Goal: Task Accomplishment & Management: Manage account settings

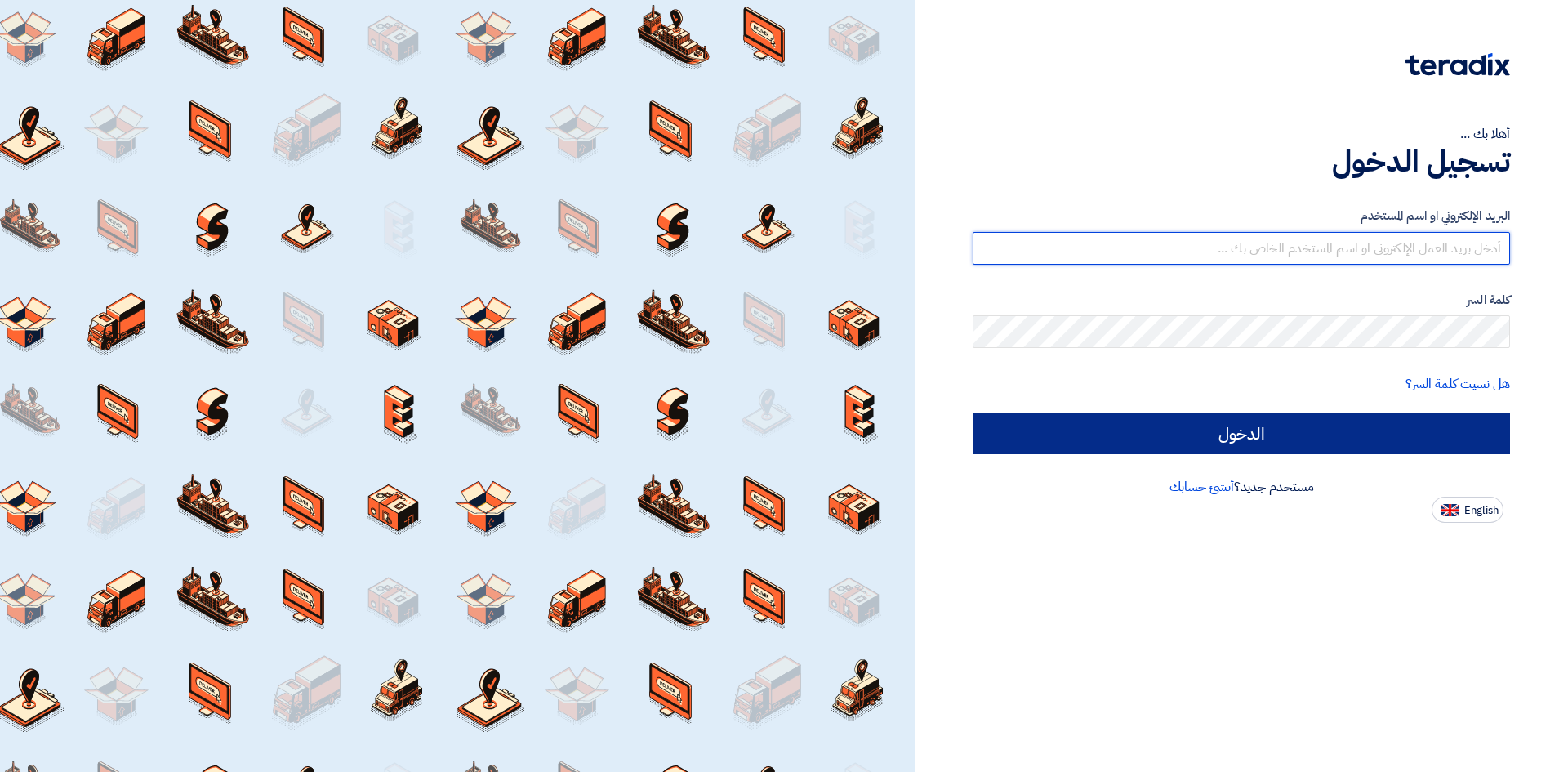
type input "[PERSON_NAME][EMAIL_ADDRESS][DOMAIN_NAME]"
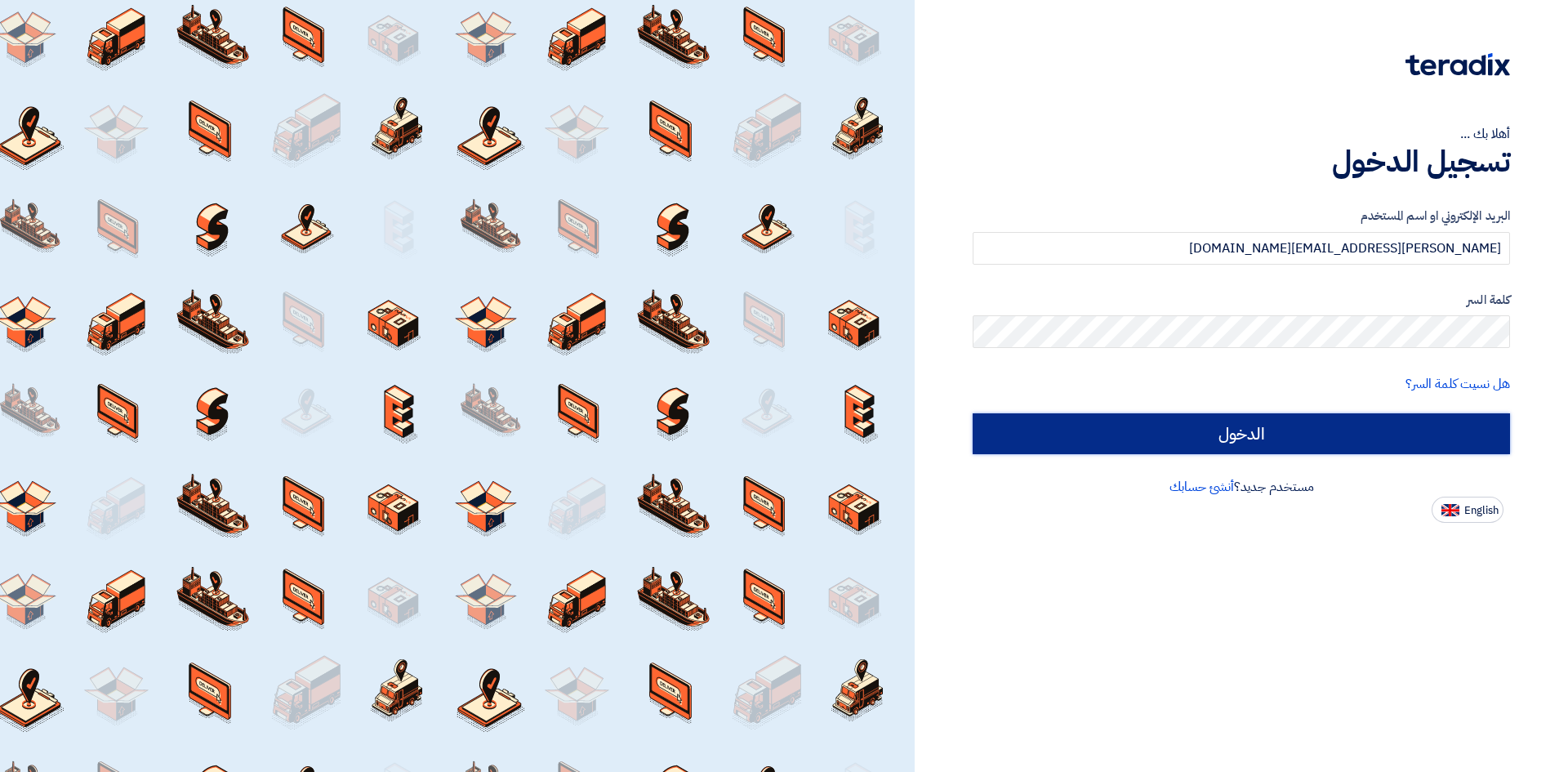
click at [1253, 435] on input "الدخول" at bounding box center [1240, 433] width 537 height 40
type input "Sign in"
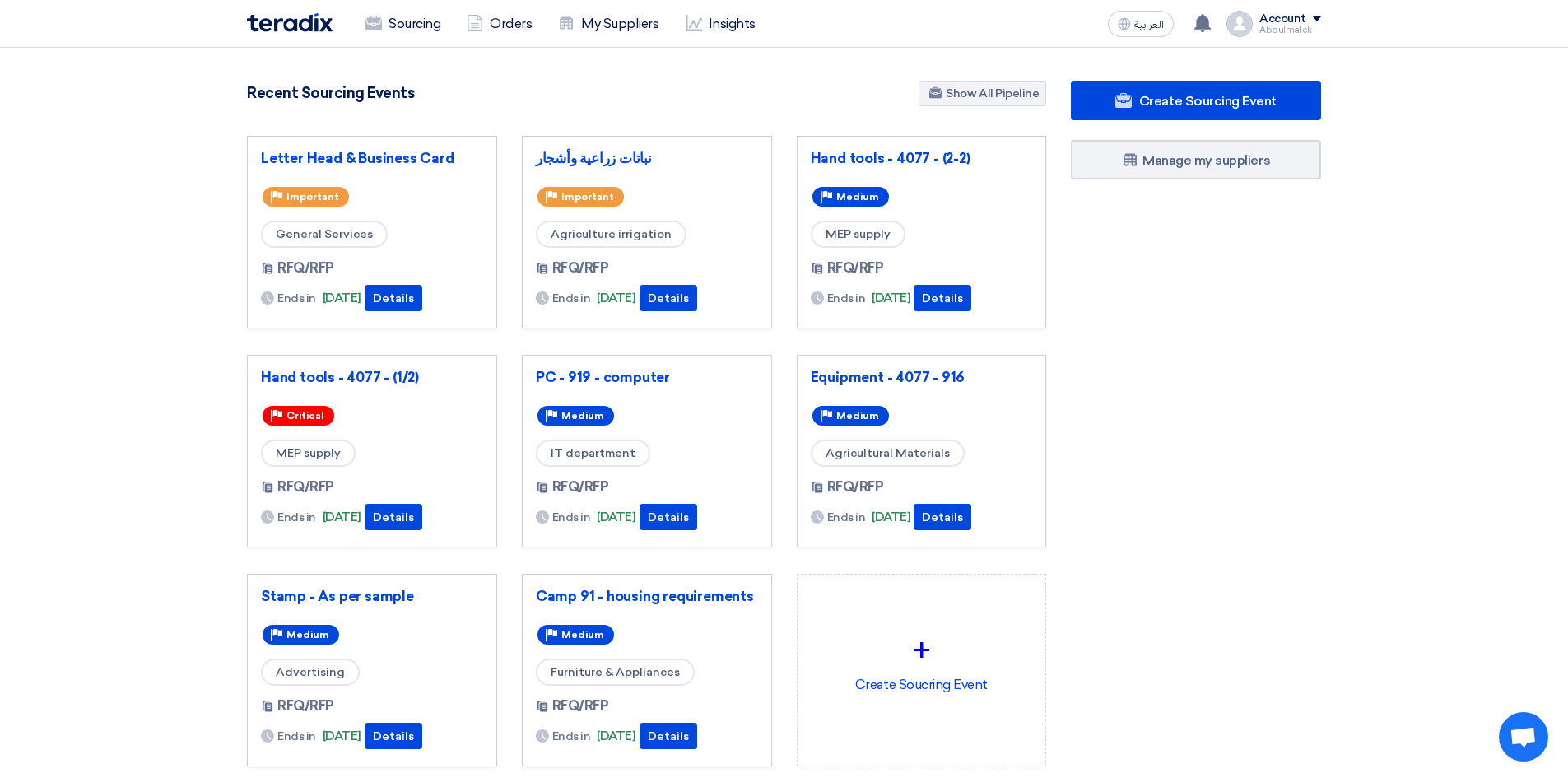
click at [724, 415] on div "Priority Medium" at bounding box center [646, 415] width 222 height 26
click at [1153, 23] on span "العربية" at bounding box center [1149, 24] width 29 height 11
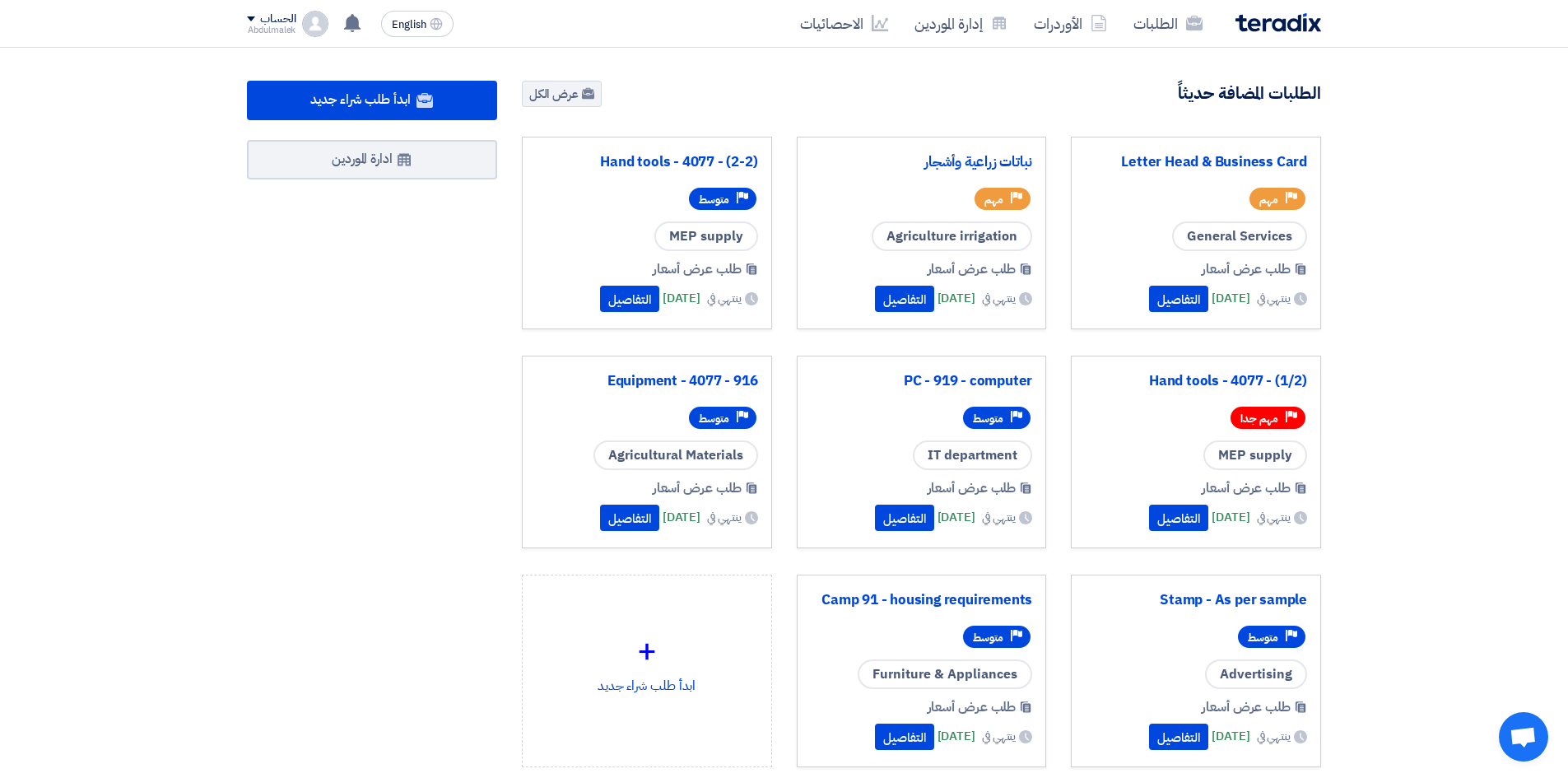
click at [251, 16] on span at bounding box center [250, 19] width 8 height 5
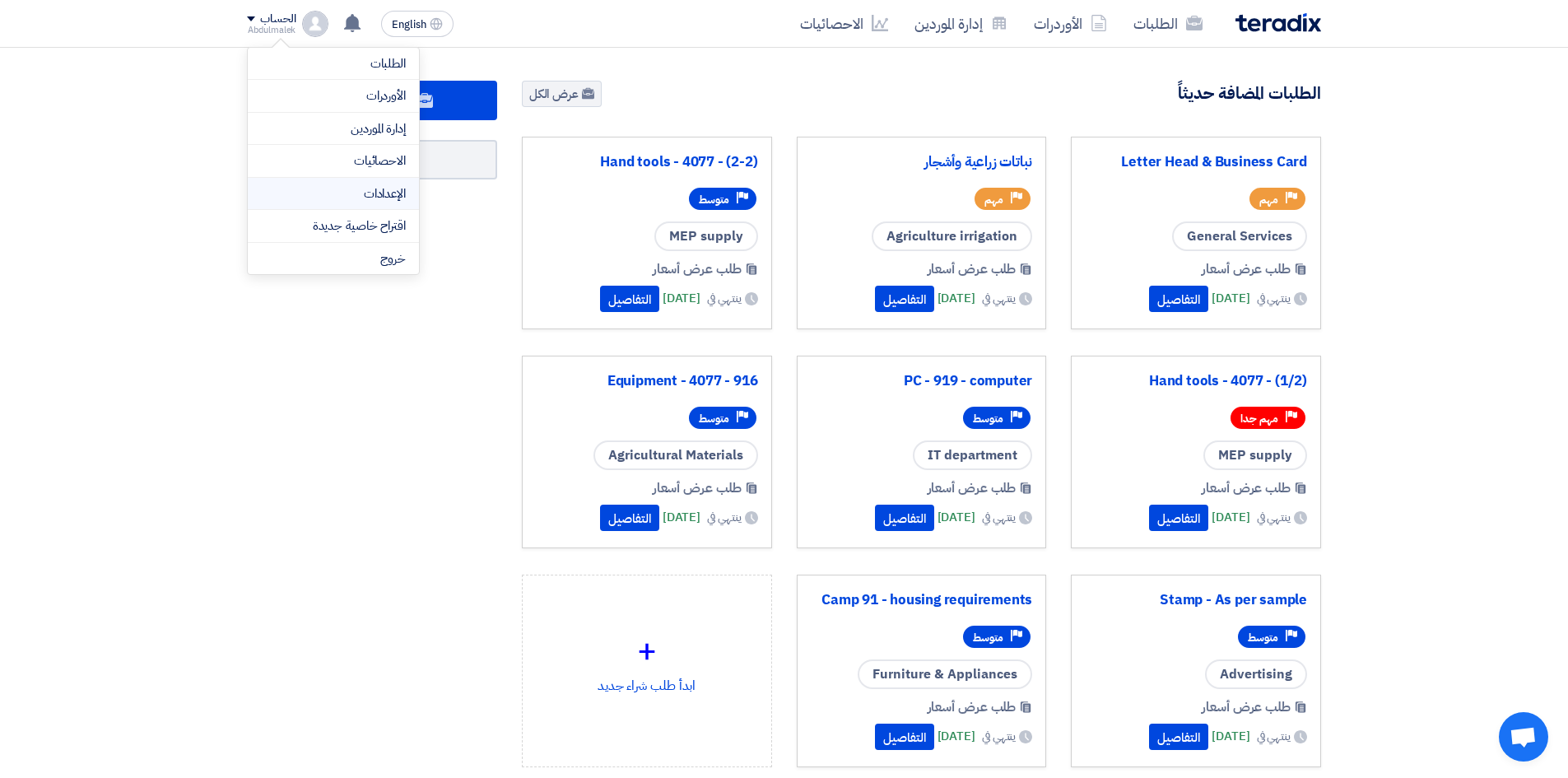
click at [323, 202] on link "الإعدادات" at bounding box center [333, 194] width 145 height 19
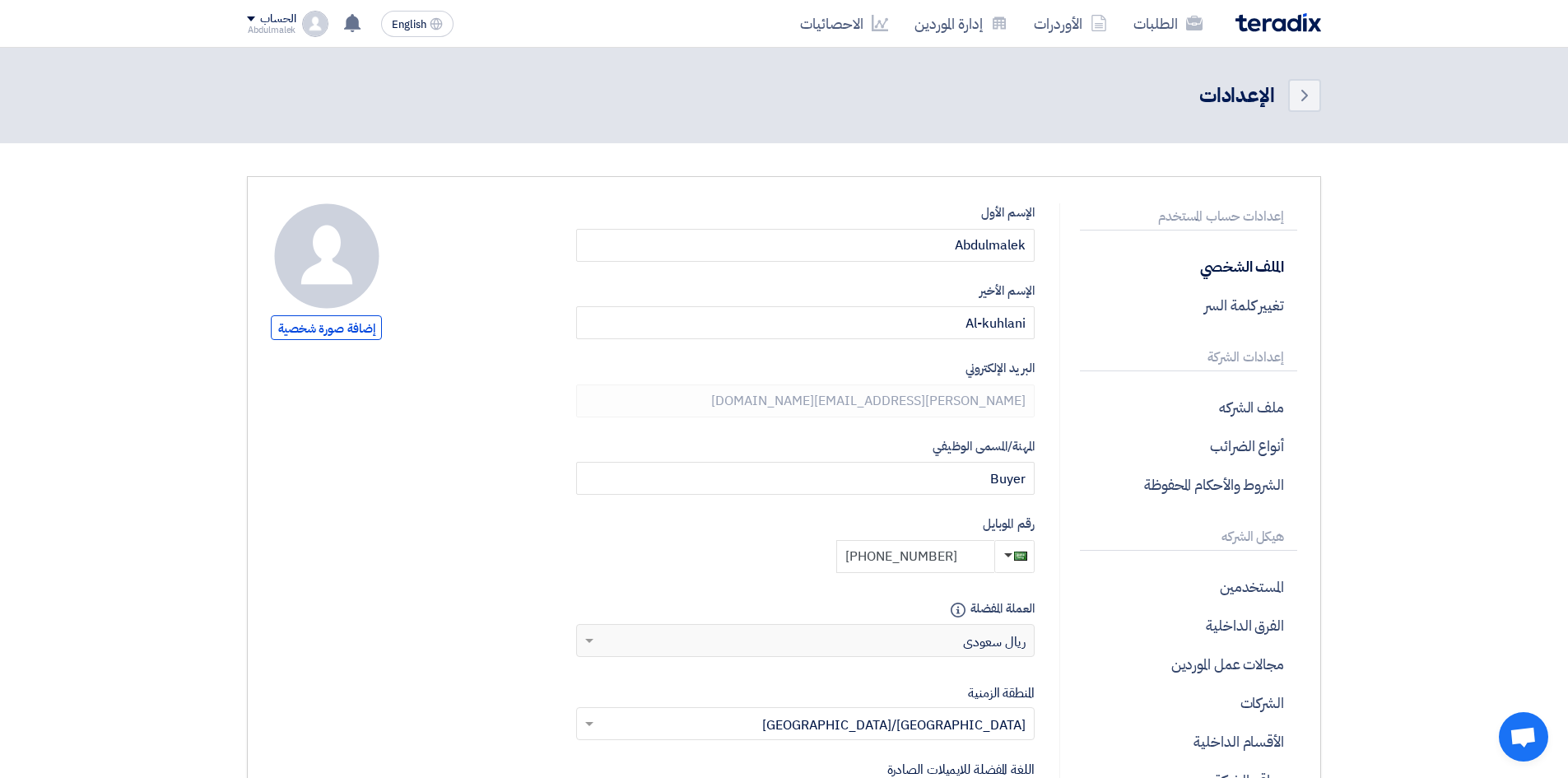
drag, startPoint x: 967, startPoint y: 554, endPoint x: 878, endPoint y: 557, distance: 89.1
click at [878, 557] on input "[PHONE_NUMBER]" at bounding box center [915, 556] width 158 height 33
type input "[PHONE_NUMBER]"
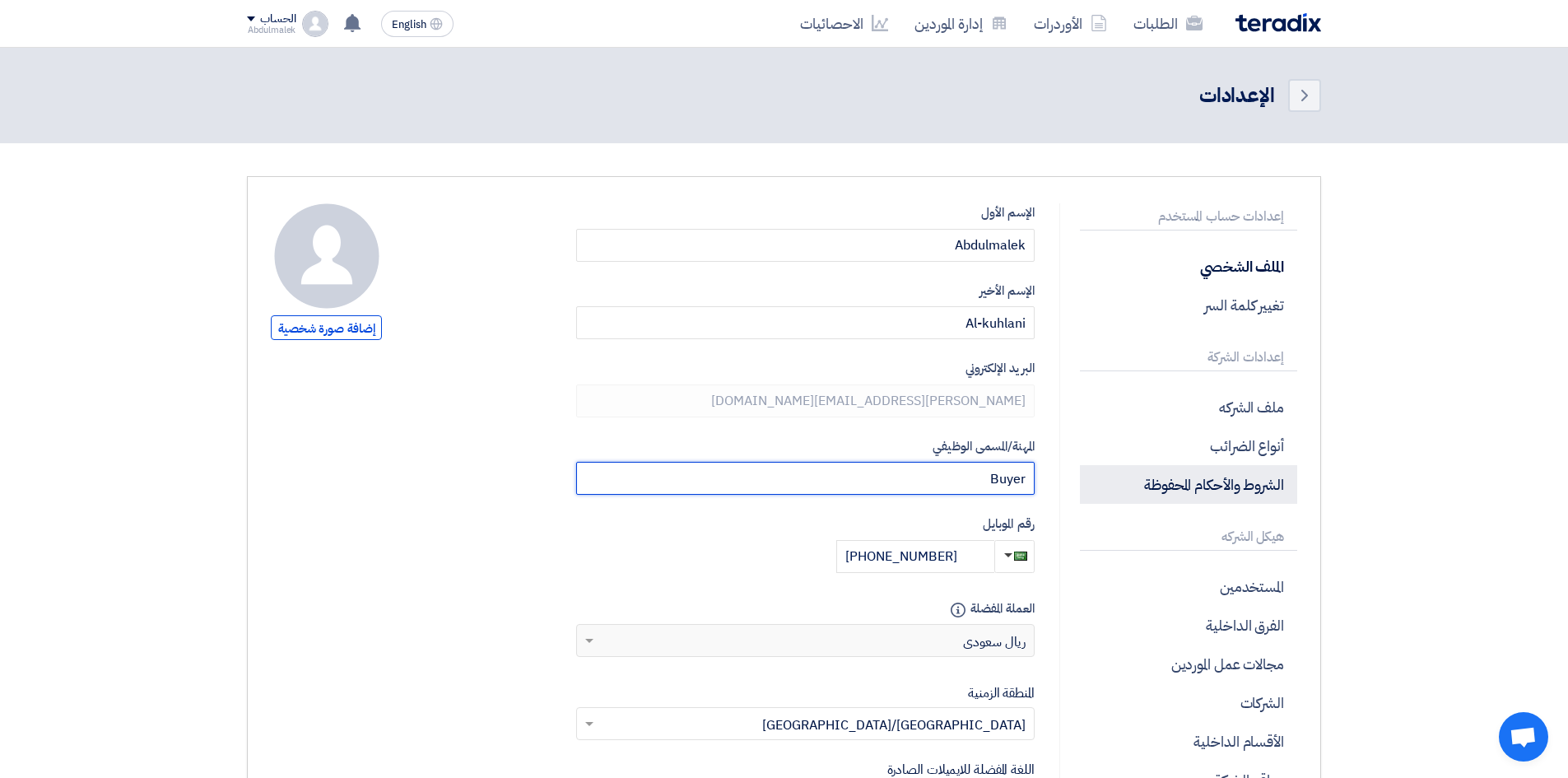
drag, startPoint x: 944, startPoint y: 476, endPoint x: 1150, endPoint y: 496, distance: 207.0
click at [1150, 496] on div "إعدادات حساب المستخدم الملف الشخصي تغيير كلمة السر إعدادات الشركة ملف الشركه أن…" at bounding box center [783, 646] width 1051 height 885
type input "s"
type input "Senior Procurement Specialist"
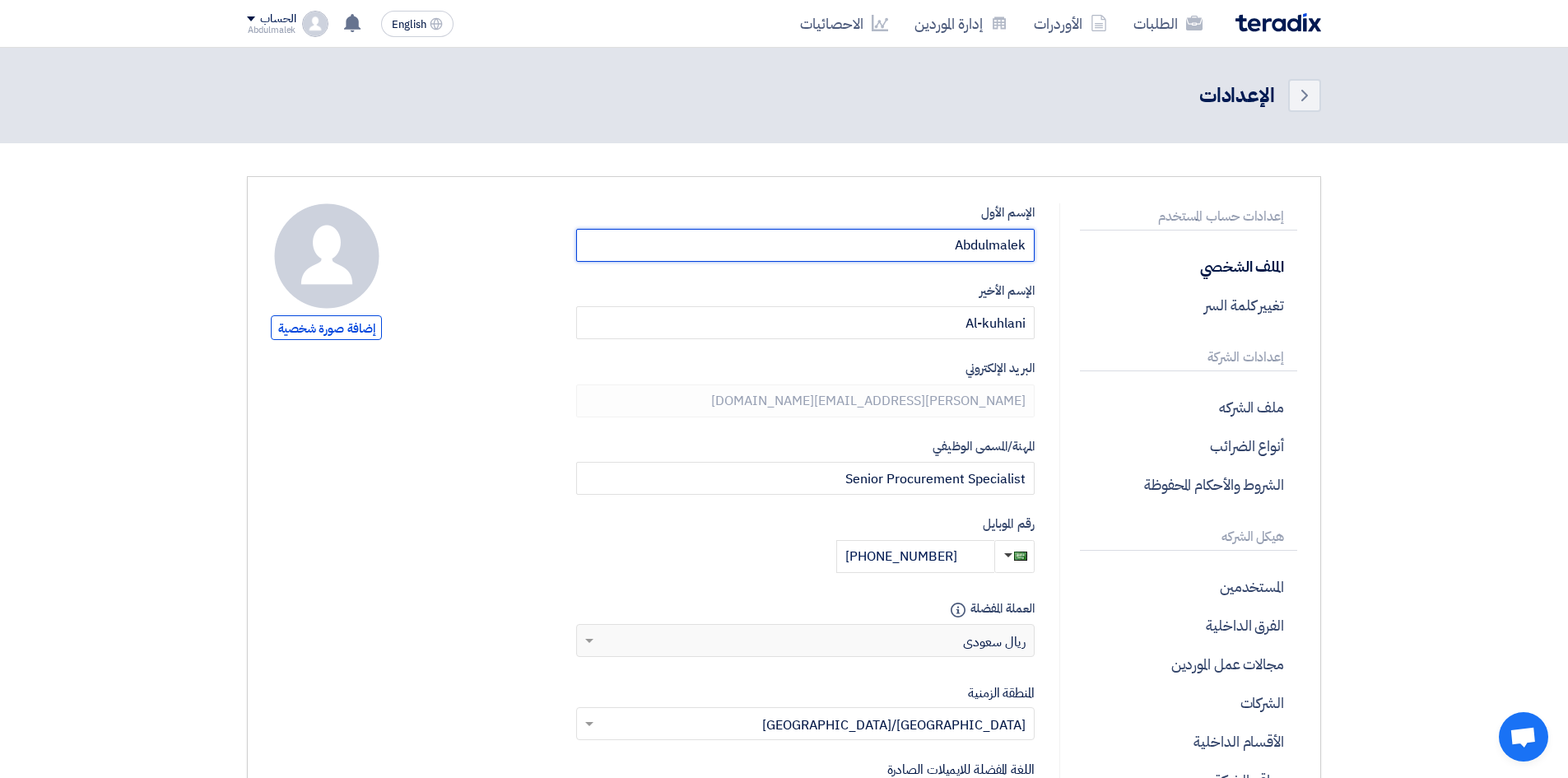
drag, startPoint x: 944, startPoint y: 249, endPoint x: 1167, endPoint y: 237, distance: 223.3
click at [1167, 237] on div "إعدادات حساب المستخدم الملف الشخصي تغيير كلمة السر إعدادات الشركة ملف الشركه أن…" at bounding box center [783, 646] width 1051 height 885
type input "[PERSON_NAME]"
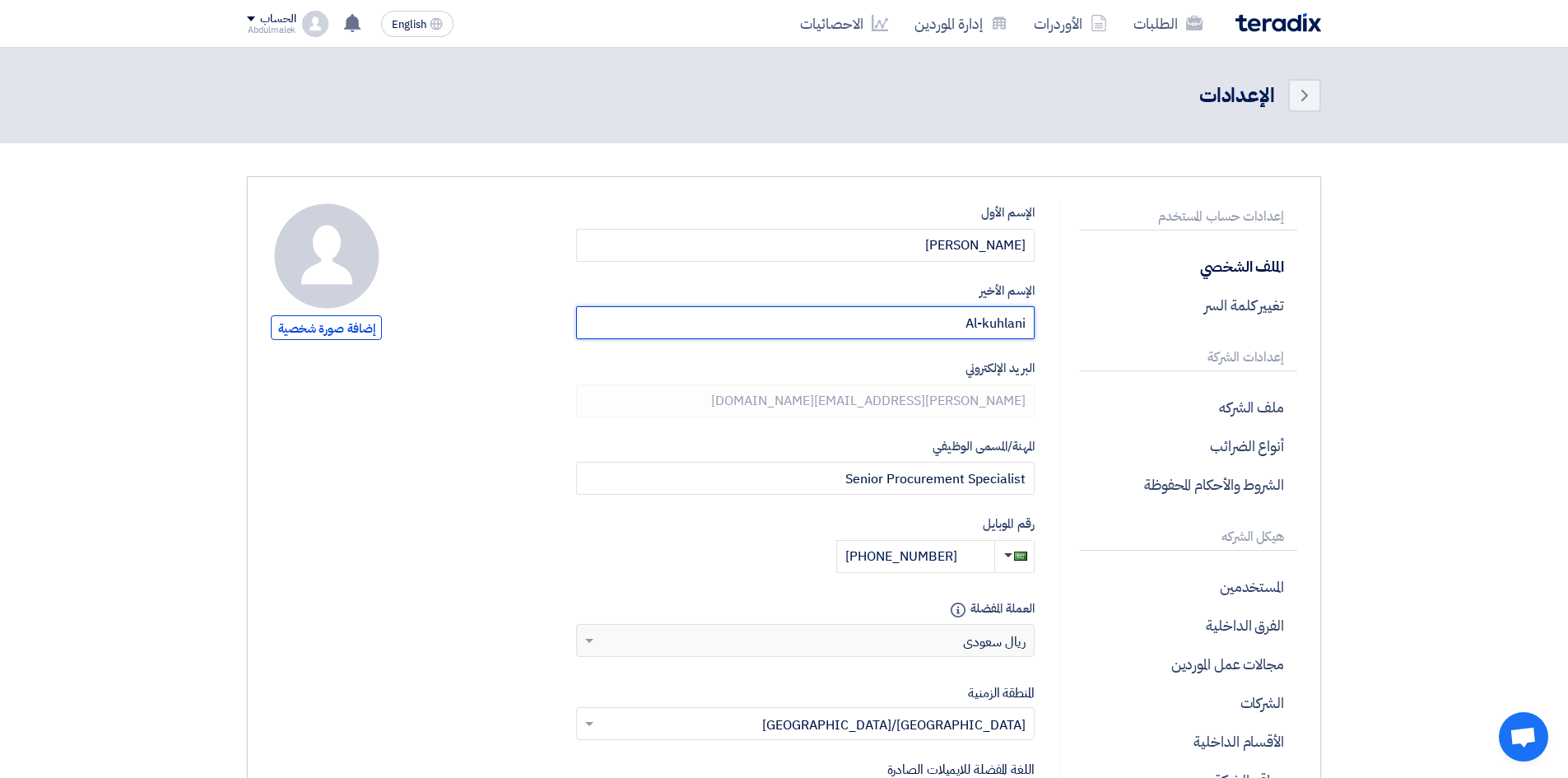
type input "A"
type input "[PERSON_NAME]"
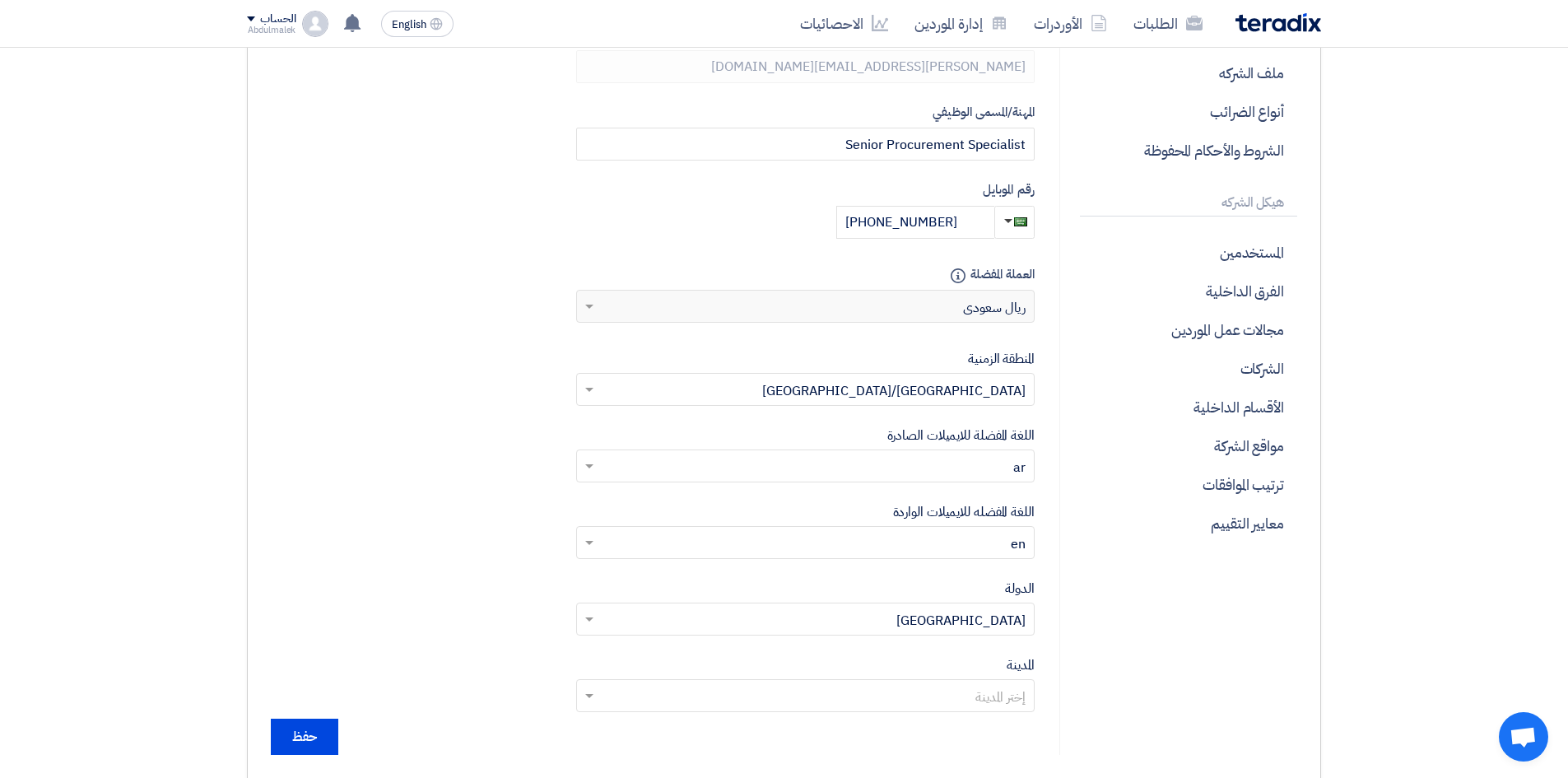
scroll to position [337, 0]
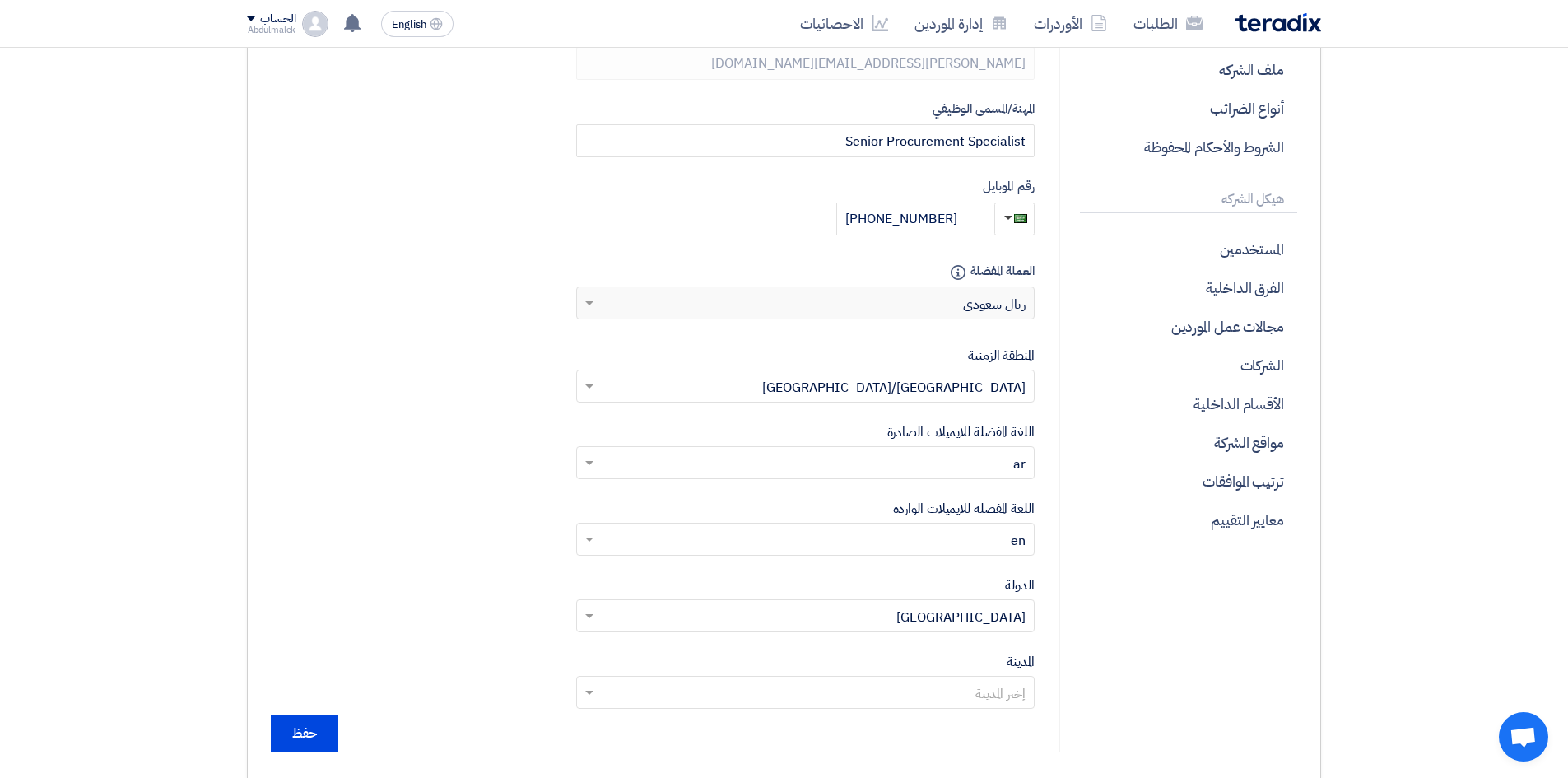
click at [824, 386] on input "text" at bounding box center [813, 387] width 425 height 27
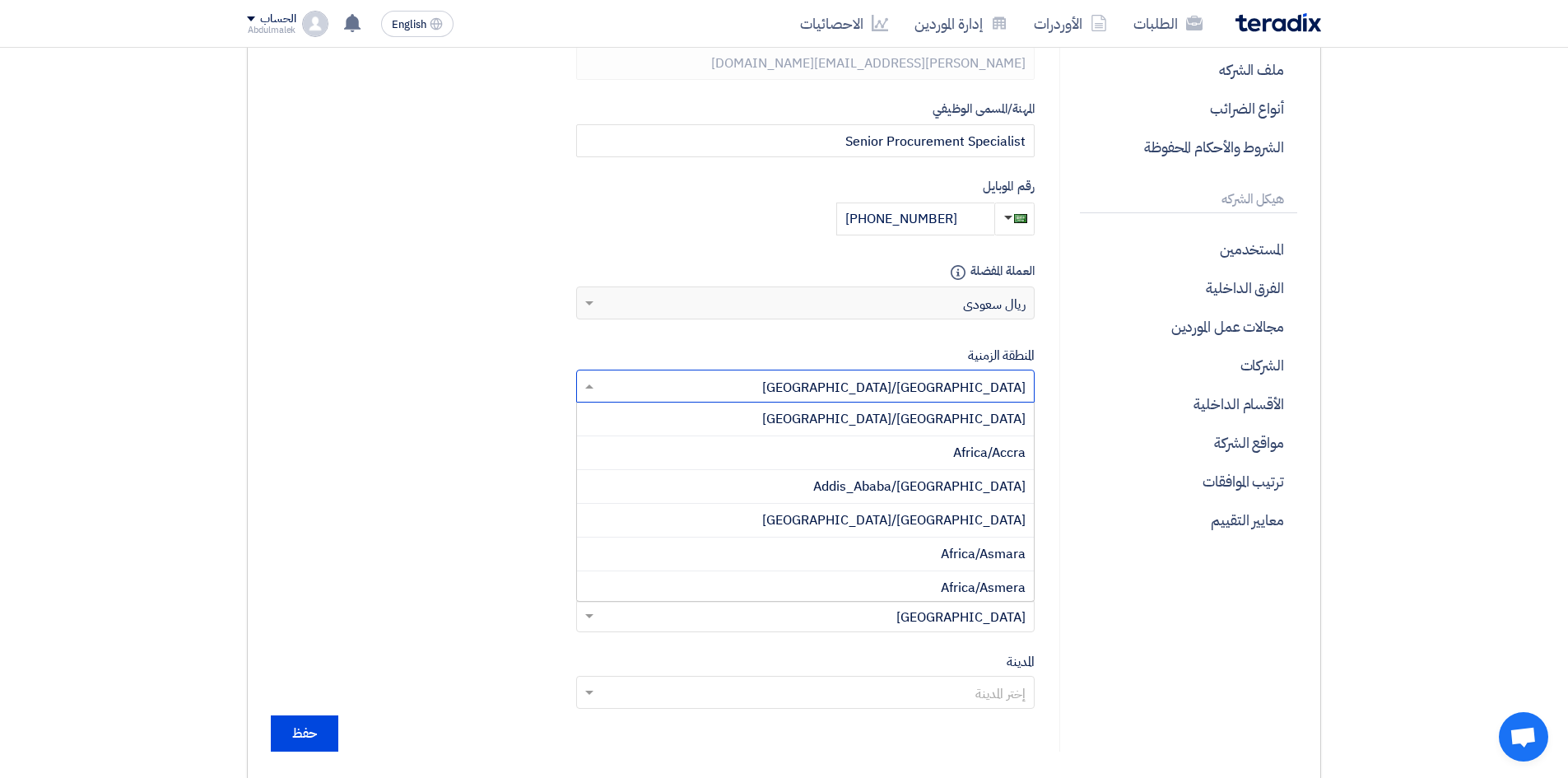
click at [823, 386] on input "text" at bounding box center [813, 387] width 425 height 27
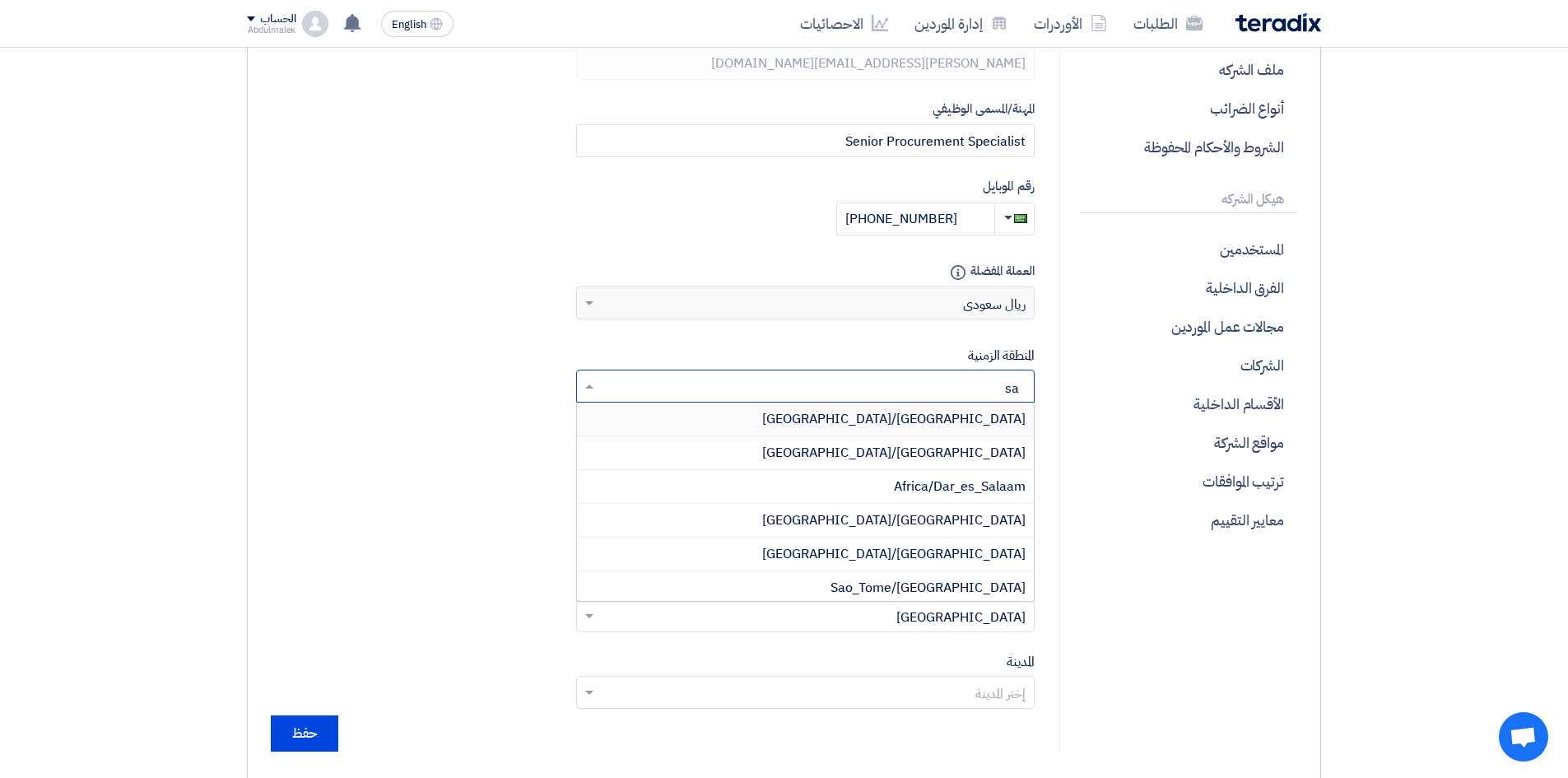
type input "s"
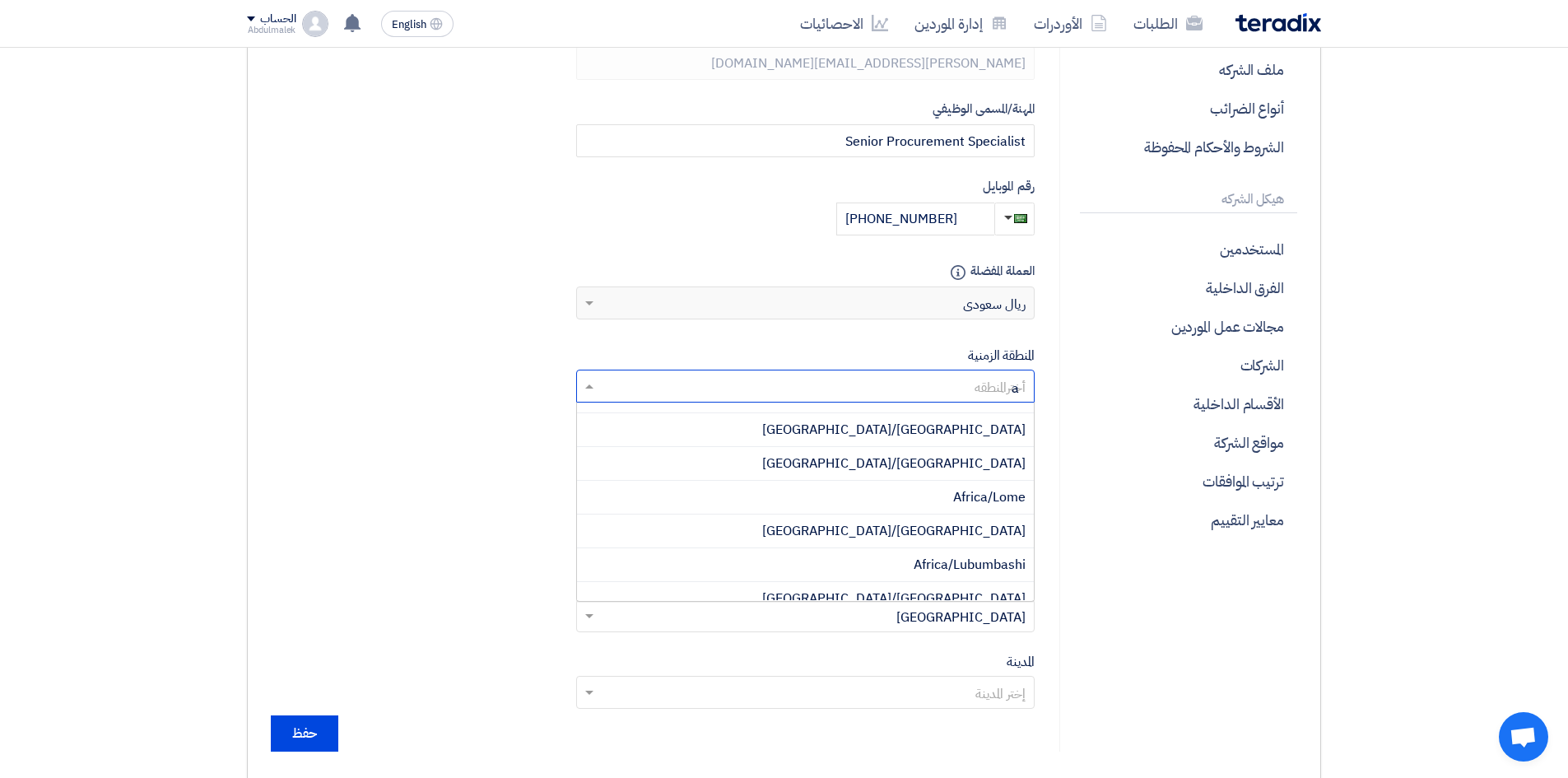
scroll to position [0, 0]
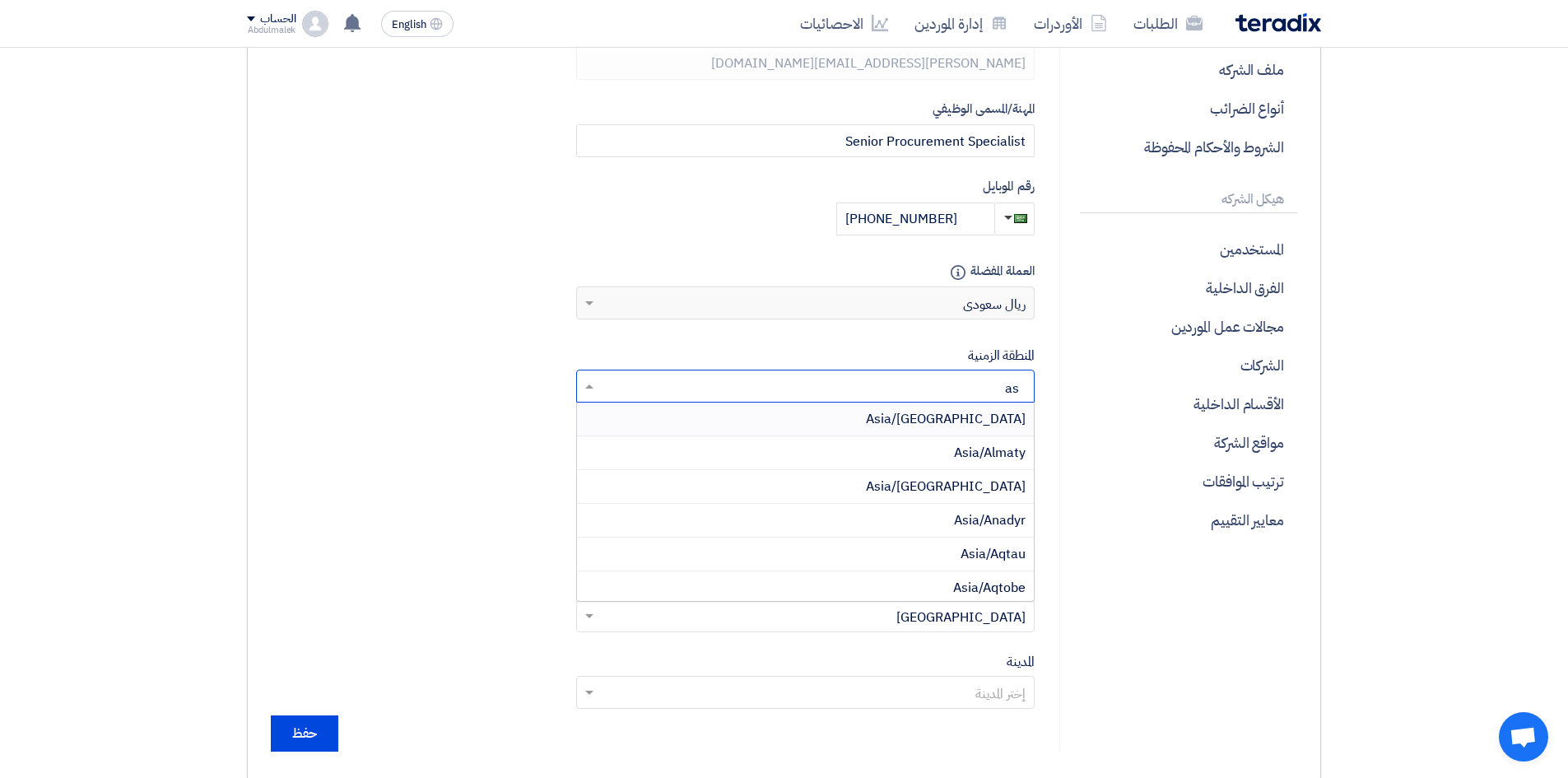
type input "a"
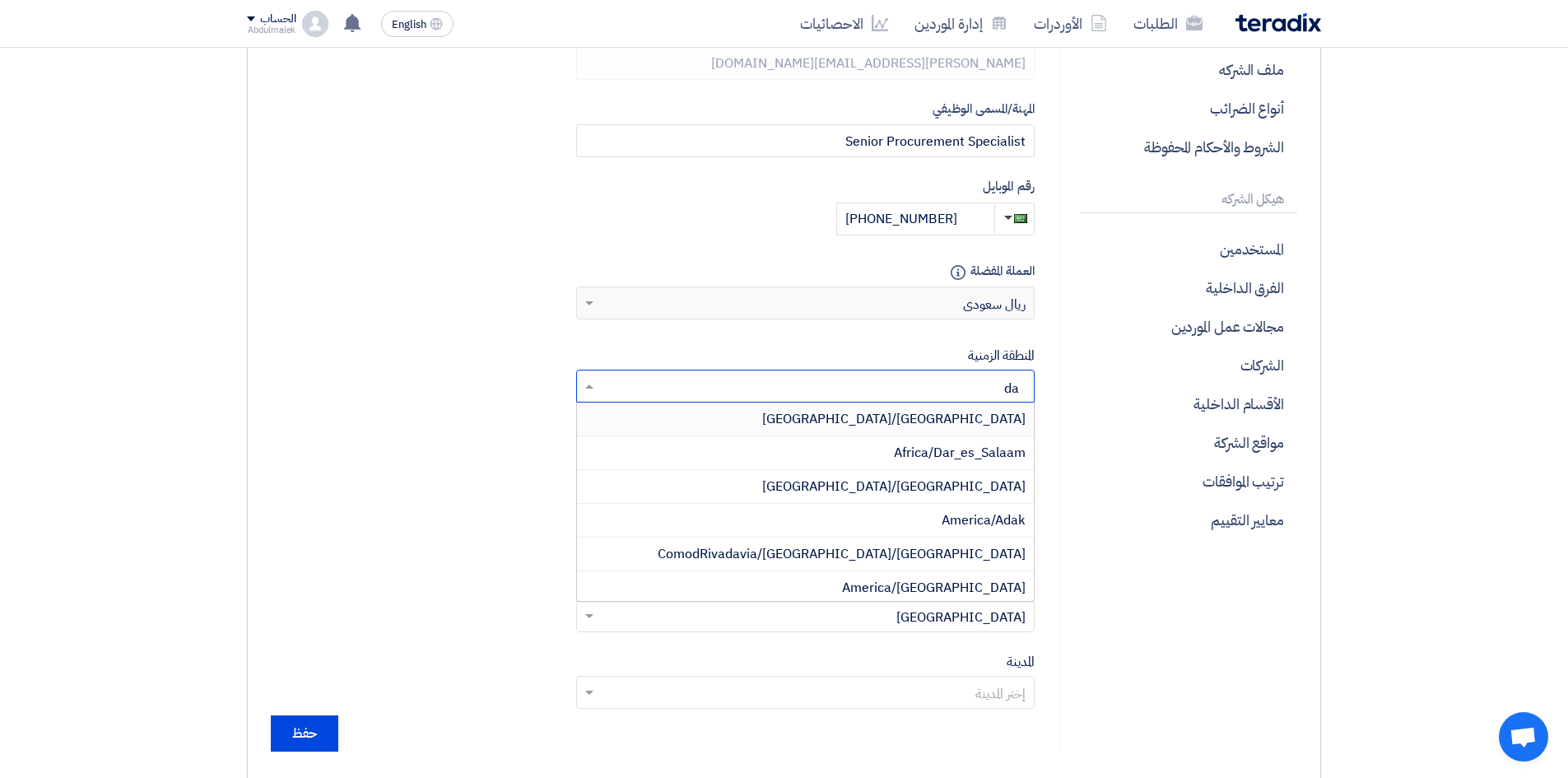
type input "d"
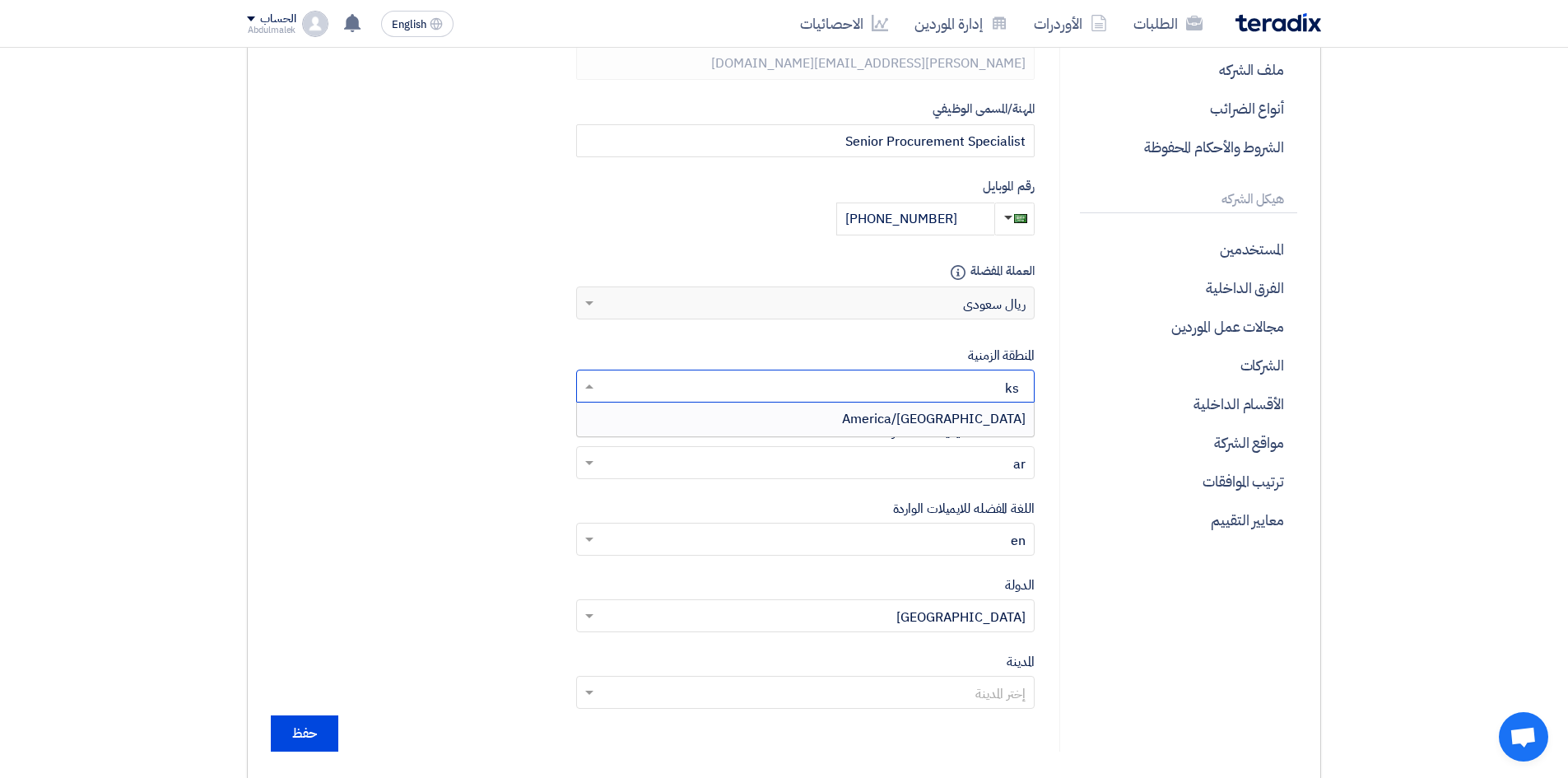
type input "k"
drag, startPoint x: 335, startPoint y: 398, endPoint x: 615, endPoint y: 459, distance: 286.6
click at [615, 459] on form "إضافة صورة شخصية الإسم الأول [PERSON_NAME] [GEOGRAPHIC_DATA] [PERSON_NAME] البر…" at bounding box center [652, 308] width 763 height 885
click at [517, 464] on form "إضافة صورة شخصية الإسم الأول [PERSON_NAME] [GEOGRAPHIC_DATA] [PERSON_NAME] البر…" at bounding box center [652, 308] width 763 height 885
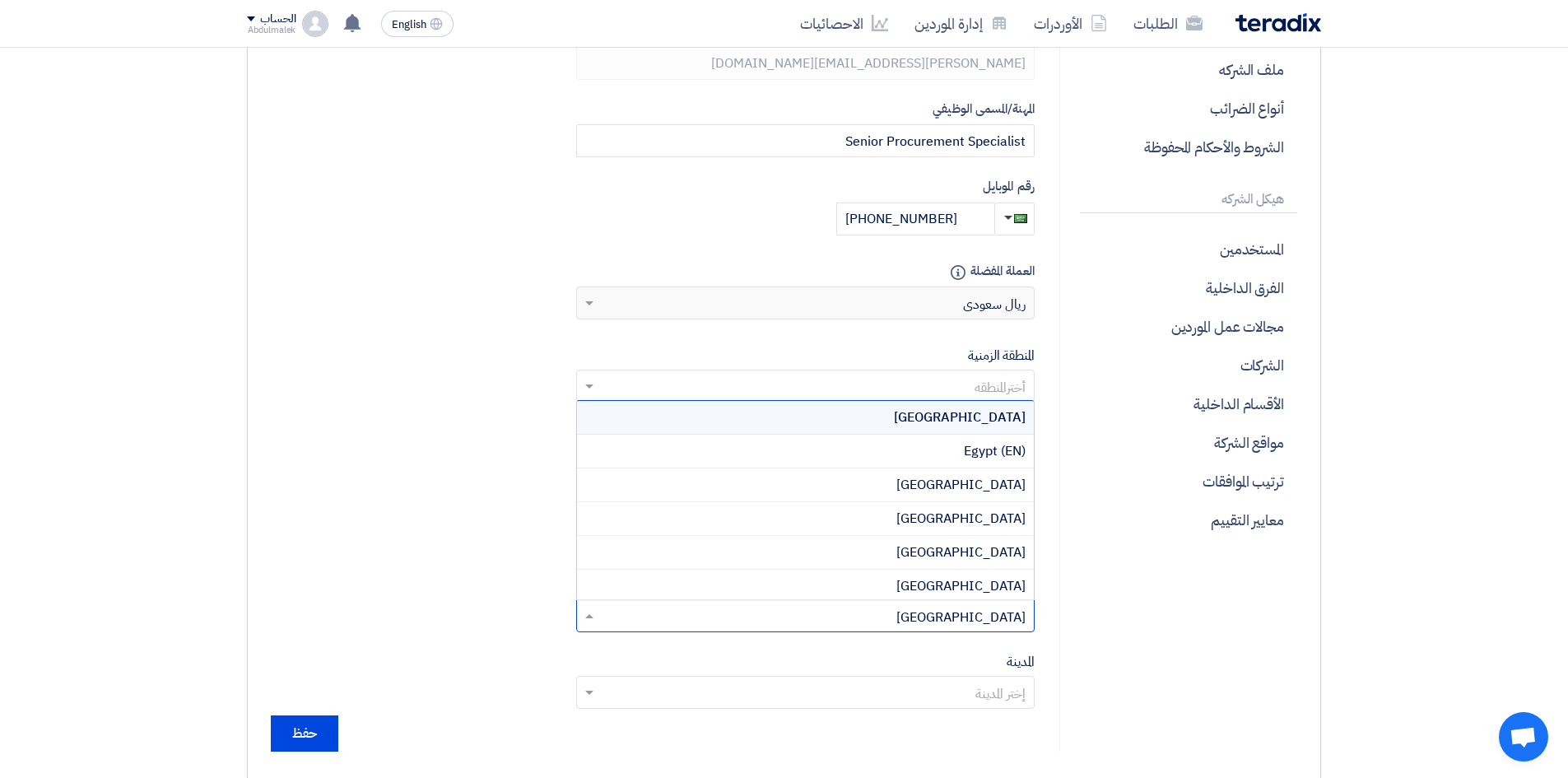
click at [983, 626] on input "text" at bounding box center [813, 617] width 425 height 27
type input "sa"
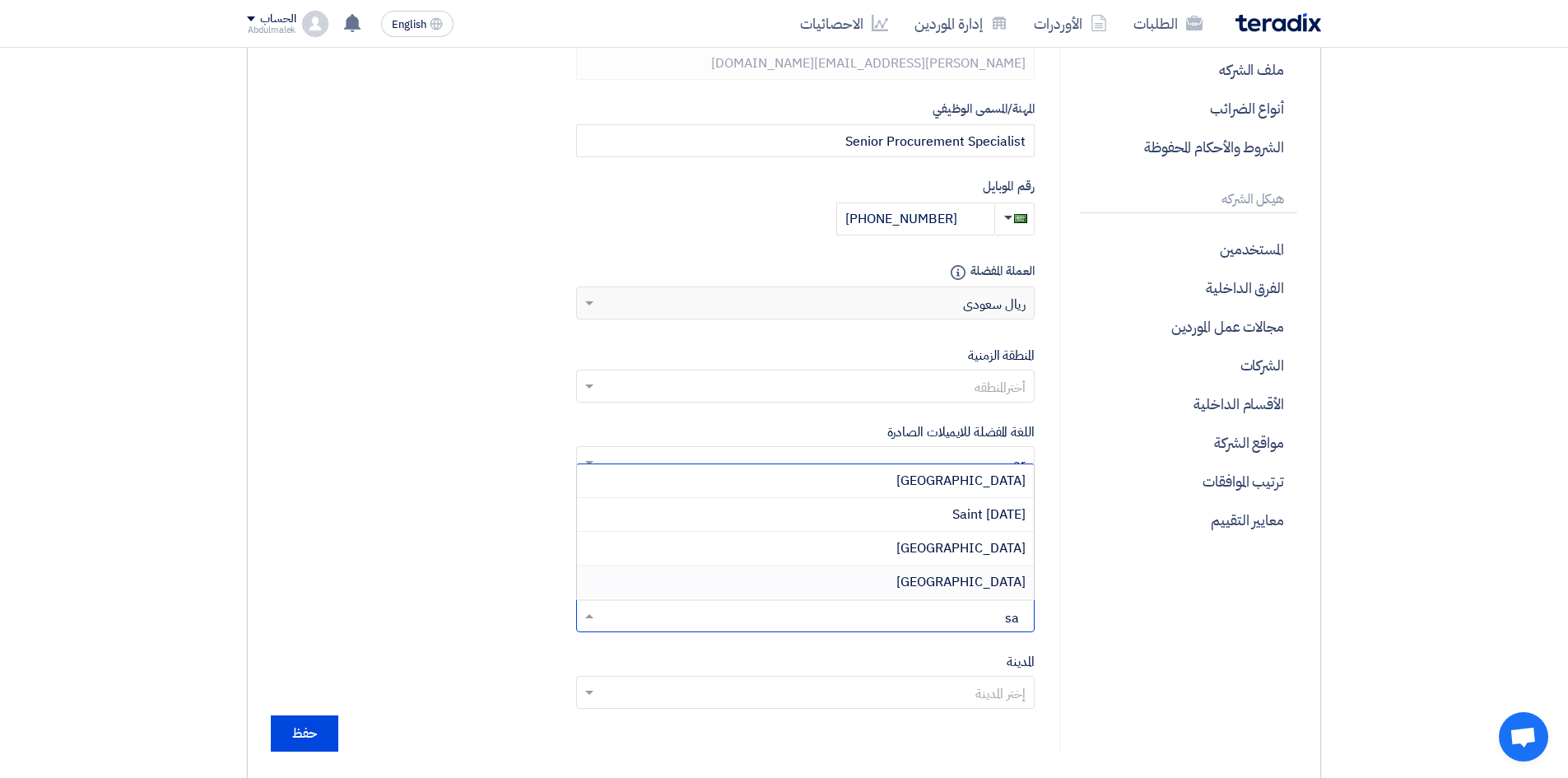
click at [991, 580] on span "[GEOGRAPHIC_DATA]" at bounding box center [960, 581] width 129 height 20
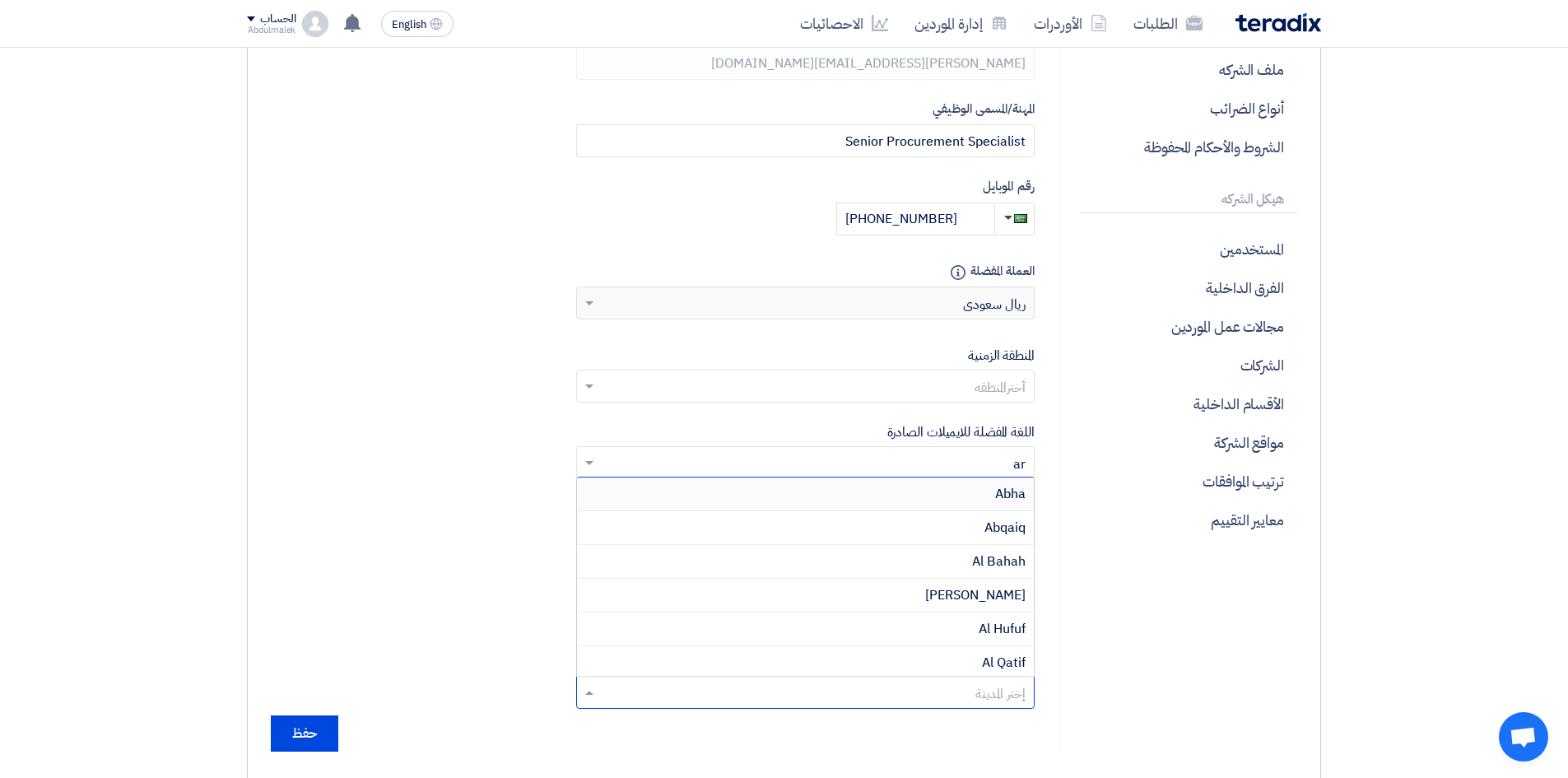
click at [962, 702] on input "text" at bounding box center [813, 694] width 425 height 27
type input "da"
click at [977, 590] on span "Dammam" at bounding box center [995, 591] width 58 height 20
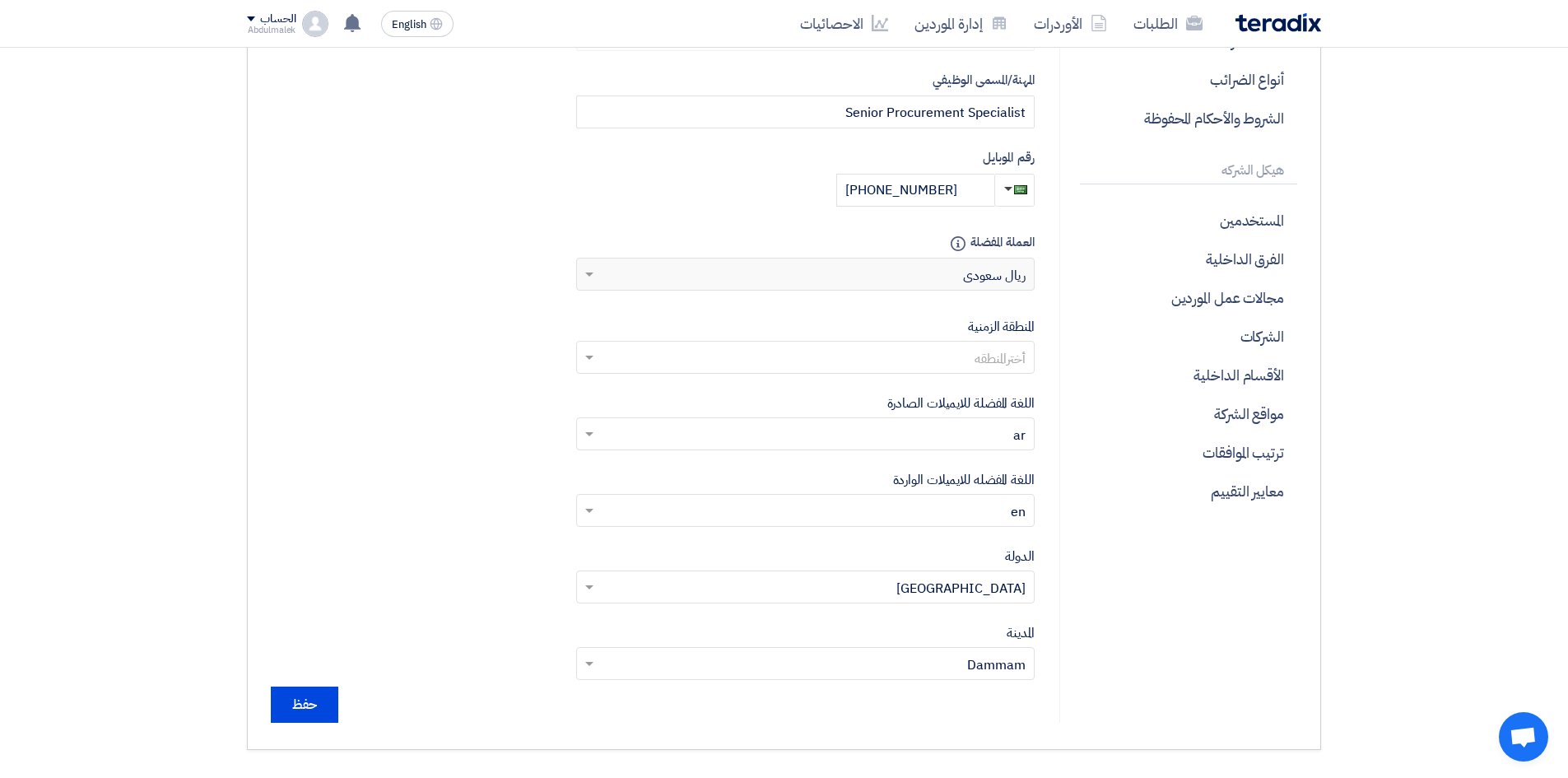
scroll to position [327, 0]
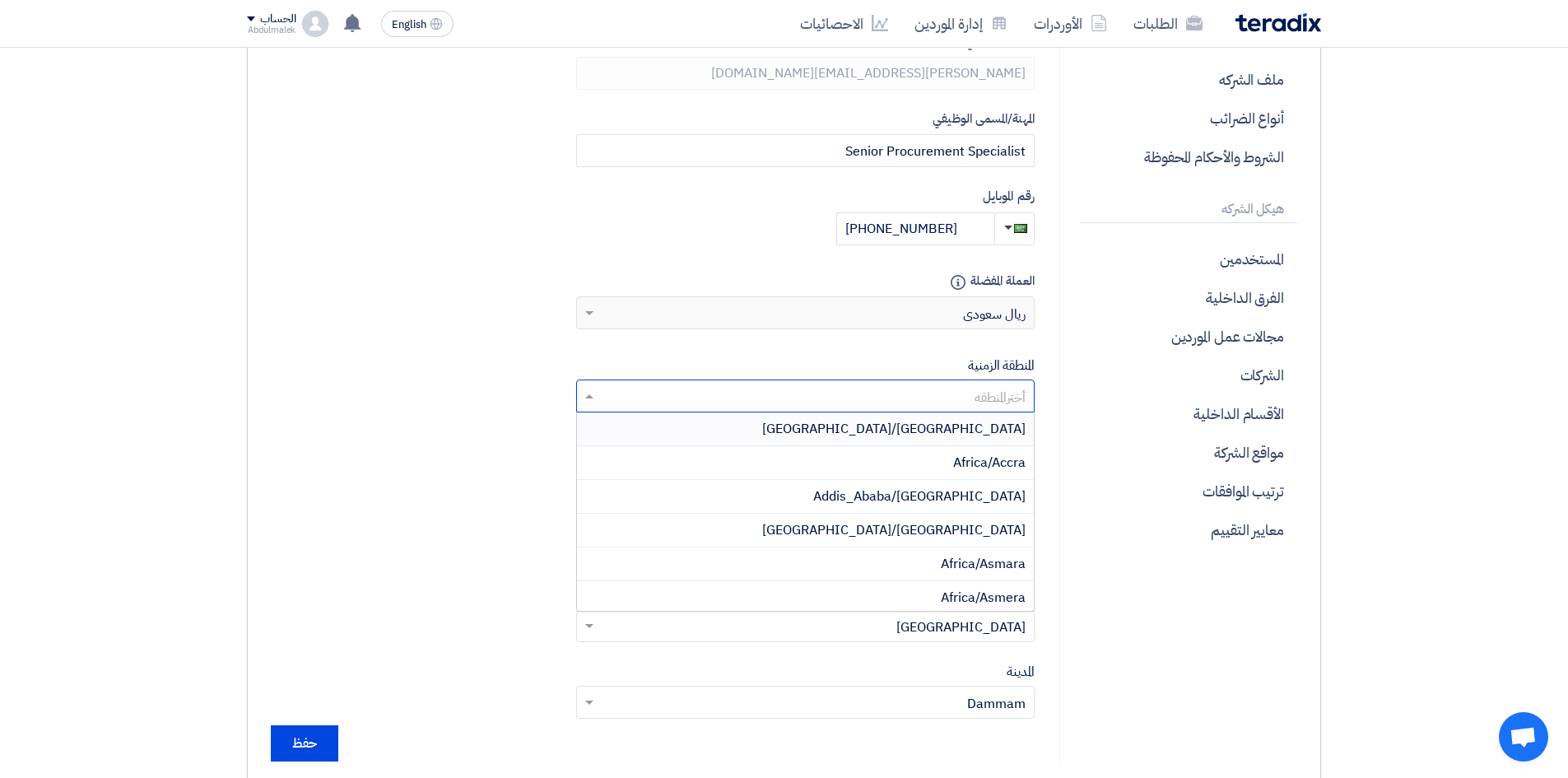
click at [992, 386] on input "text" at bounding box center [813, 398] width 425 height 27
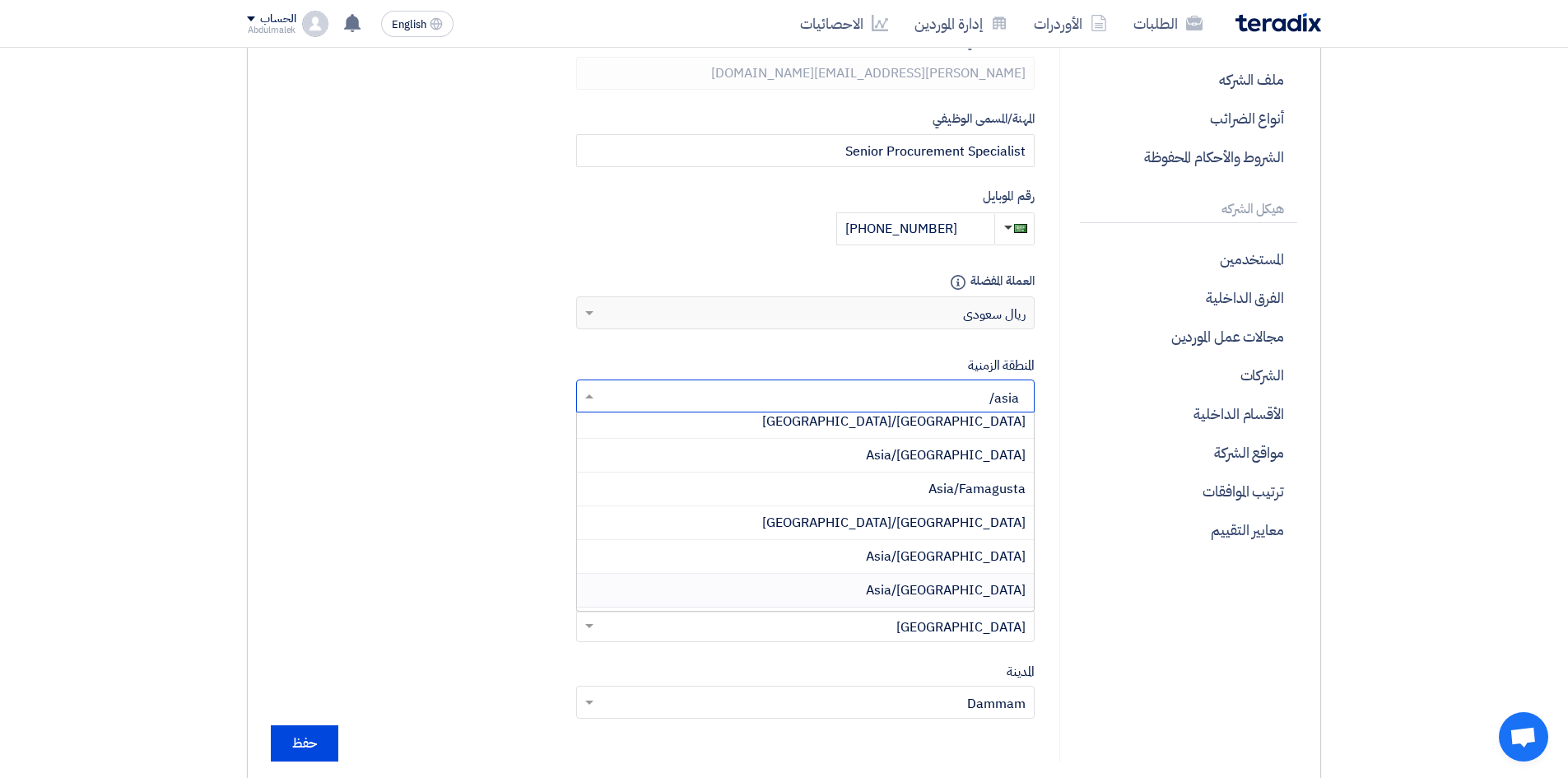
scroll to position [0, 0]
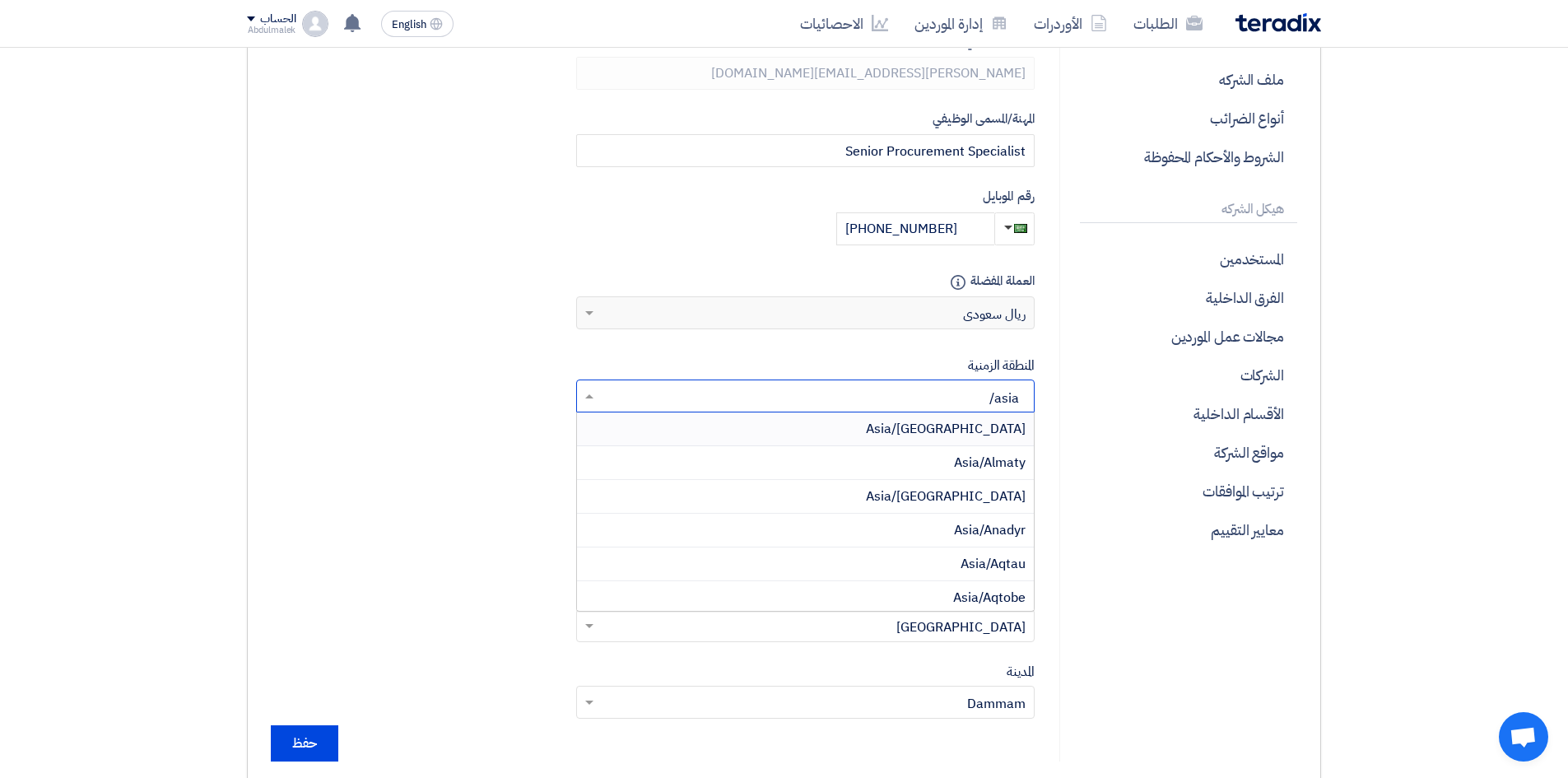
type input "asia/r"
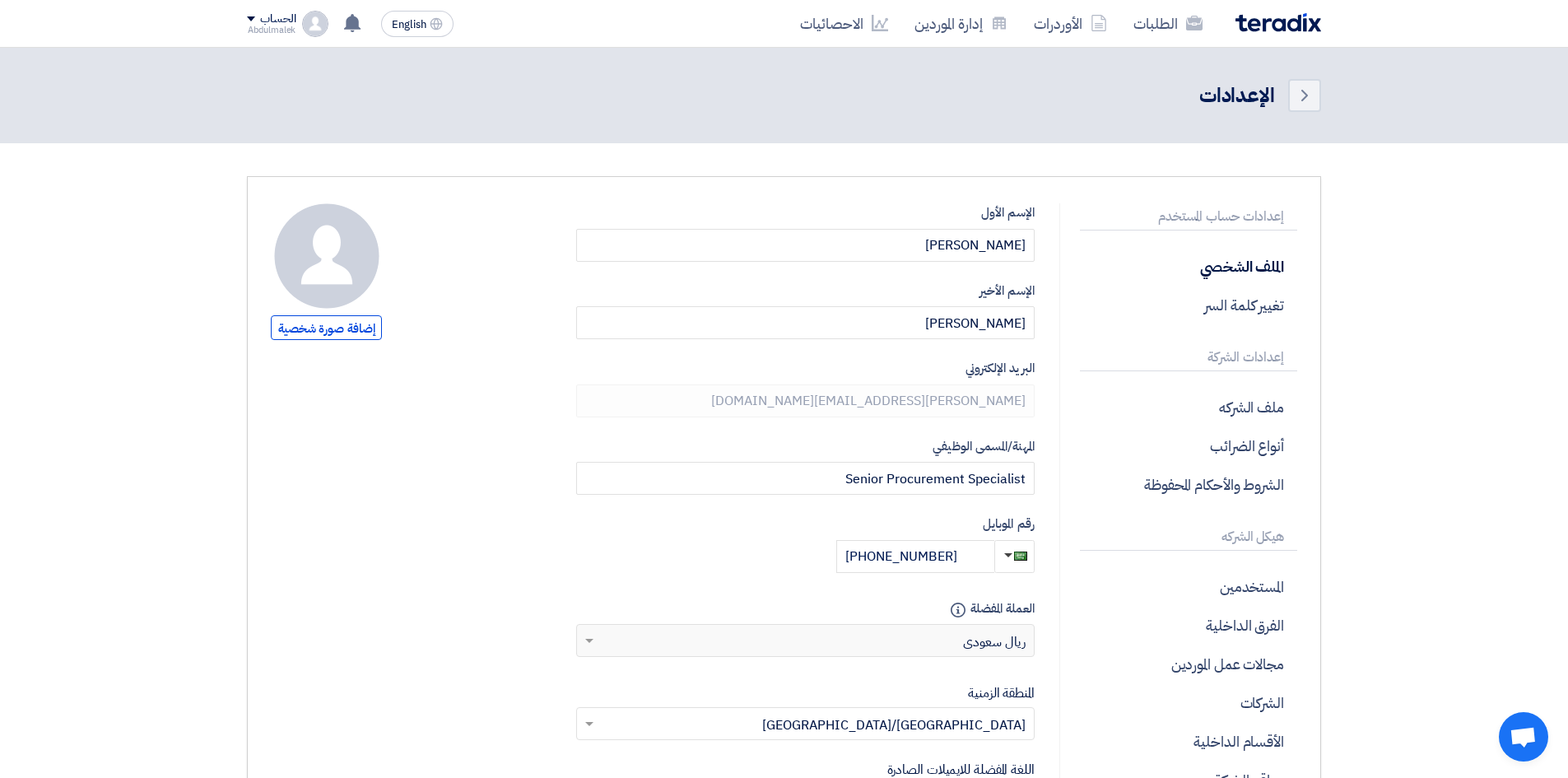
click at [358, 340] on div "إضافة صورة شخصية" at bounding box center [327, 274] width 111 height 140
click at [355, 327] on span "إضافة صورة شخصية" at bounding box center [327, 327] width 111 height 24
type input "C:\fakepath\Screenshot [DATE] 140444.png"
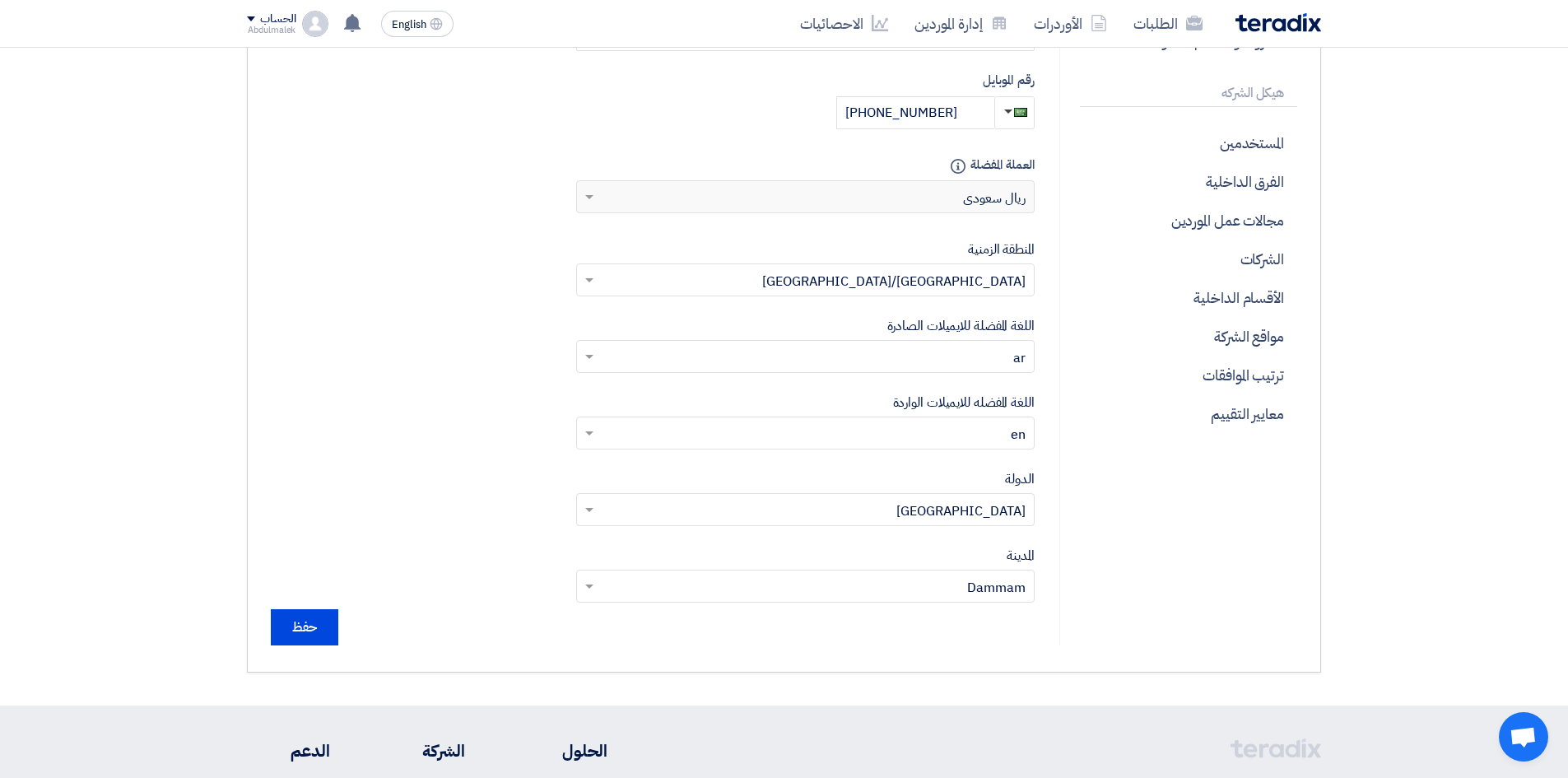
scroll to position [515, 0]
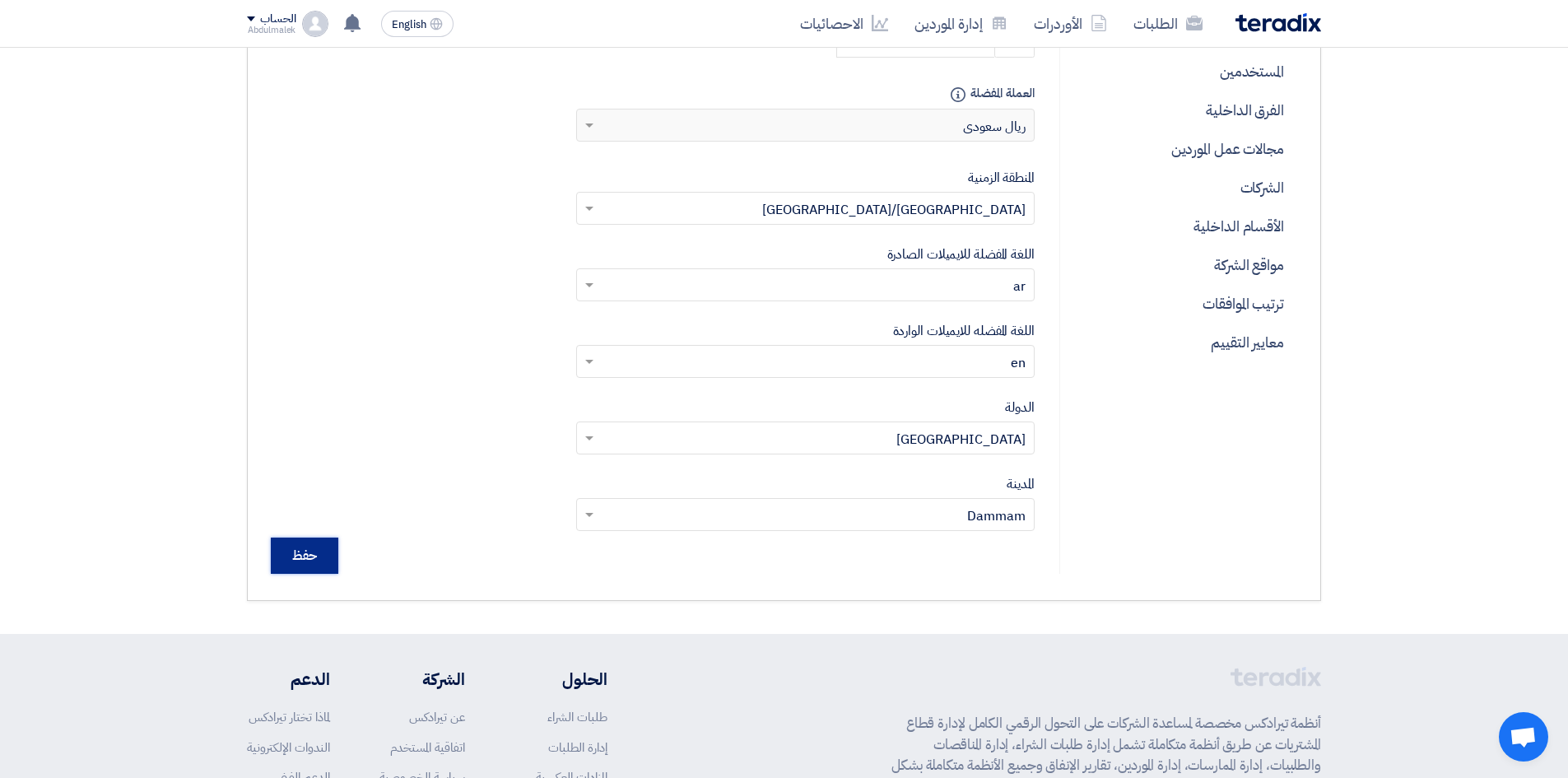
click at [314, 554] on input "حفظ" at bounding box center [305, 555] width 68 height 36
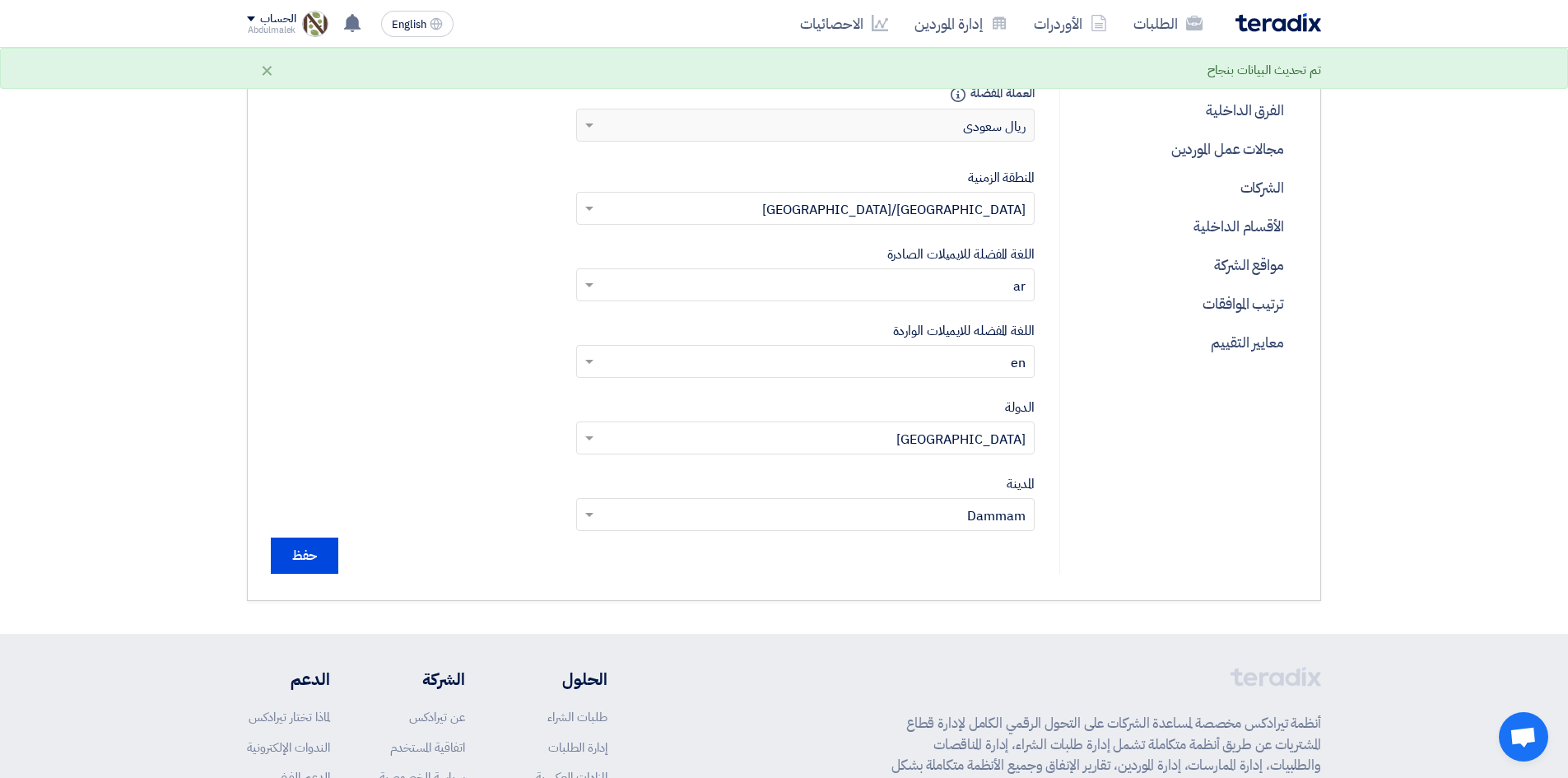
click at [1276, 17] on img at bounding box center [1278, 23] width 86 height 19
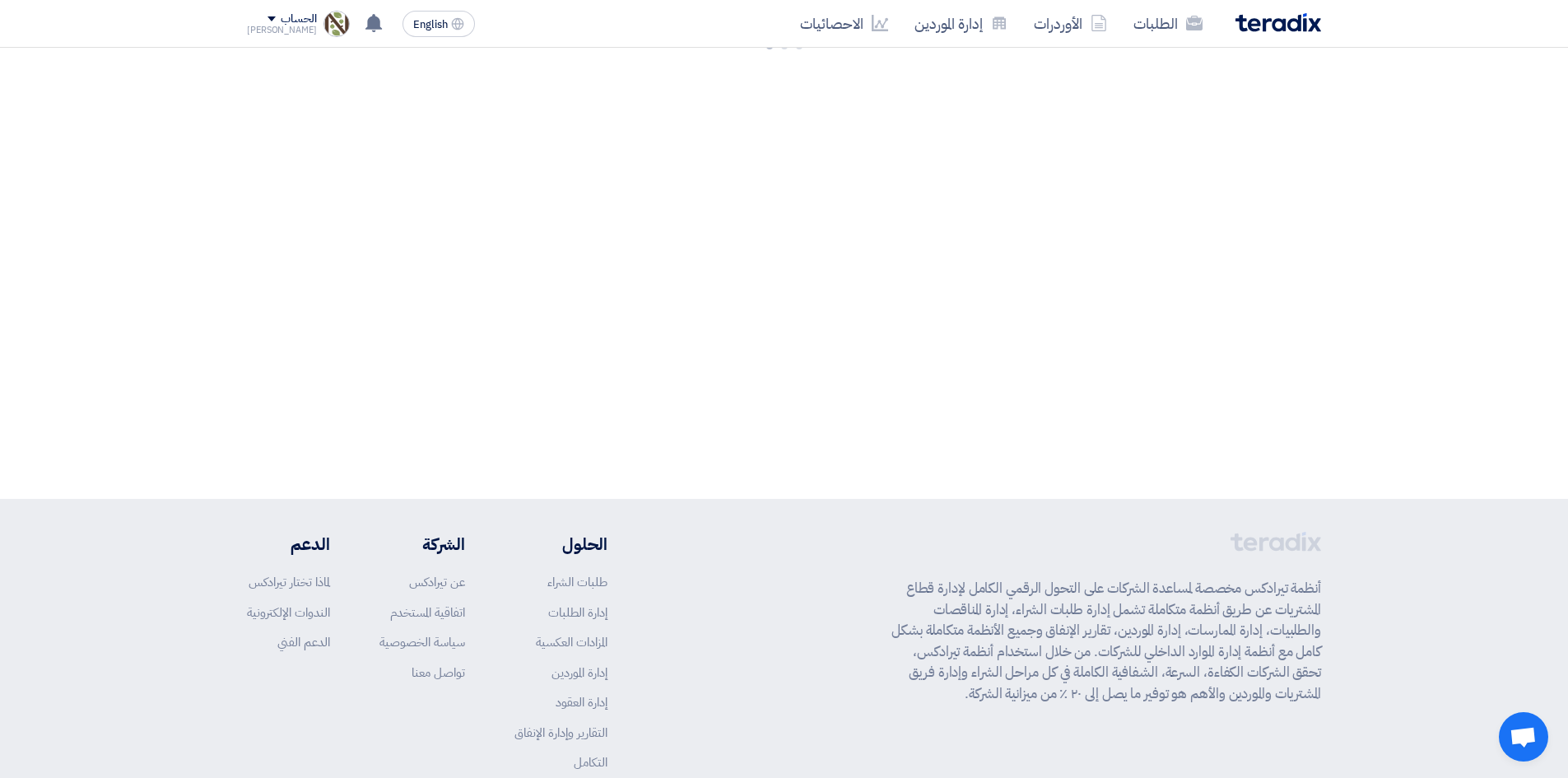
scroll to position [0, 0]
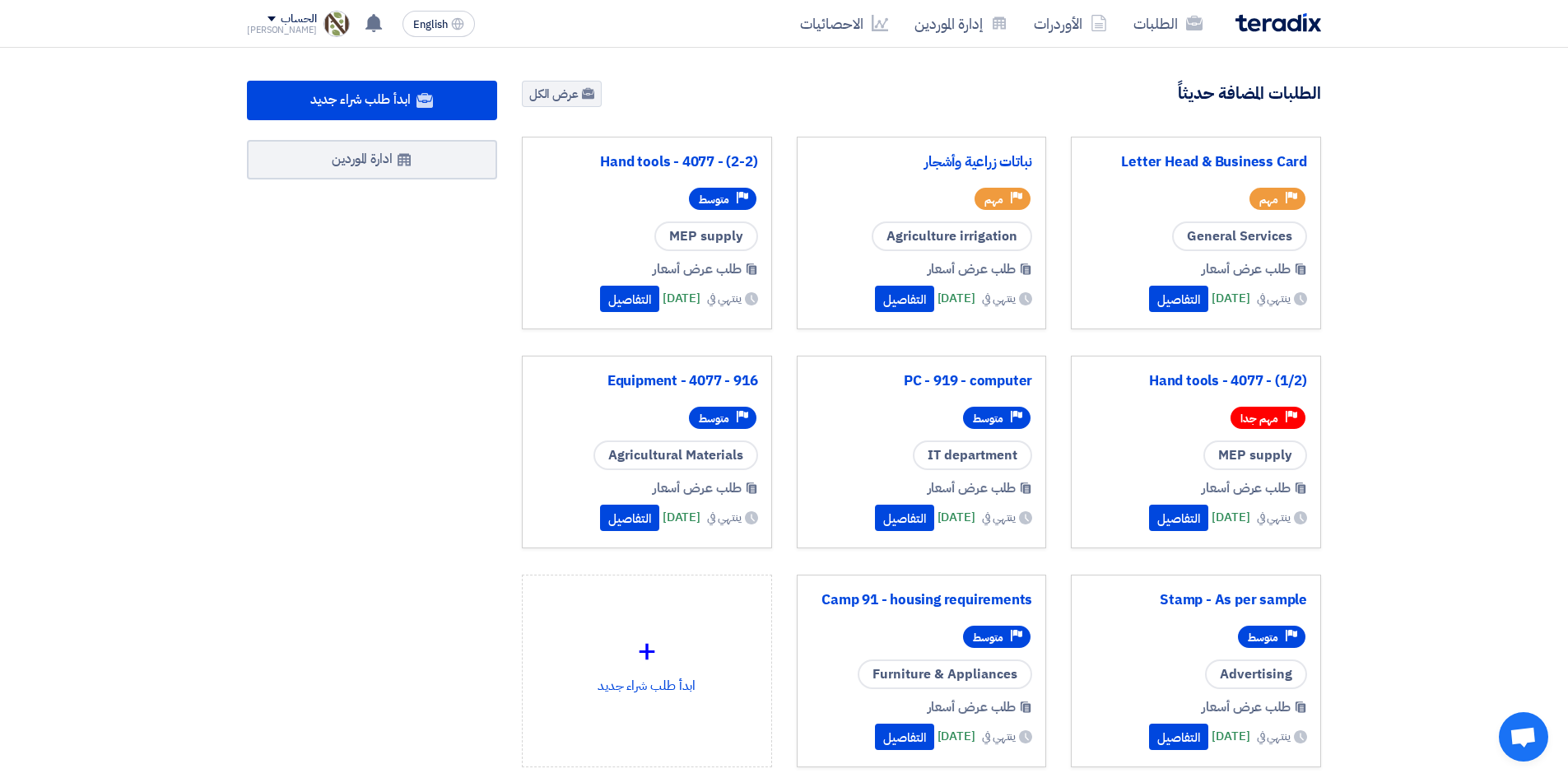
click at [262, 16] on div "الحساب" at bounding box center [282, 19] width 70 height 14
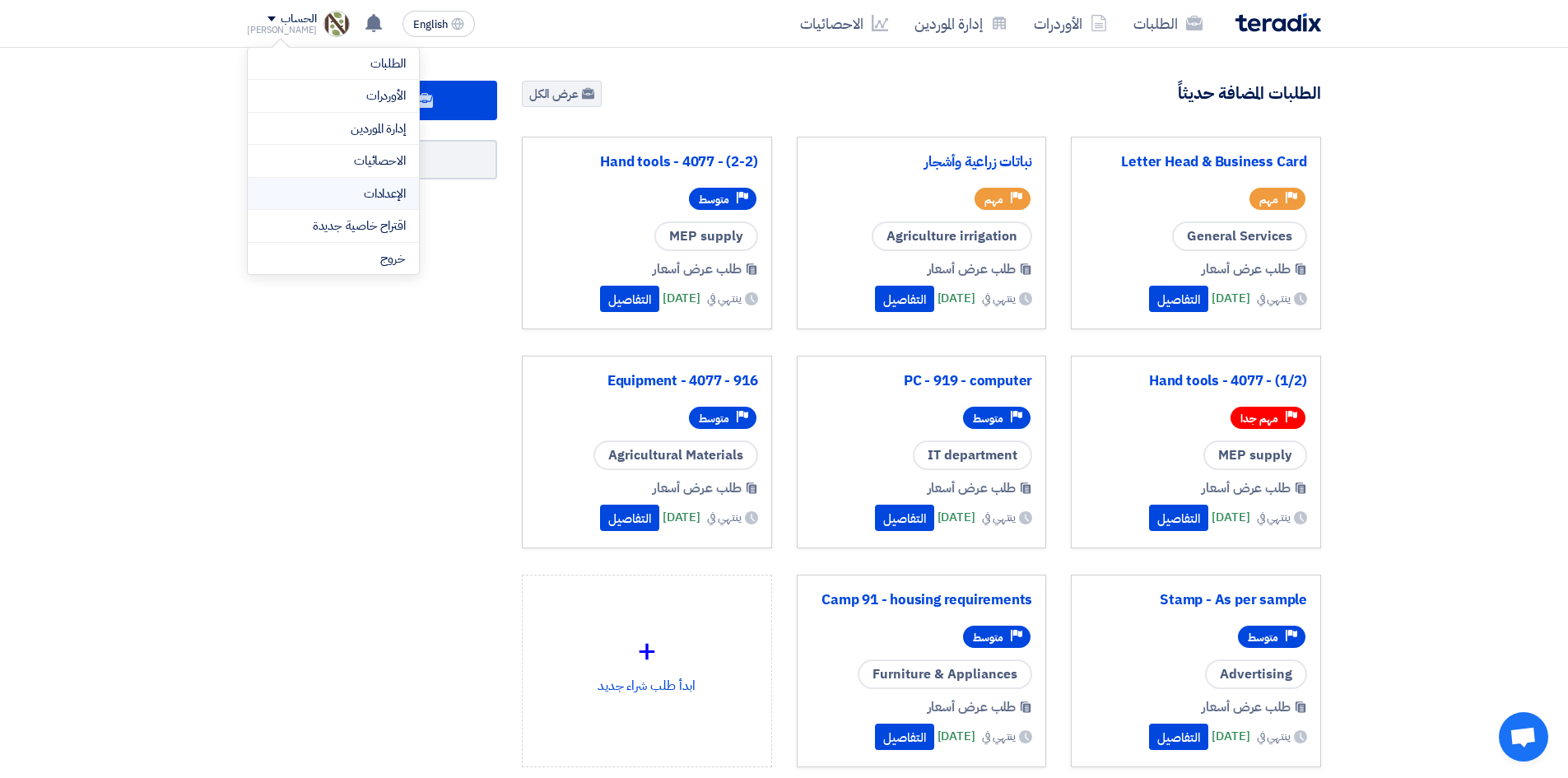
click at [373, 203] on li "الإعدادات" at bounding box center [334, 194] width 172 height 33
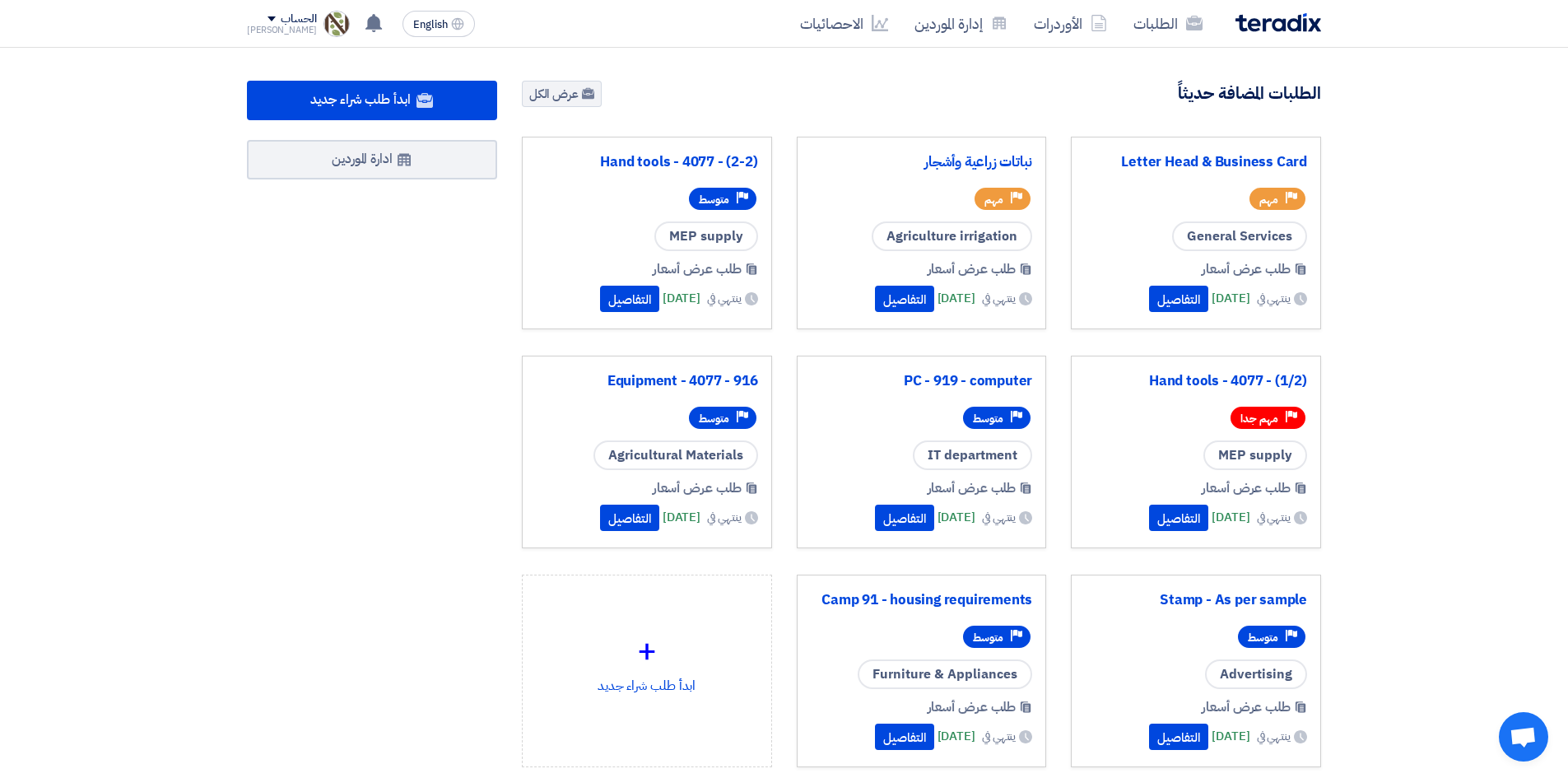
click at [266, 25] on div "[PERSON_NAME]" at bounding box center [282, 29] width 70 height 9
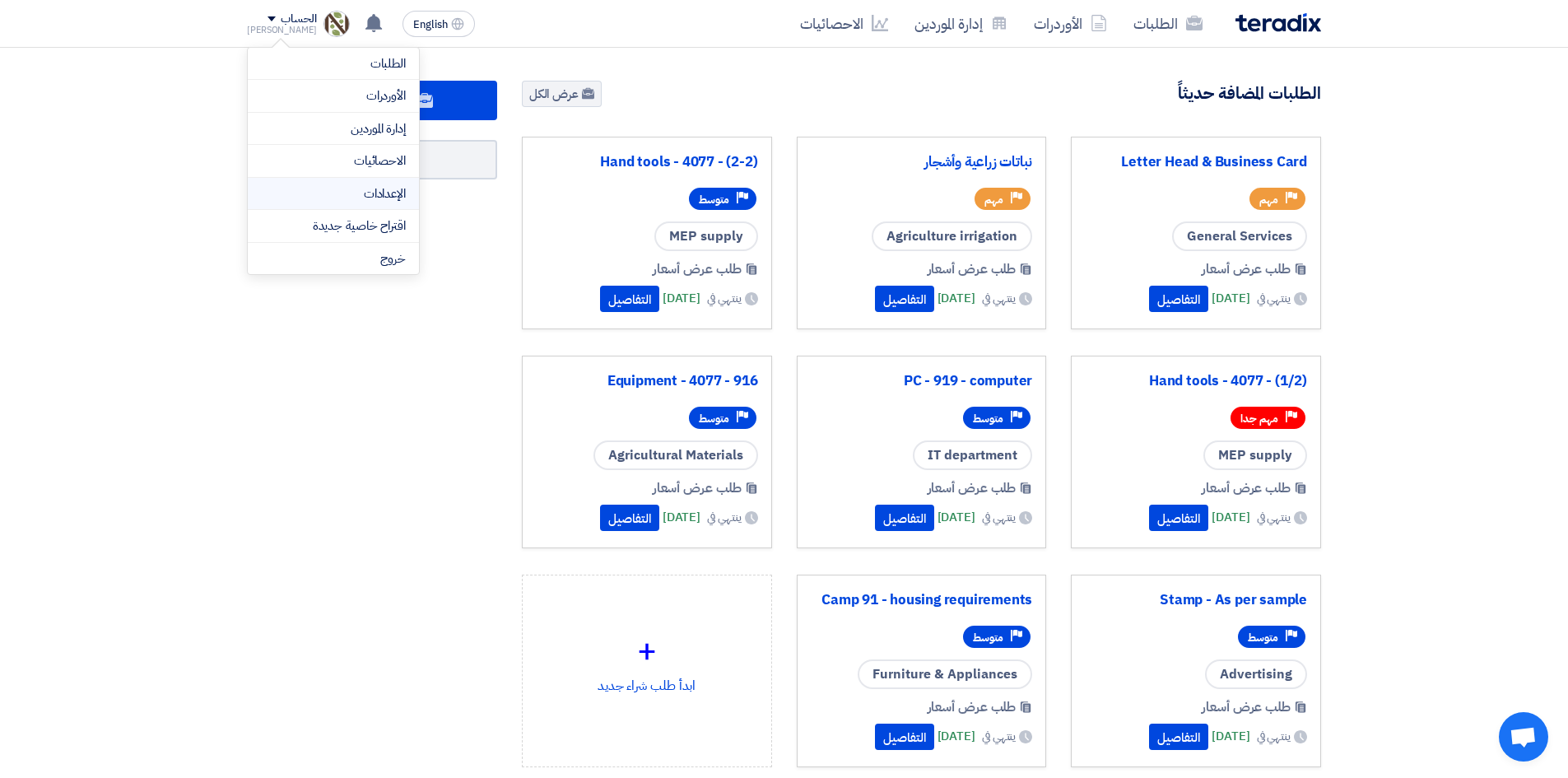
click at [309, 198] on link "الإعدادات" at bounding box center [333, 194] width 145 height 19
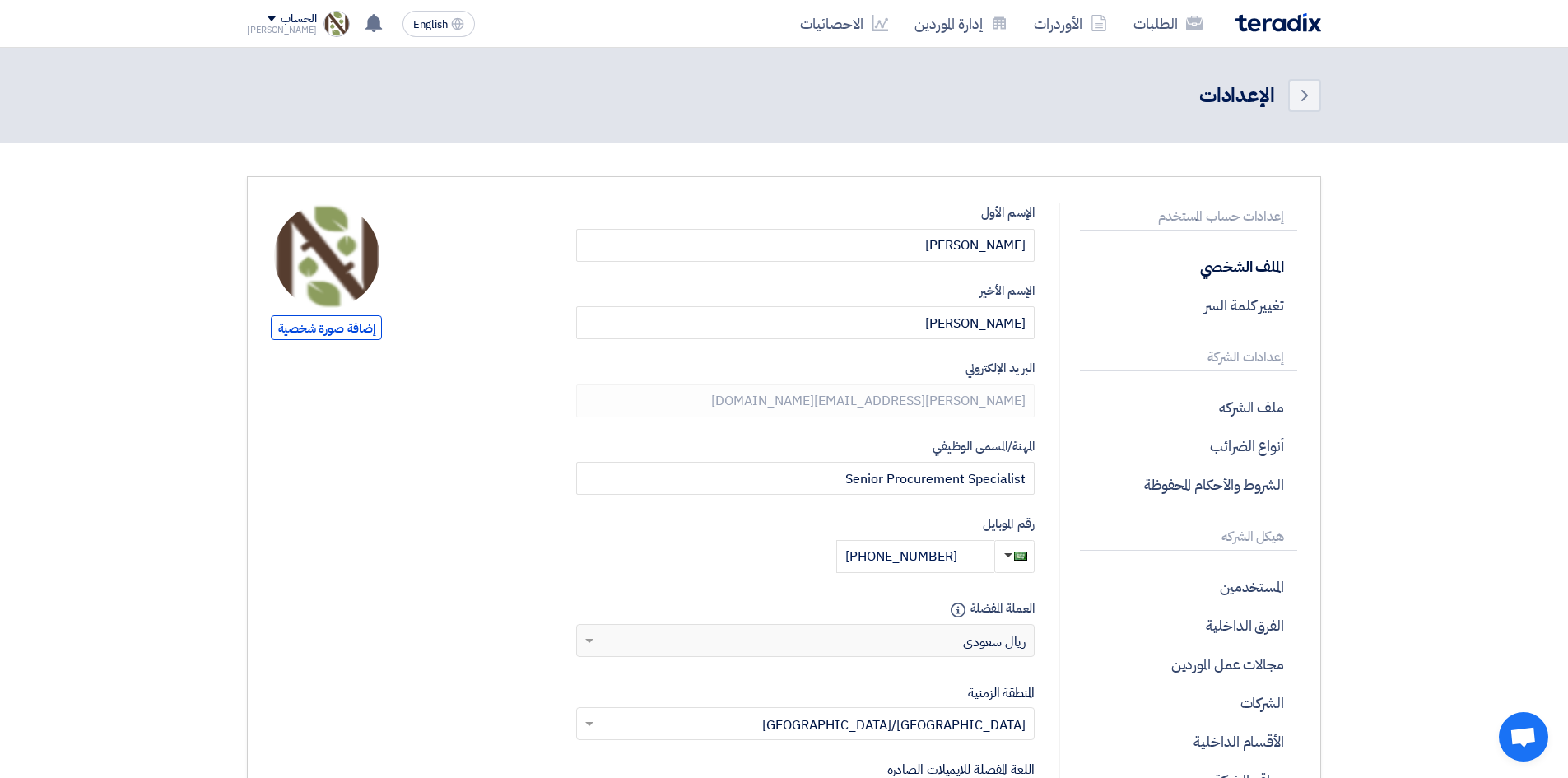
click at [1351, 282] on section "إعدادات حساب المستخدم الملف الشخصي تغيير كلمة السر إعدادات الشركة ملف الشركه أن…" at bounding box center [784, 645] width 1568 height 1006
click at [1238, 307] on p "تغيير كلمة السر" at bounding box center [1188, 305] width 217 height 39
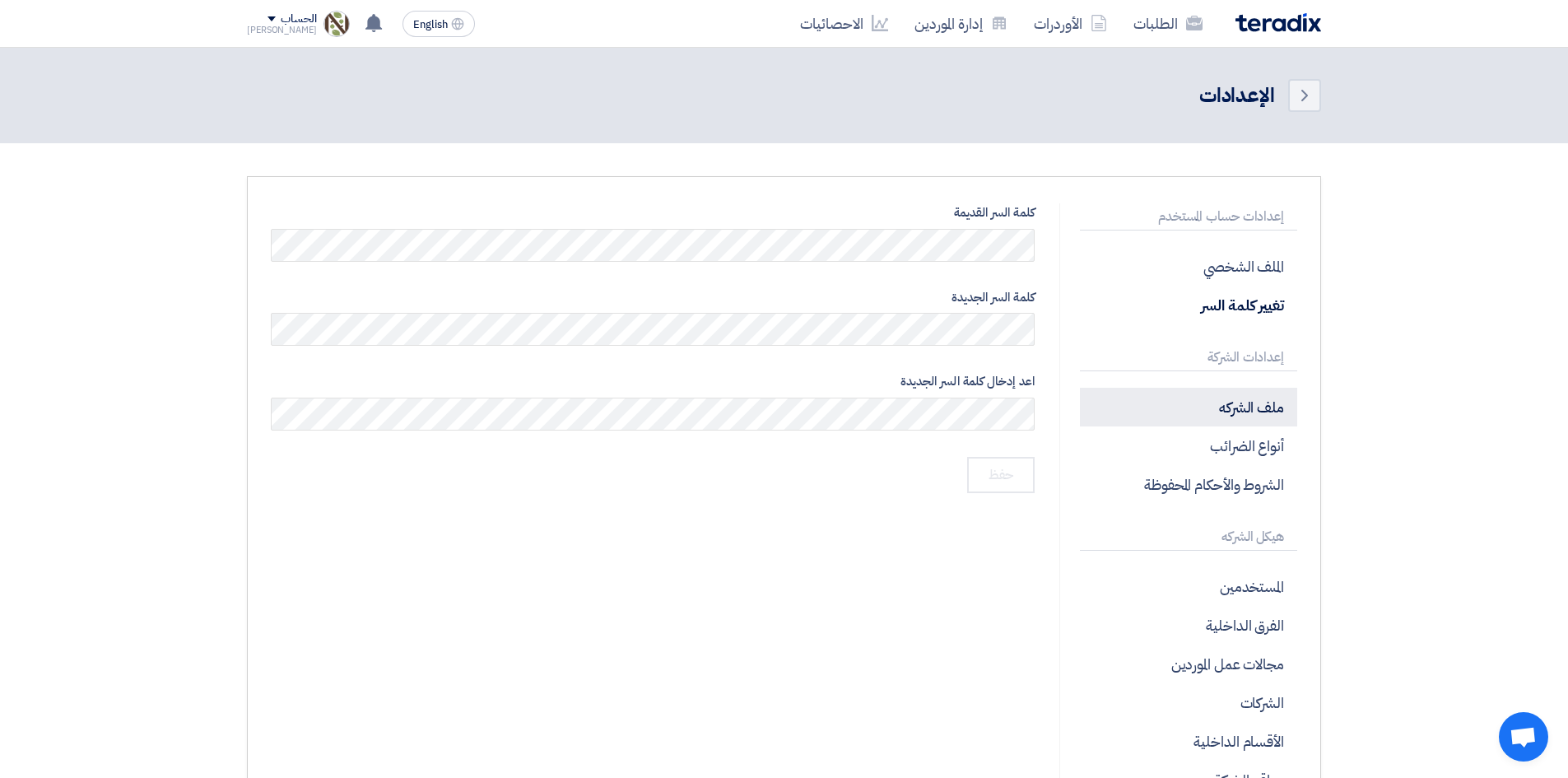
click at [1260, 414] on p "ملف الشركه" at bounding box center [1188, 406] width 217 height 39
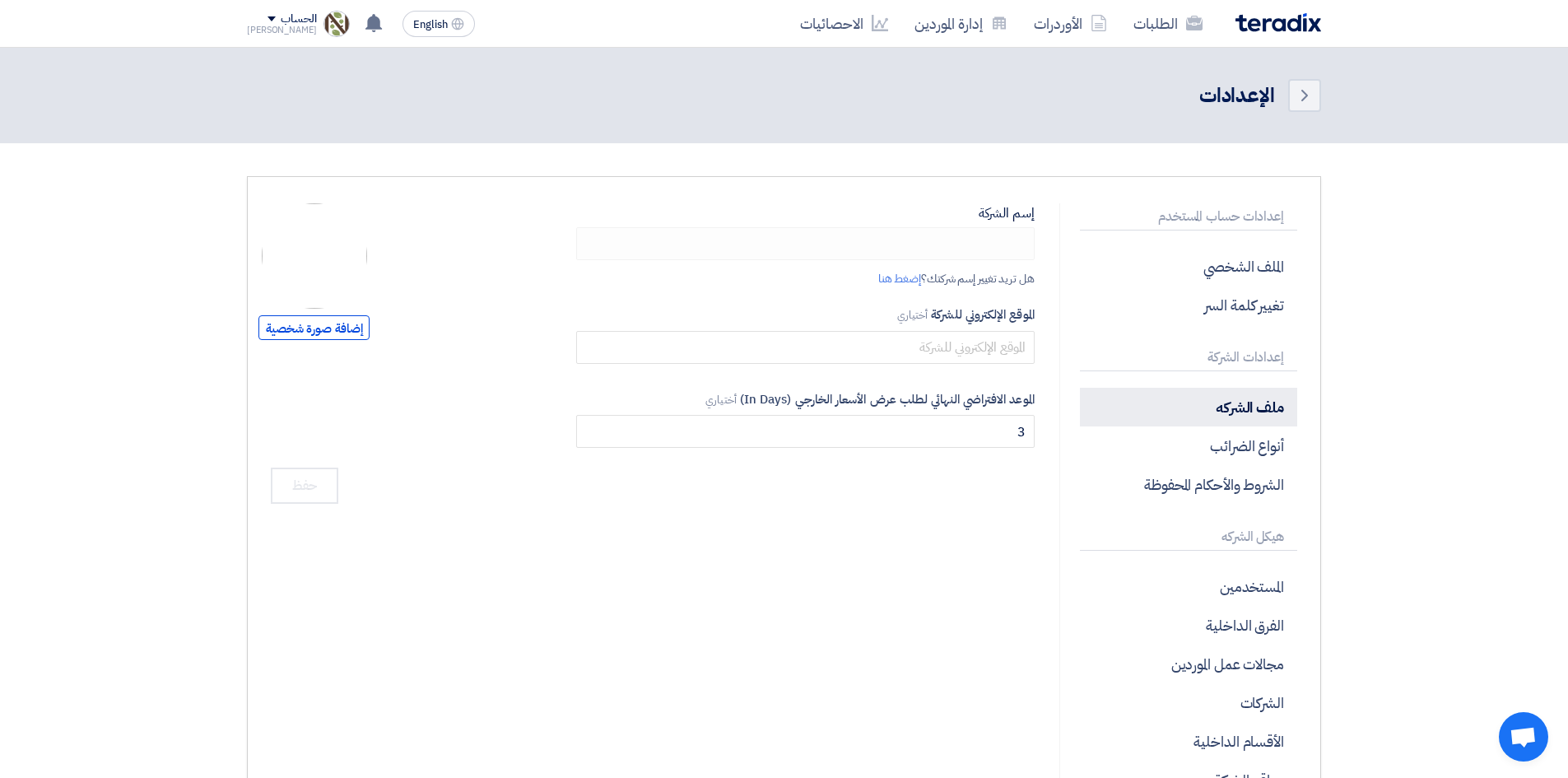
type input "Nabatat for Contracting"
type input "[DOMAIN_NAME][URL]"
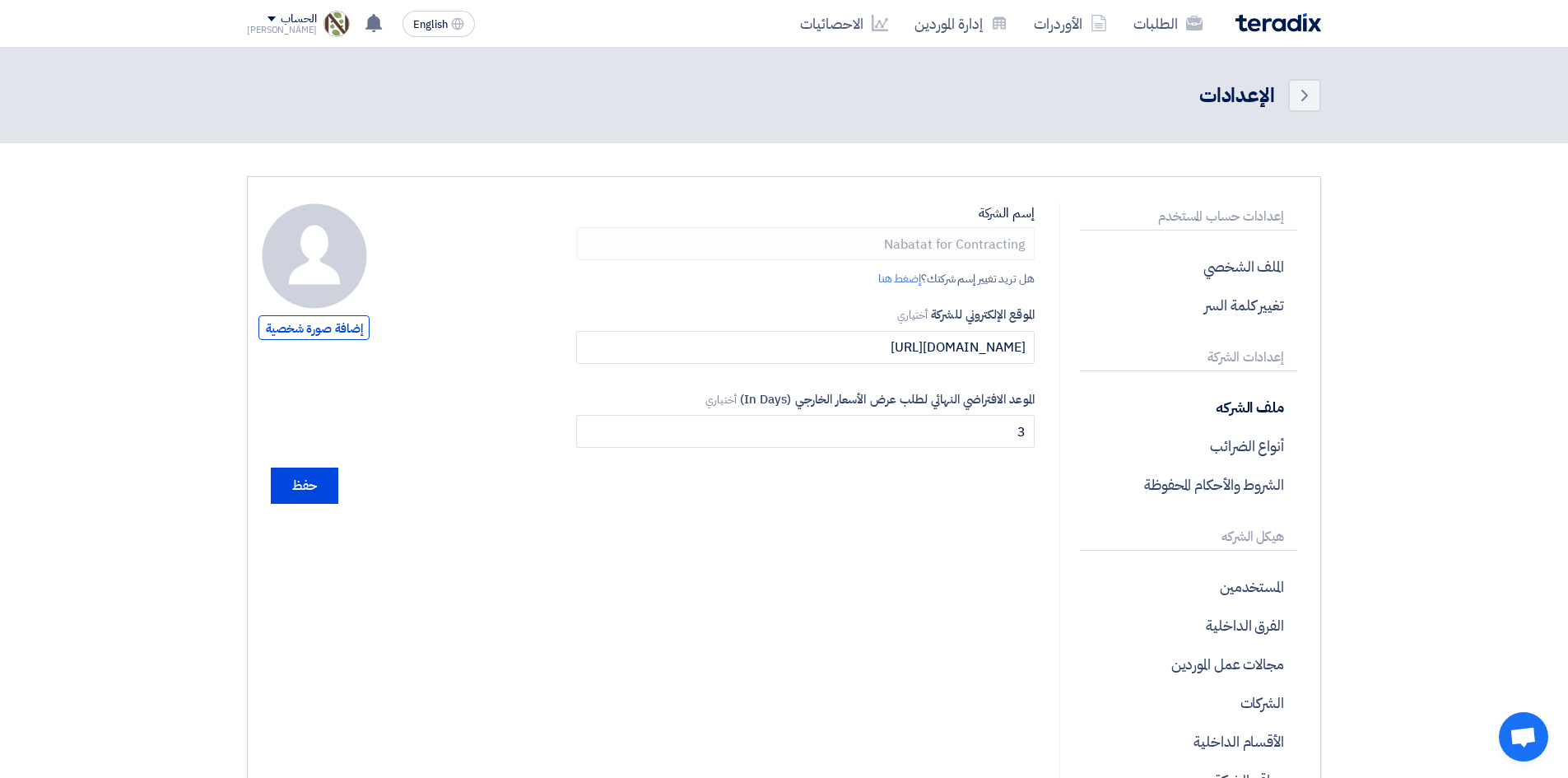
drag, startPoint x: 1565, startPoint y: 286, endPoint x: 1565, endPoint y: 299, distance: 13.0
click at [1565, 299] on section "إعدادات حساب المستخدم الملف الشخصي تغيير كلمة السر إعدادات الشركة ملف الشركه أن…" at bounding box center [784, 549] width 1568 height 813
click at [326, 332] on span "إضافة صورة شخصية" at bounding box center [314, 327] width 111 height 24
type input "C:\fakepath\[PERSON_NAME]'s New Logo.jpg"
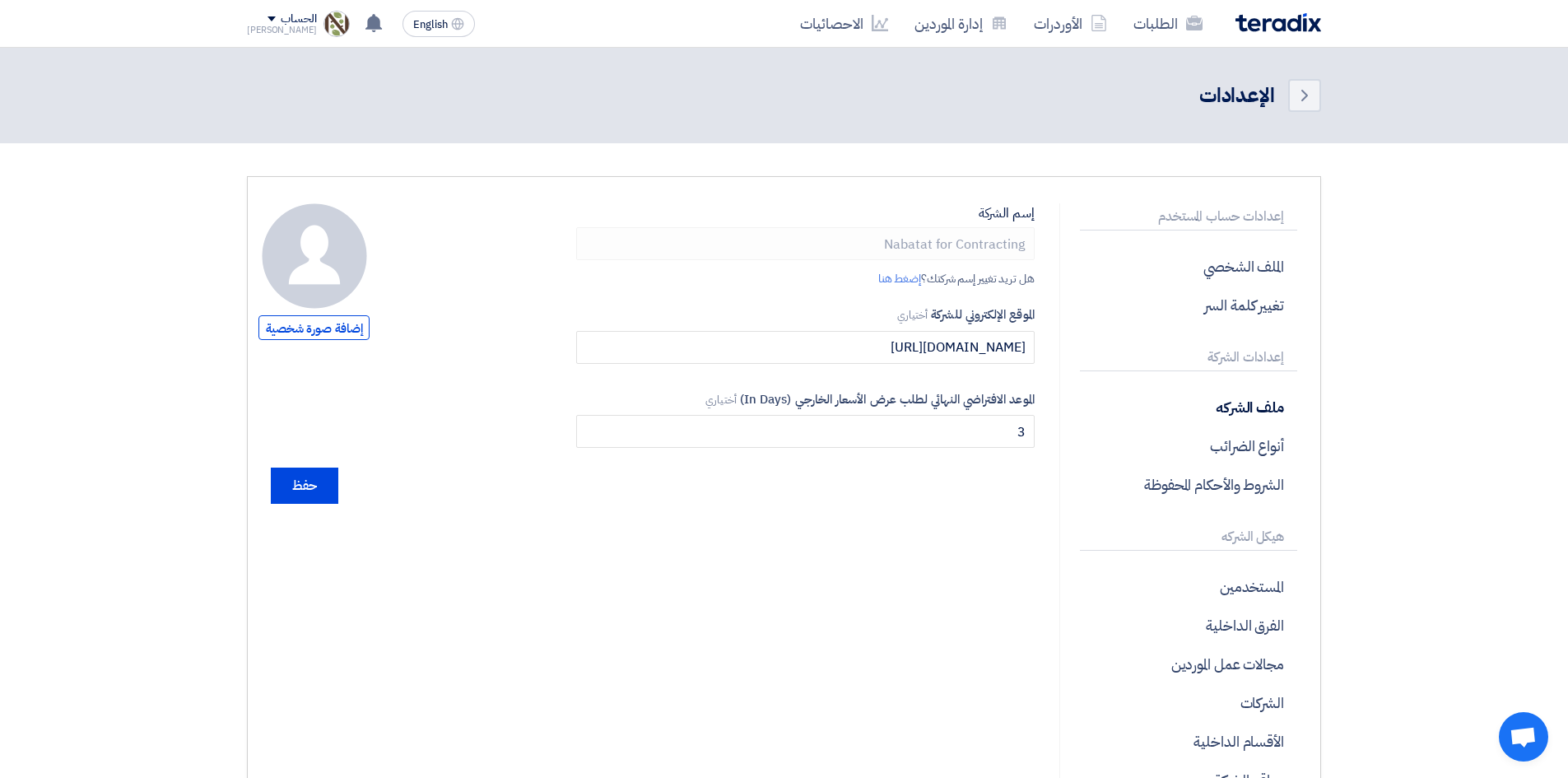
click at [463, 112] on div "Back الإعدادات" at bounding box center [784, 95] width 1074 height 46
click at [891, 277] on link "إضغط هنا" at bounding box center [899, 279] width 42 height 17
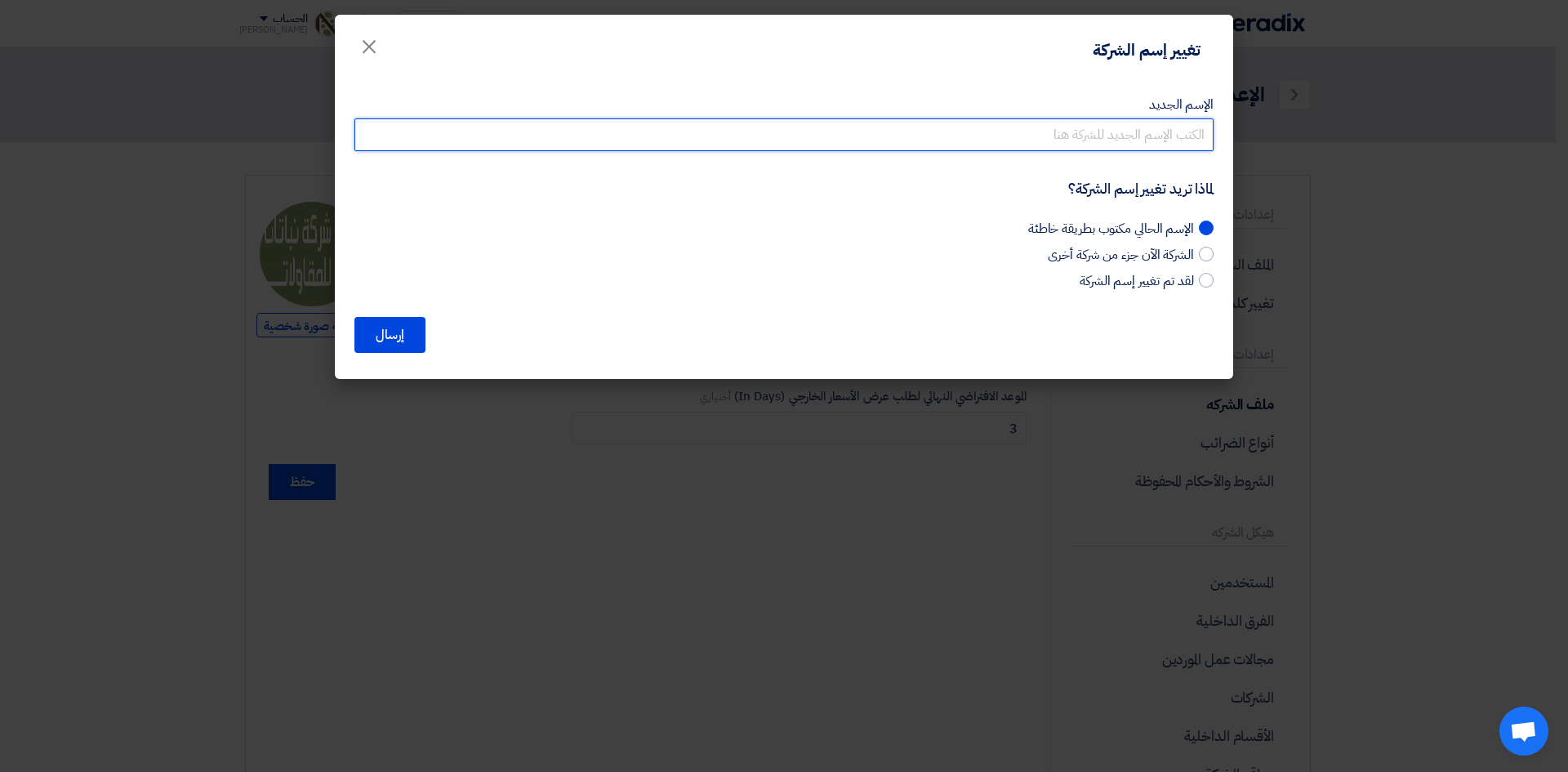
click at [1072, 139] on input "الإسم الجديد" at bounding box center [783, 135] width 859 height 33
type input "V"
type input "n"
type input "Nabatat Contracting Co"
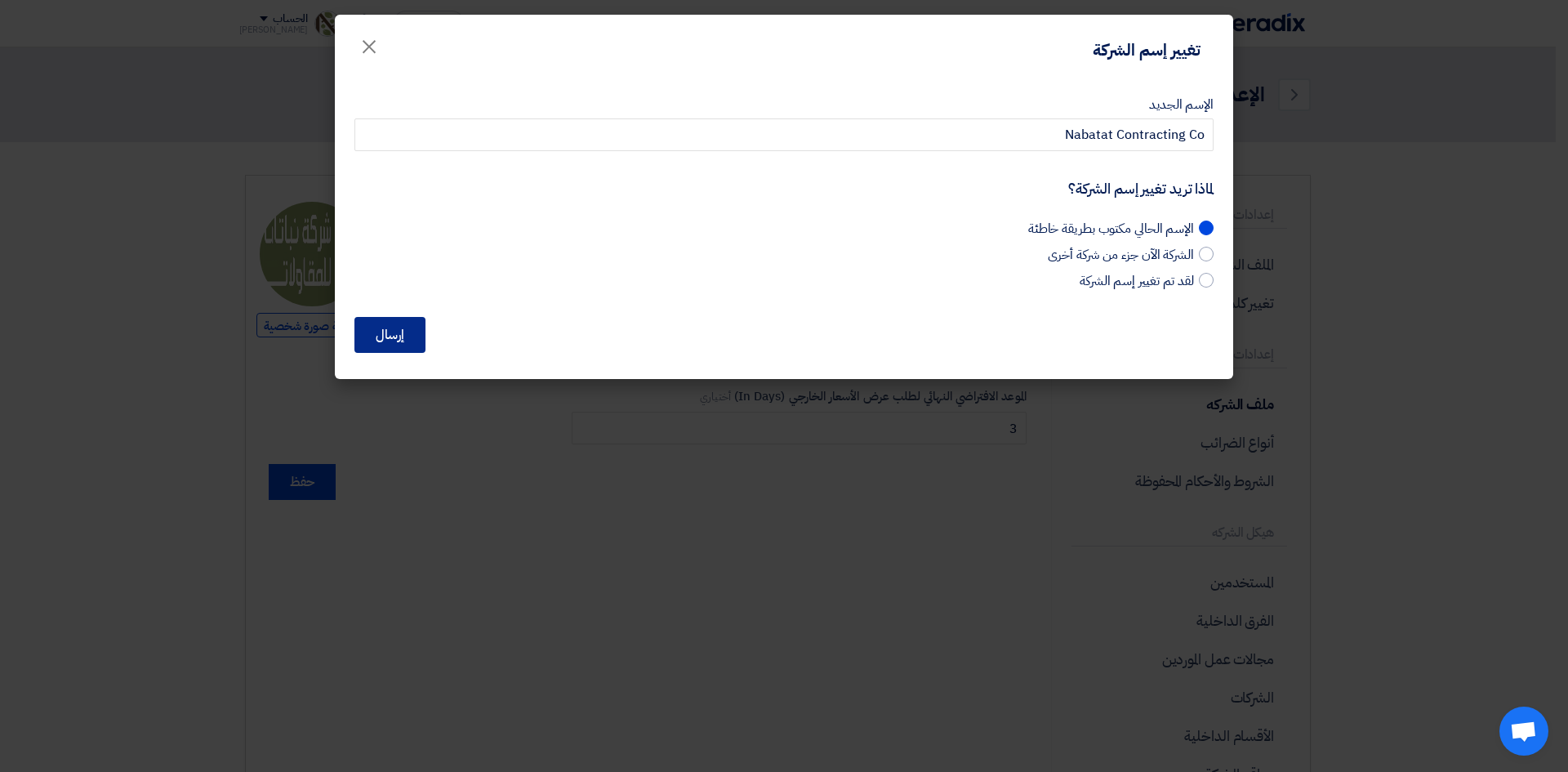
click at [401, 343] on button "إرسال" at bounding box center [389, 335] width 71 height 36
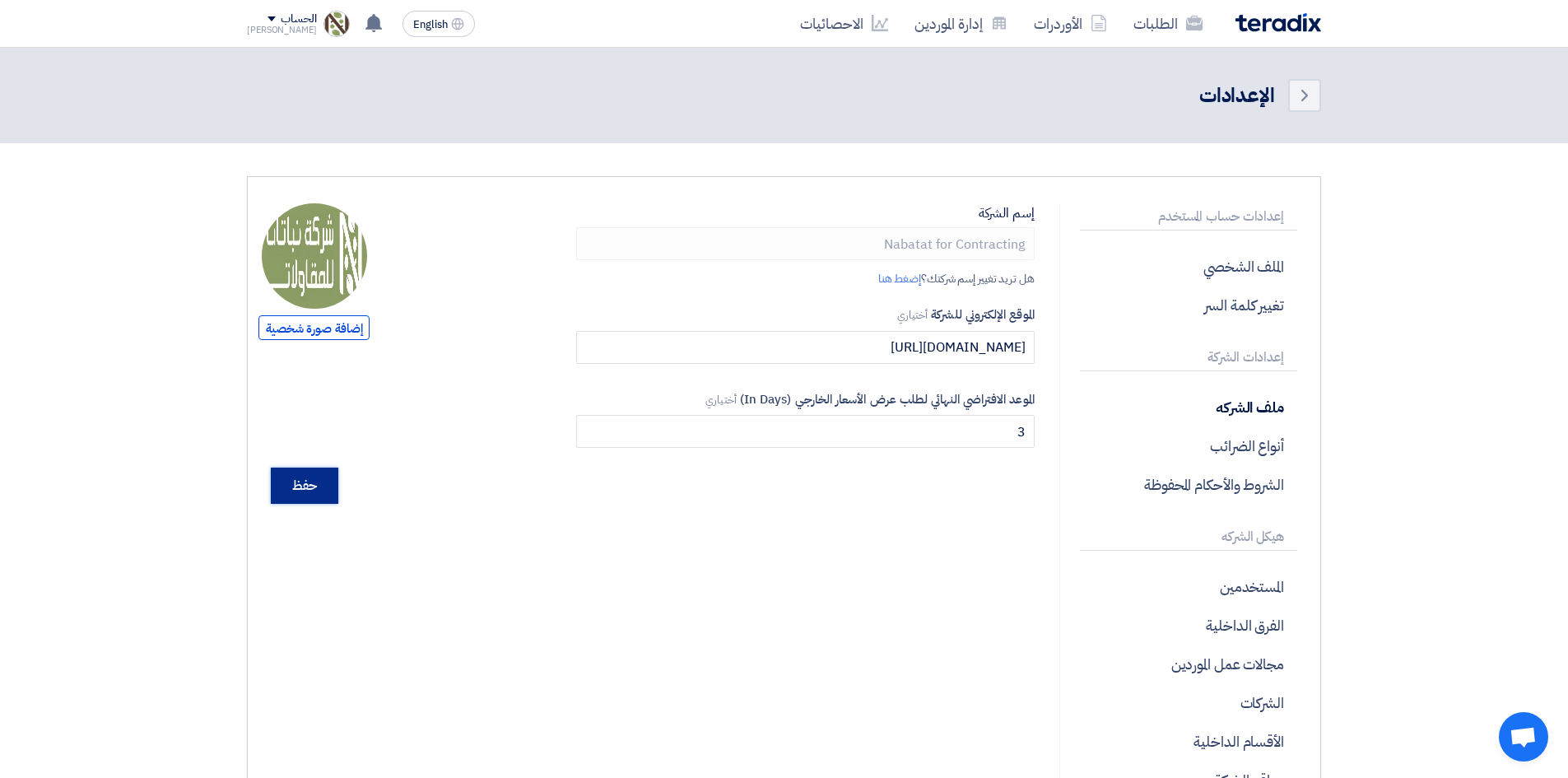
click at [319, 478] on input "حفظ" at bounding box center [305, 486] width 68 height 36
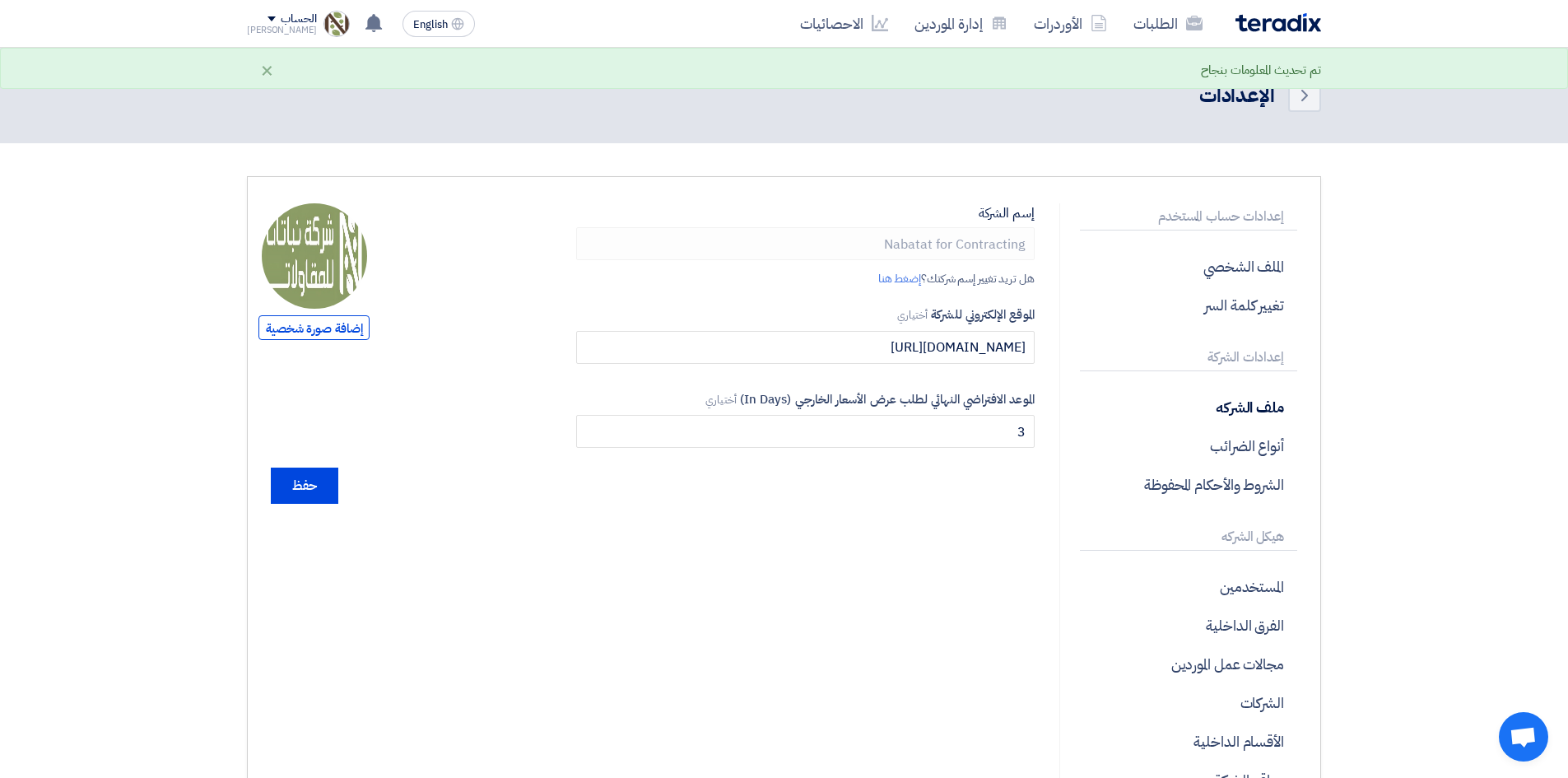
click at [270, 25] on div "[PERSON_NAME]" at bounding box center [282, 29] width 70 height 9
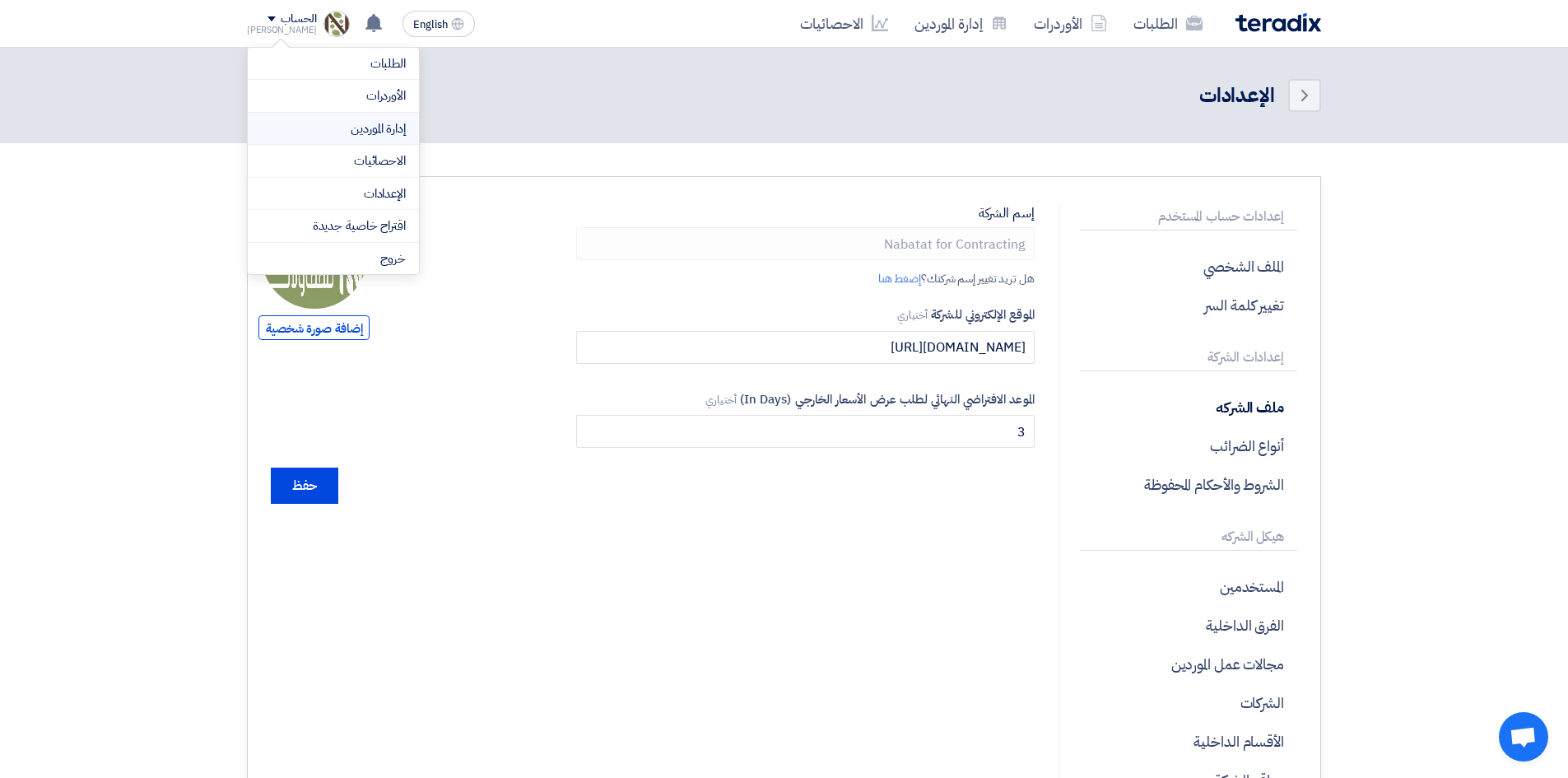
click at [387, 139] on li "إدارة الموردين" at bounding box center [334, 129] width 172 height 33
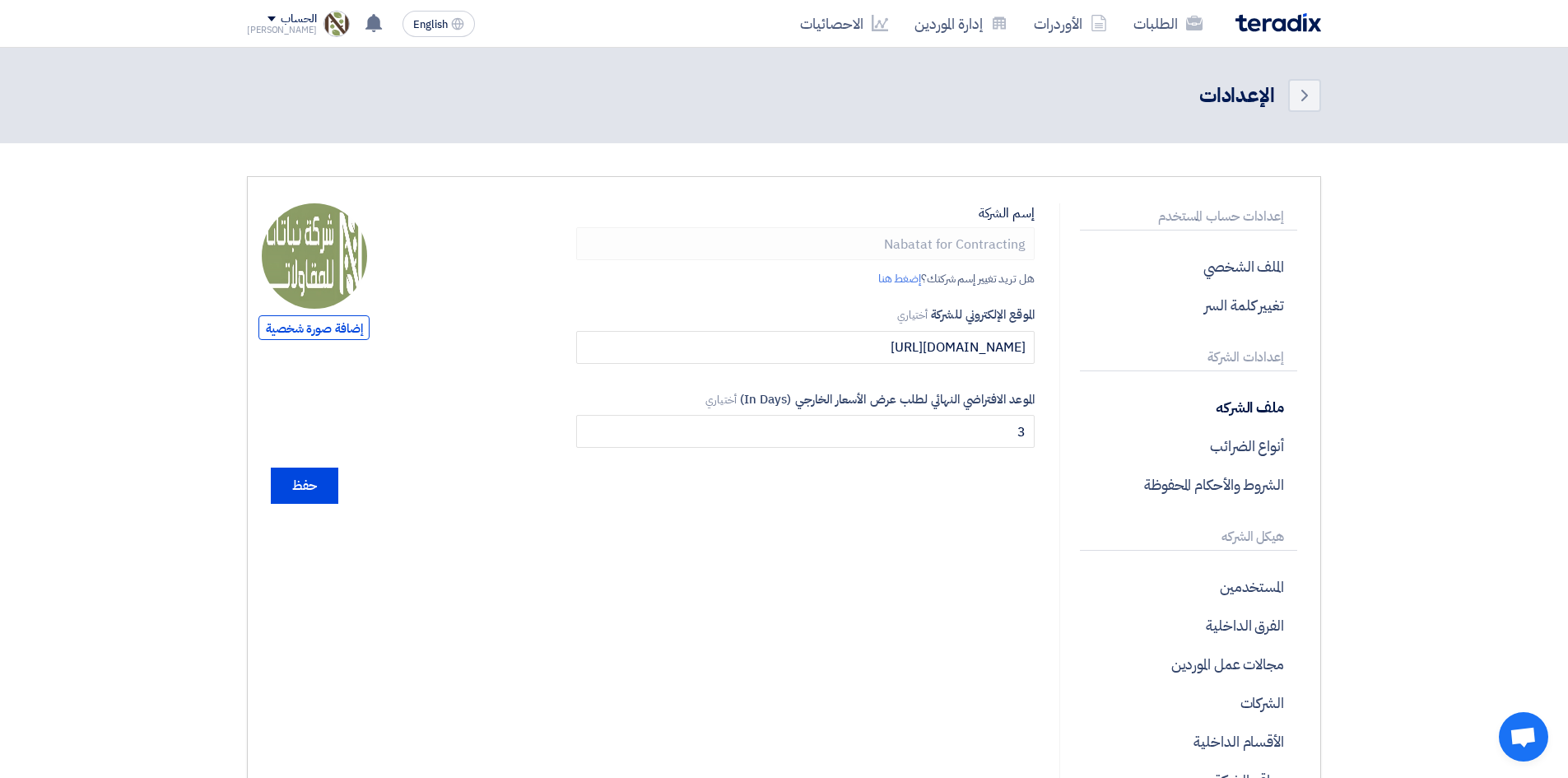
click at [245, 17] on div "الطلبات الأوردرات إدارة الموردين الاحصائيات English EN لقد استلمت عرض سعر بقيمه…" at bounding box center [784, 23] width 1098 height 47
click at [264, 22] on div "الحساب" at bounding box center [282, 19] width 70 height 14
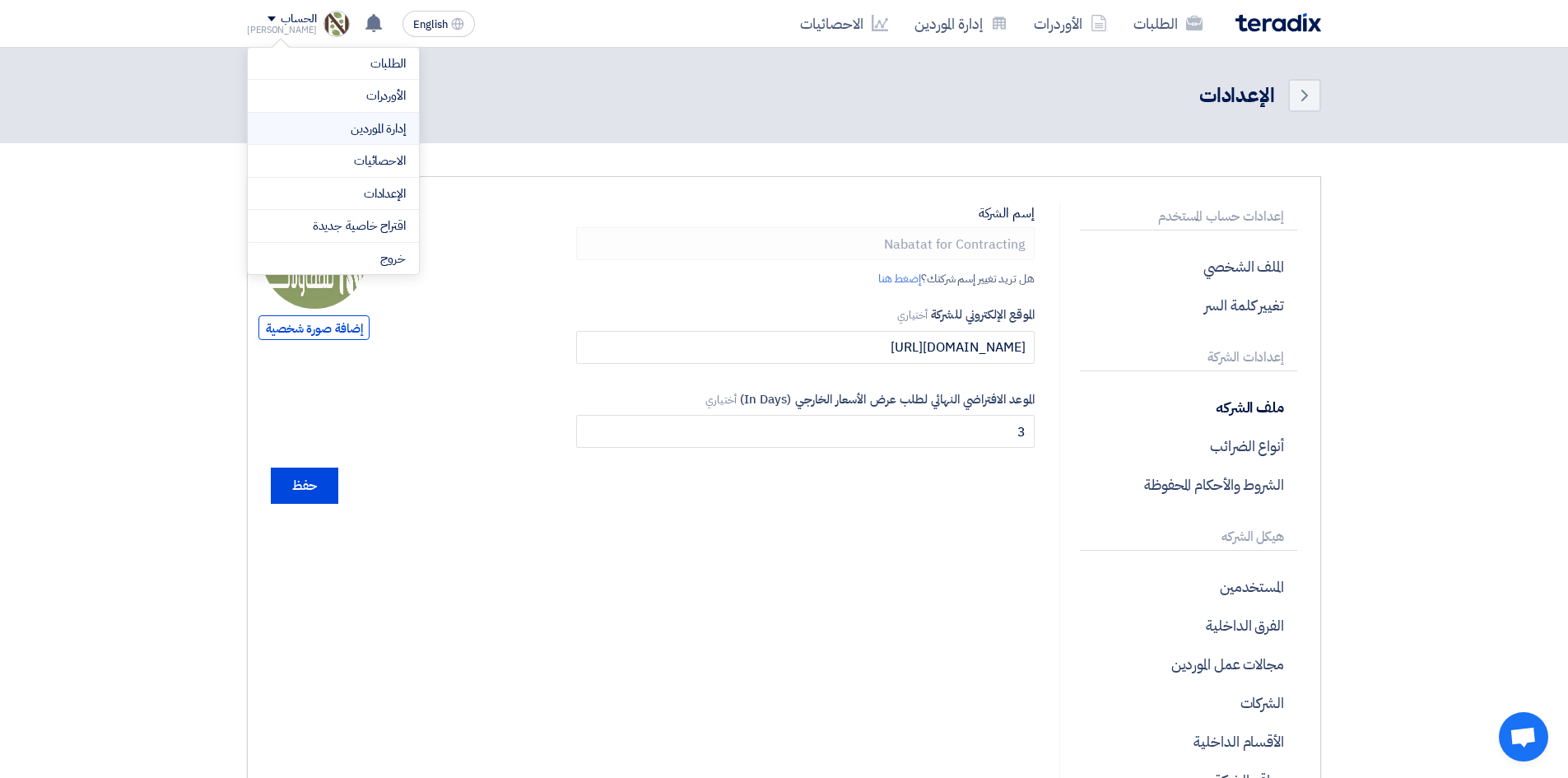
click at [347, 134] on link "إدارة الموردين" at bounding box center [333, 129] width 145 height 19
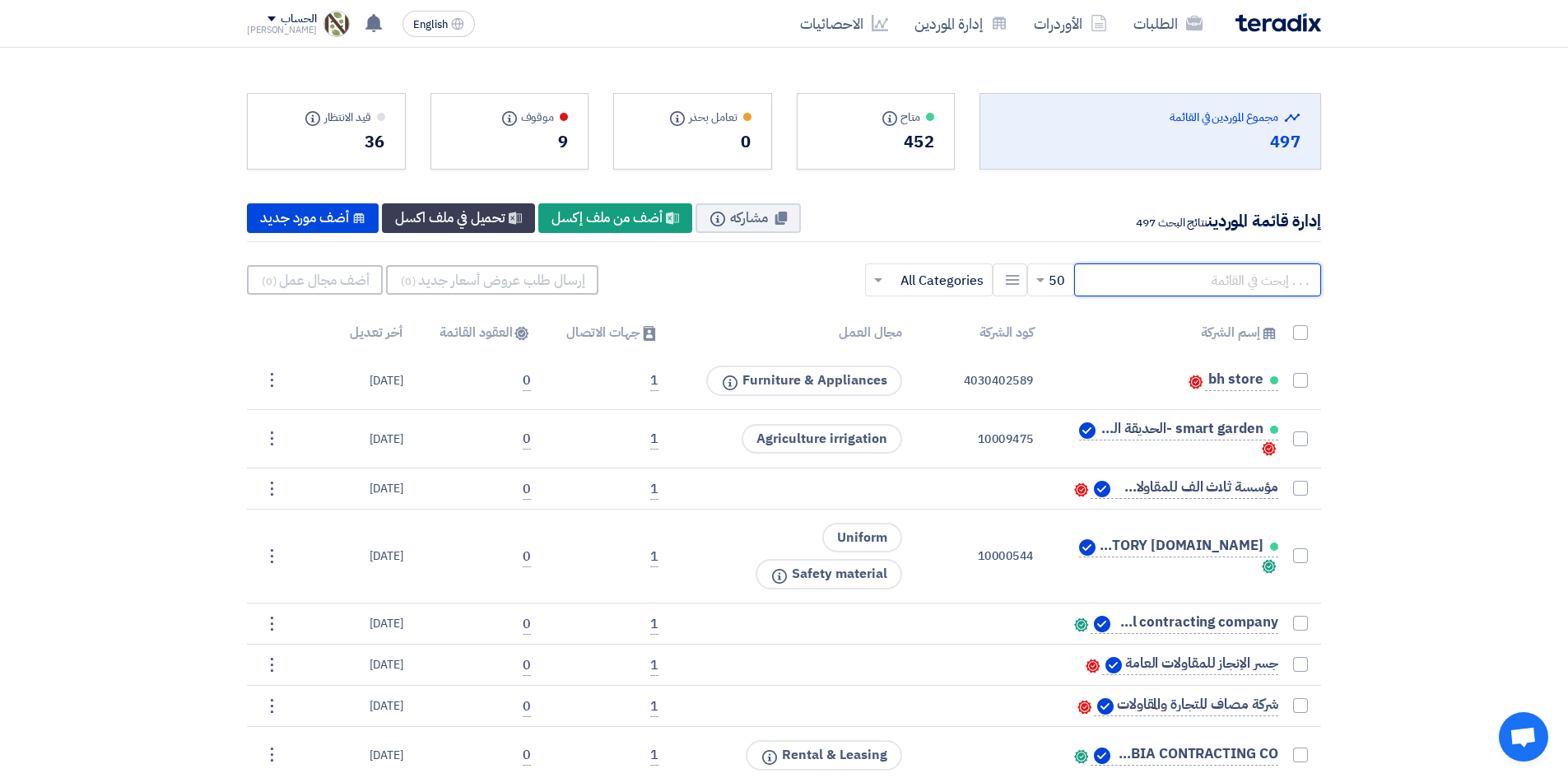
click at [1191, 271] on input "text" at bounding box center [1197, 280] width 247 height 33
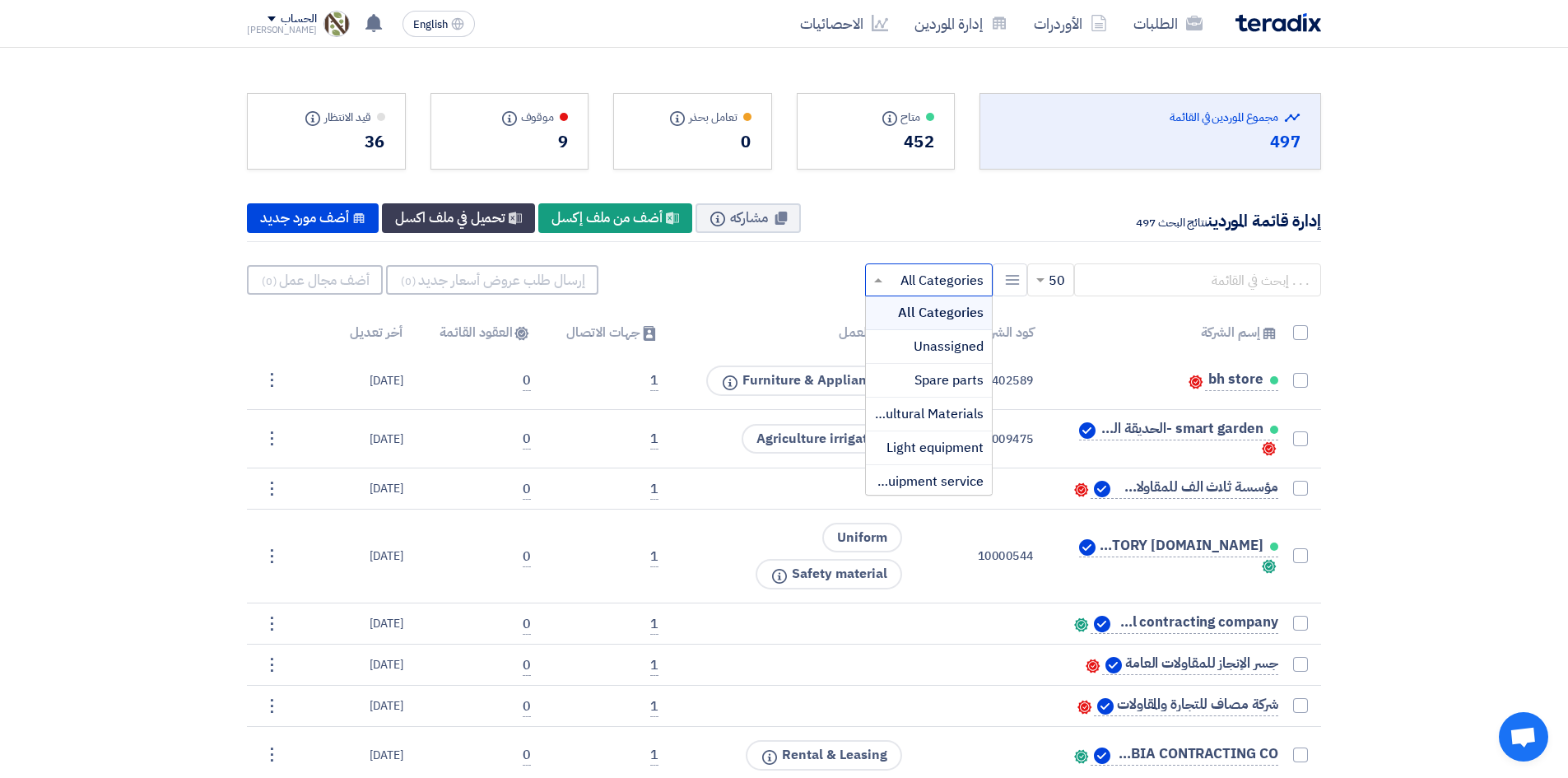
click at [928, 277] on input "text" at bounding box center [937, 280] width 94 height 27
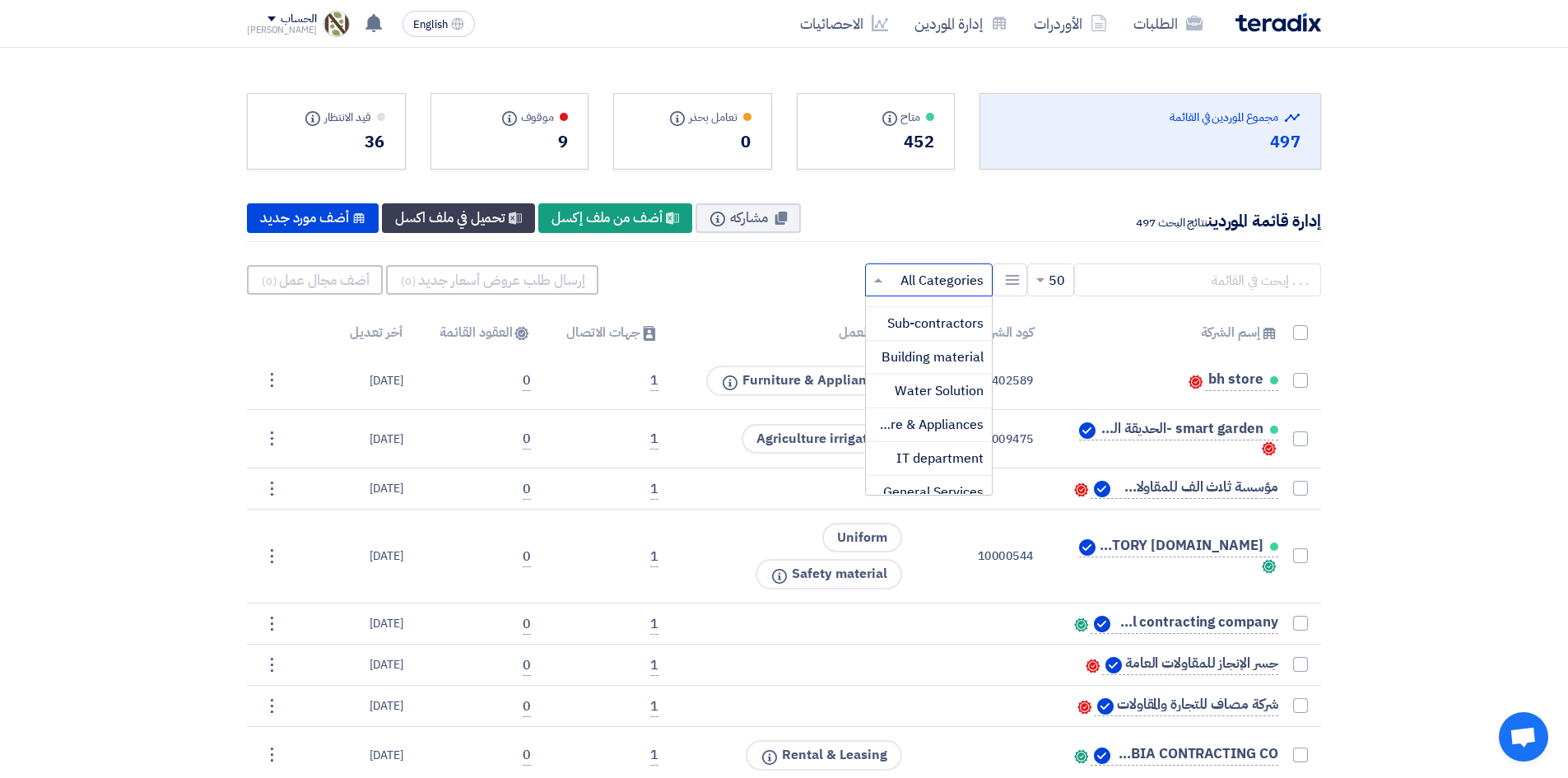
scroll to position [574, 0]
click at [923, 455] on span "IT department" at bounding box center [939, 447] width 87 height 20
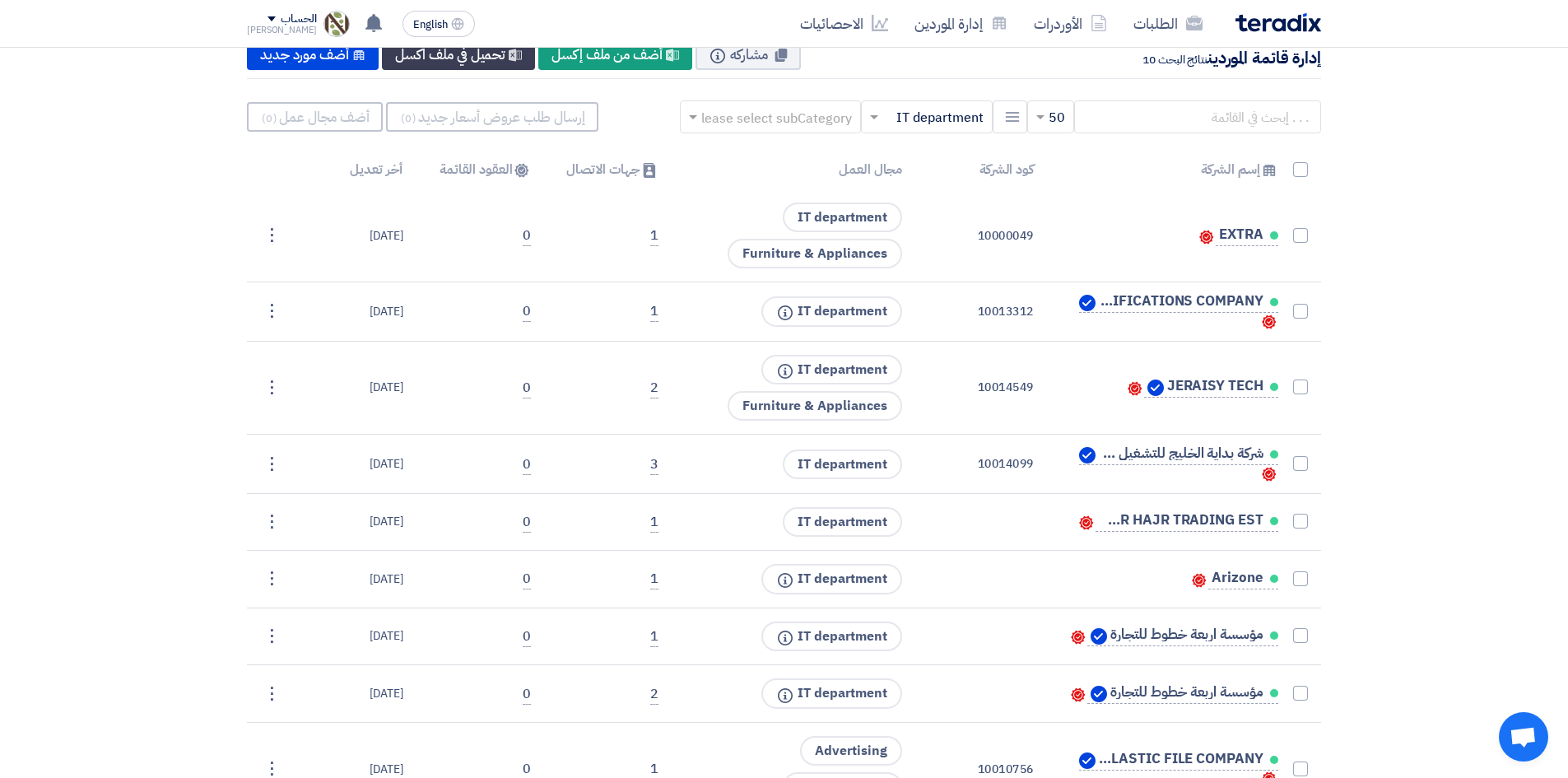
scroll to position [128, 0]
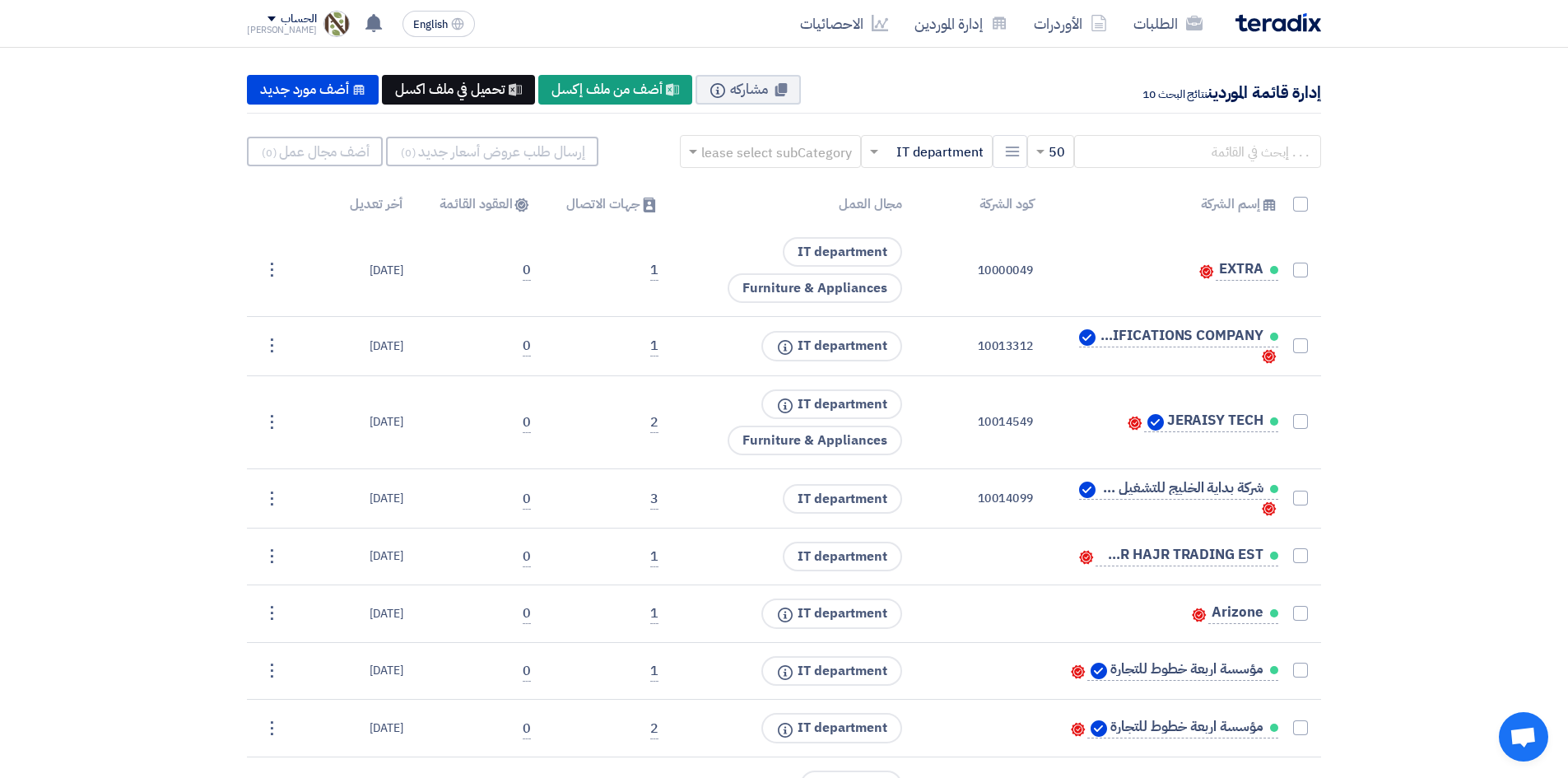
click at [487, 94] on div "New Supplier تحميل في ملف اكسل" at bounding box center [458, 89] width 153 height 29
click at [1304, 208] on span at bounding box center [1299, 204] width 15 height 15
click at [1288, 208] on input "checkbox" at bounding box center [1282, 208] width 10 height 10
checkbox input "true"
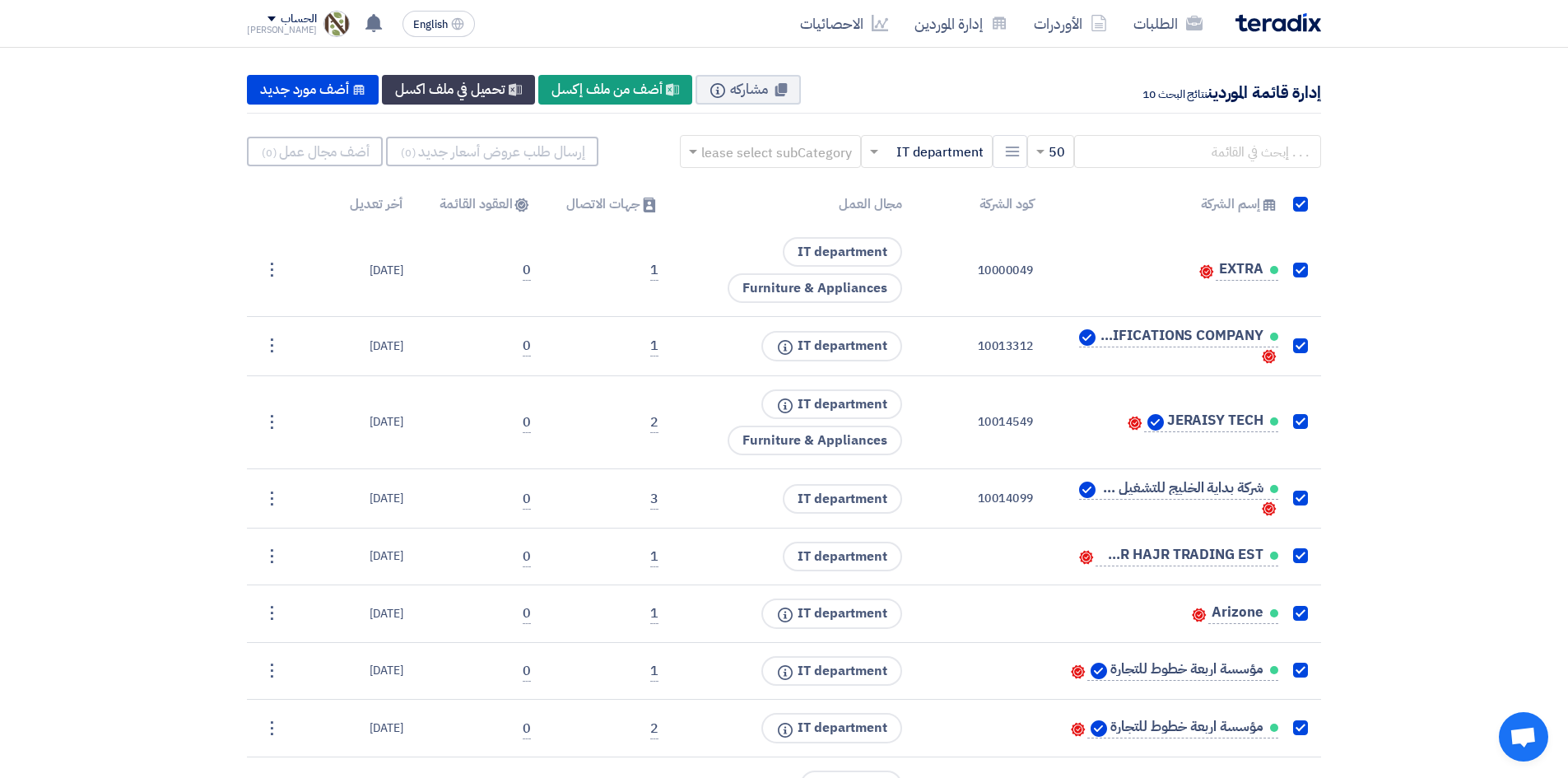
checkbox input "true"
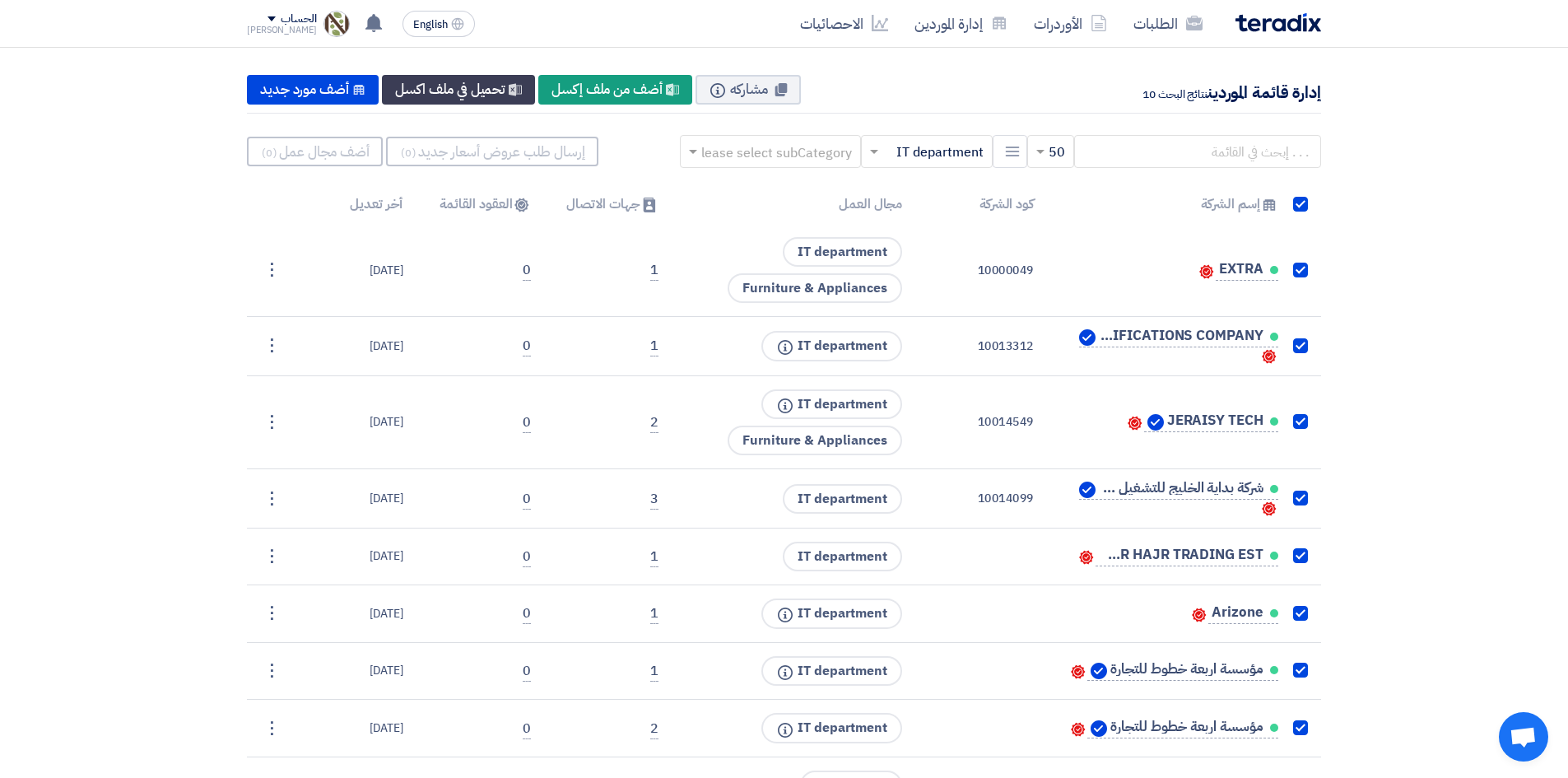
checkbox input "true"
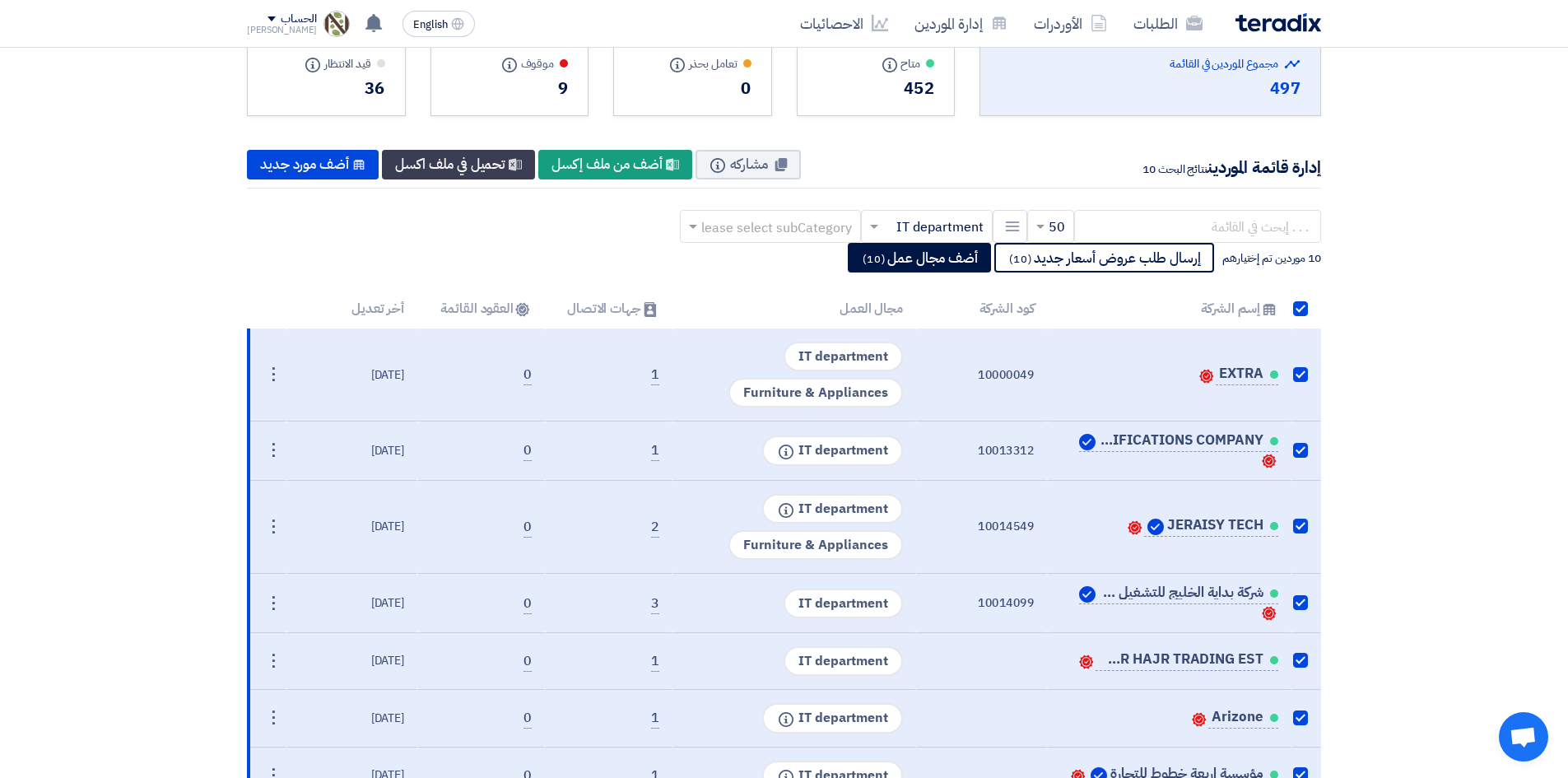
scroll to position [25, 0]
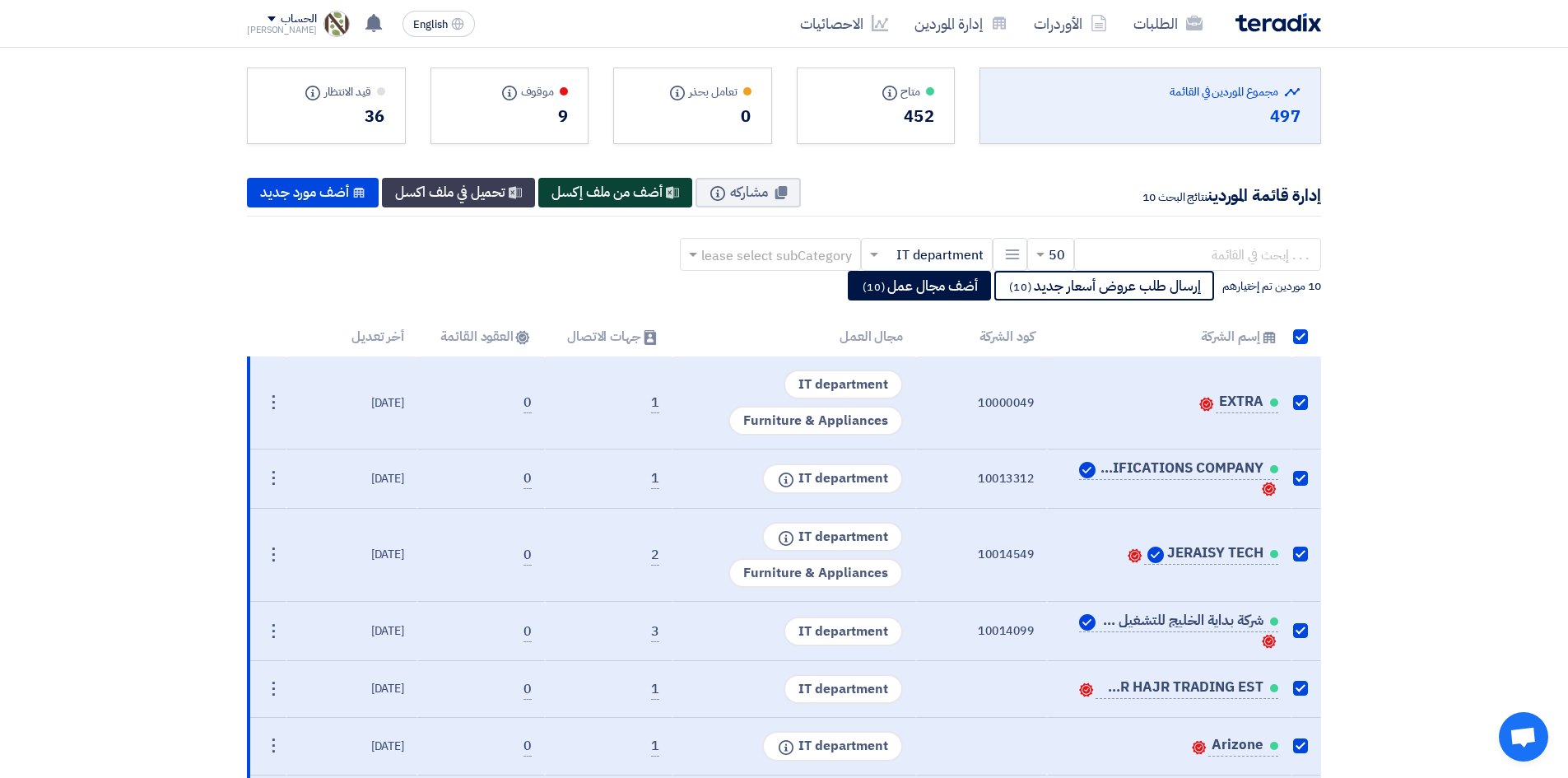
click at [625, 198] on div "New Supplier أضف من ملف إكسل" at bounding box center [615, 192] width 154 height 29
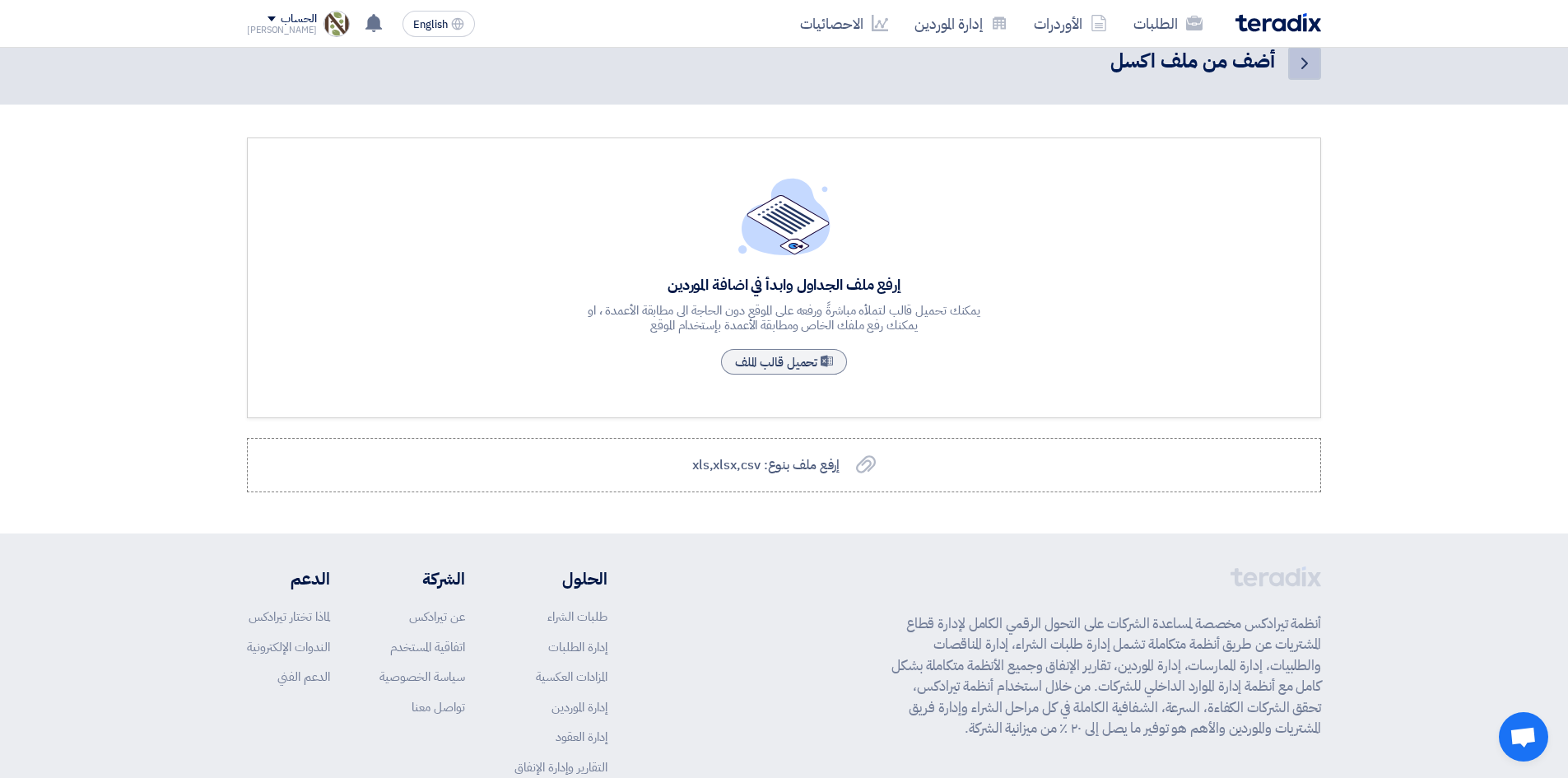
click at [1288, 69] on link "Back" at bounding box center [1305, 63] width 33 height 33
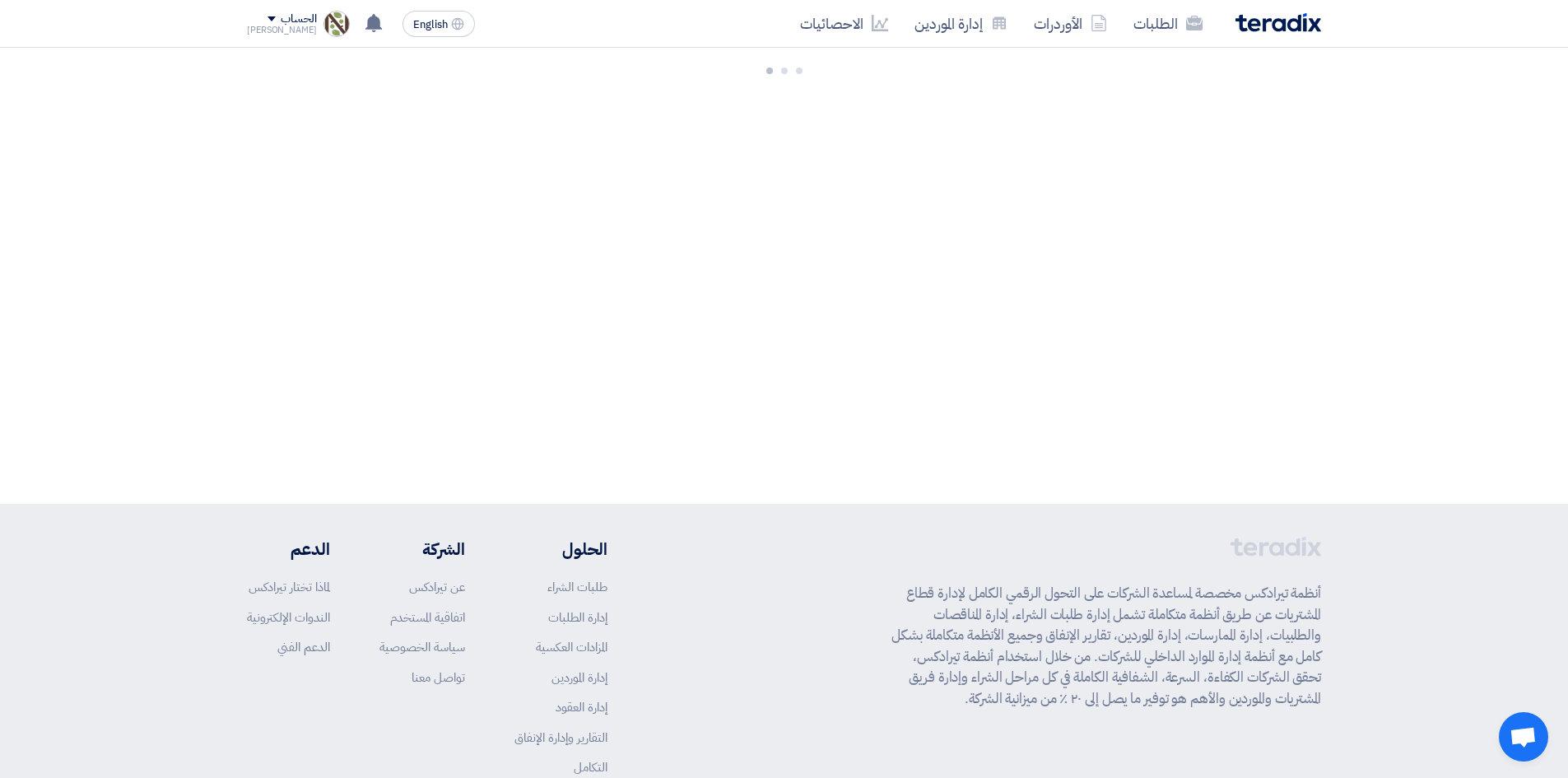
scroll to position [0, 0]
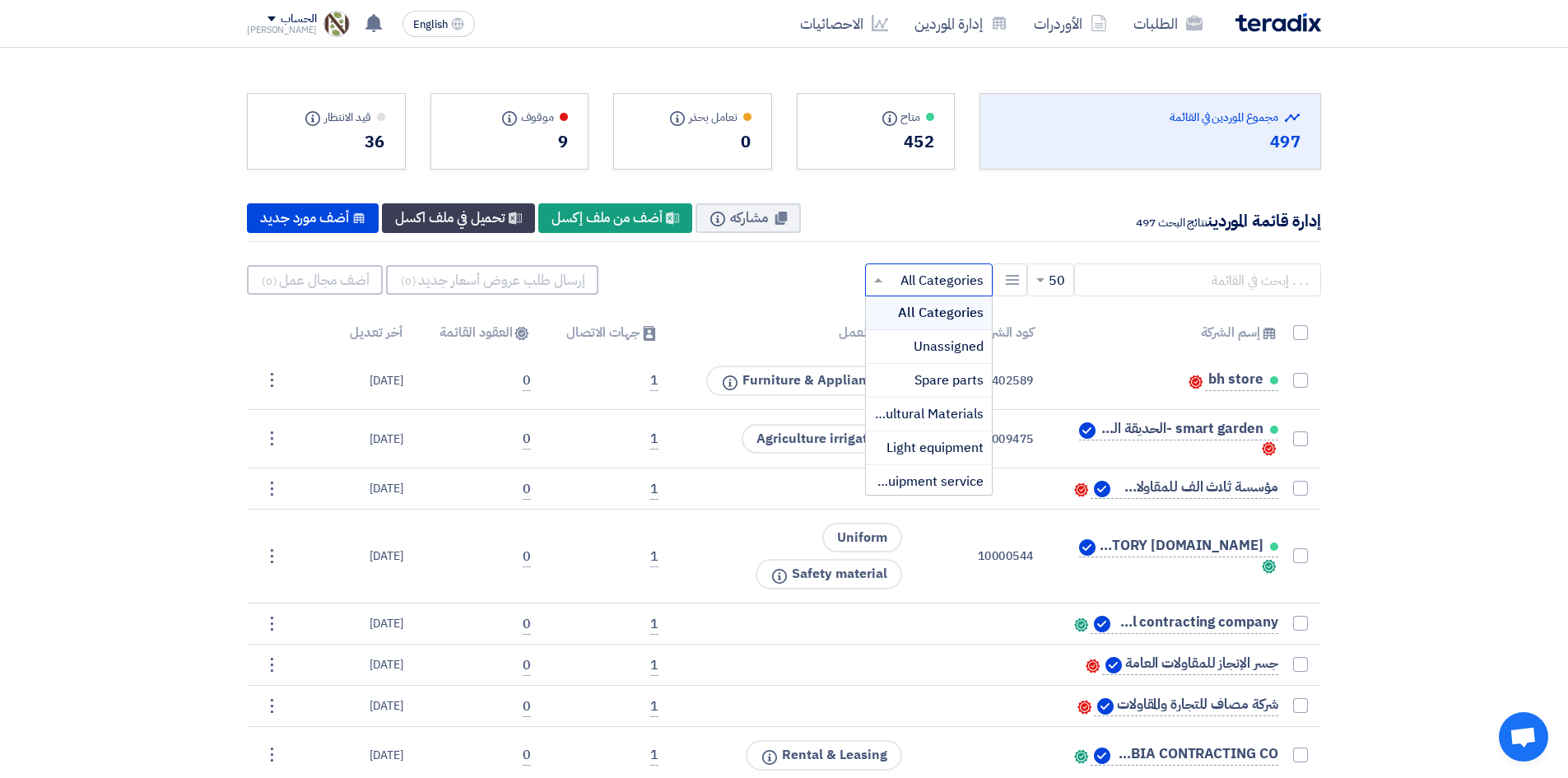
click at [939, 276] on input "text" at bounding box center [937, 280] width 94 height 27
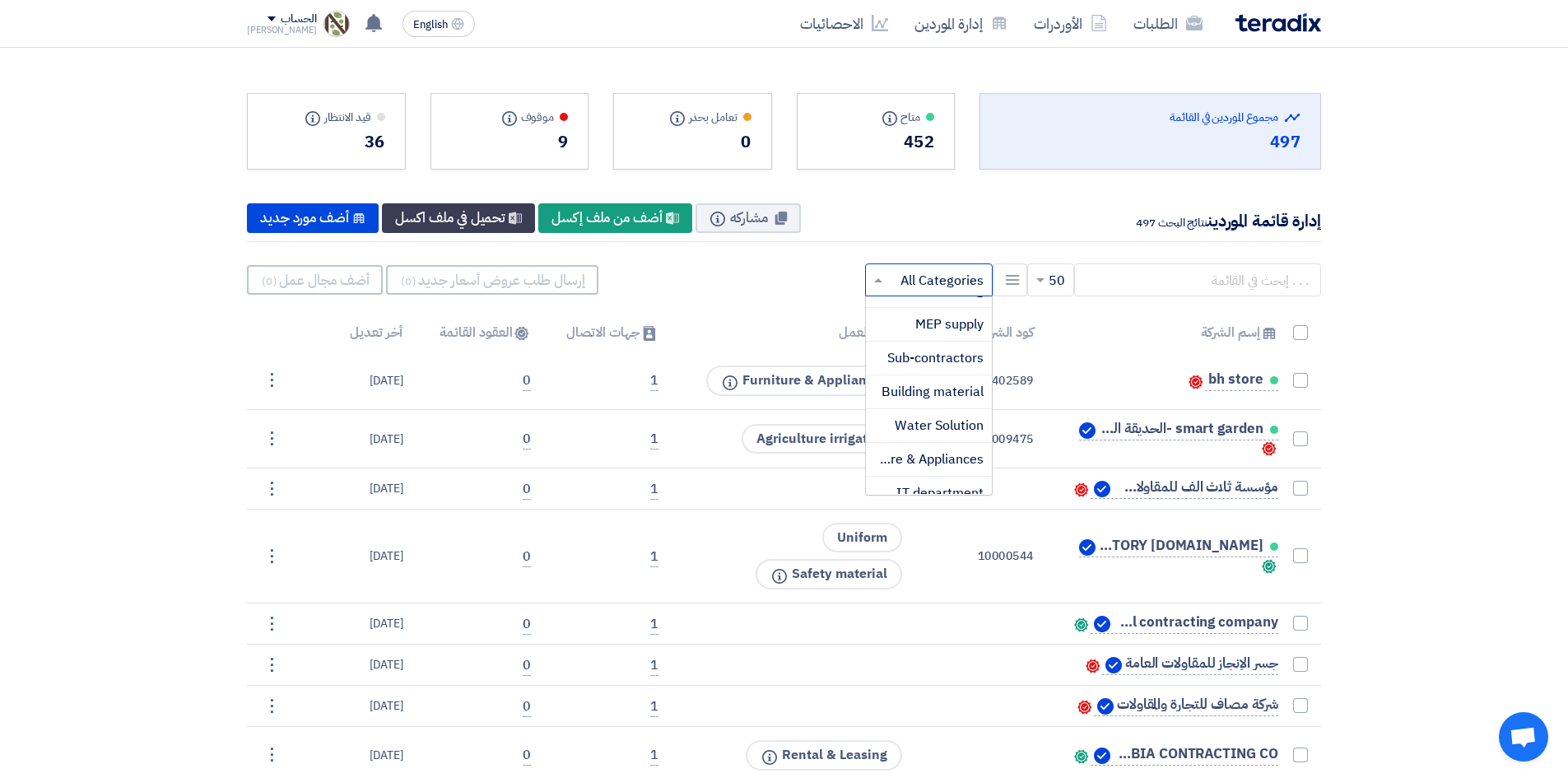
scroll to position [578, 0]
click at [910, 443] on span "IT department" at bounding box center [939, 444] width 87 height 20
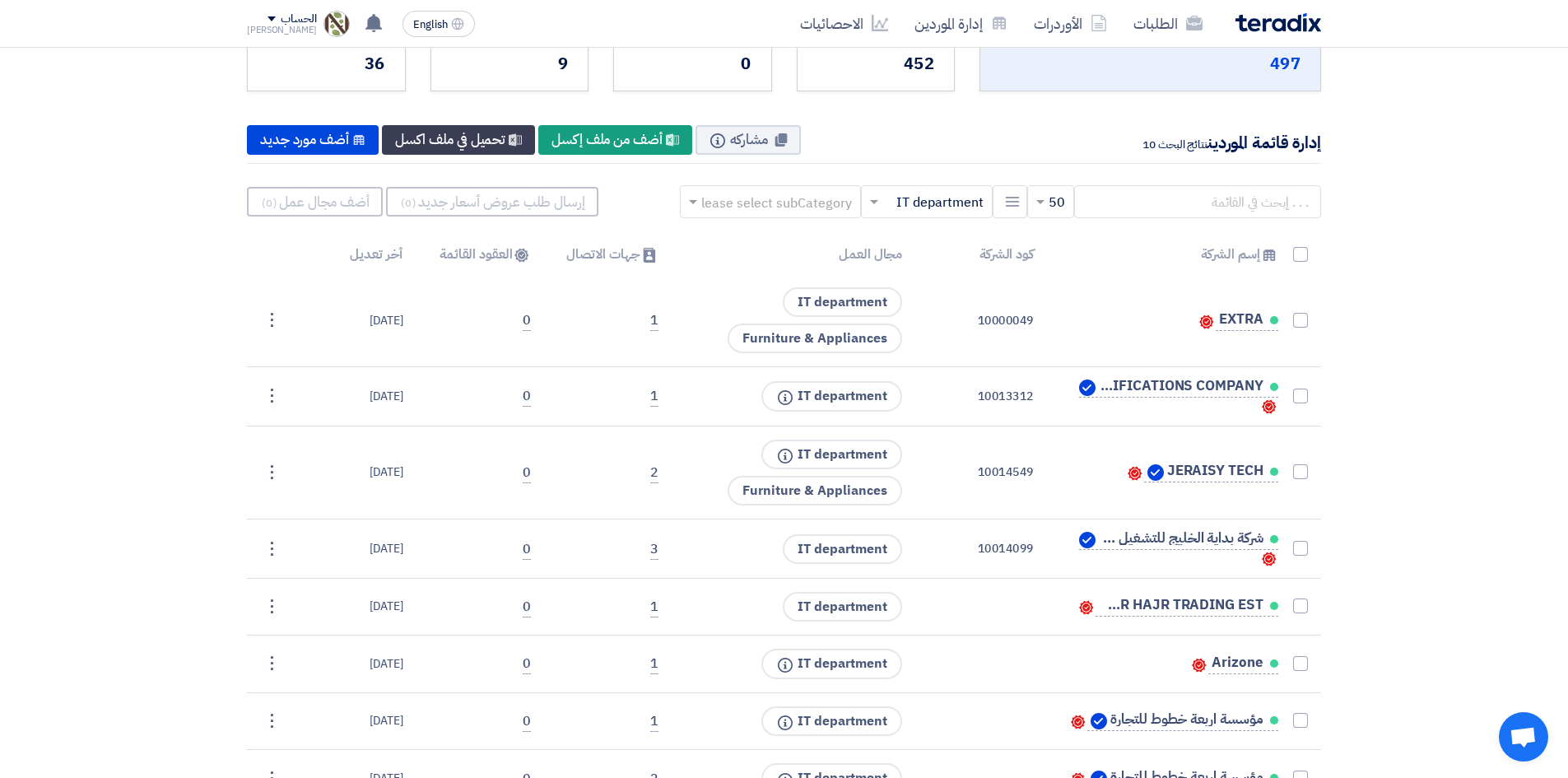
scroll to position [0, 0]
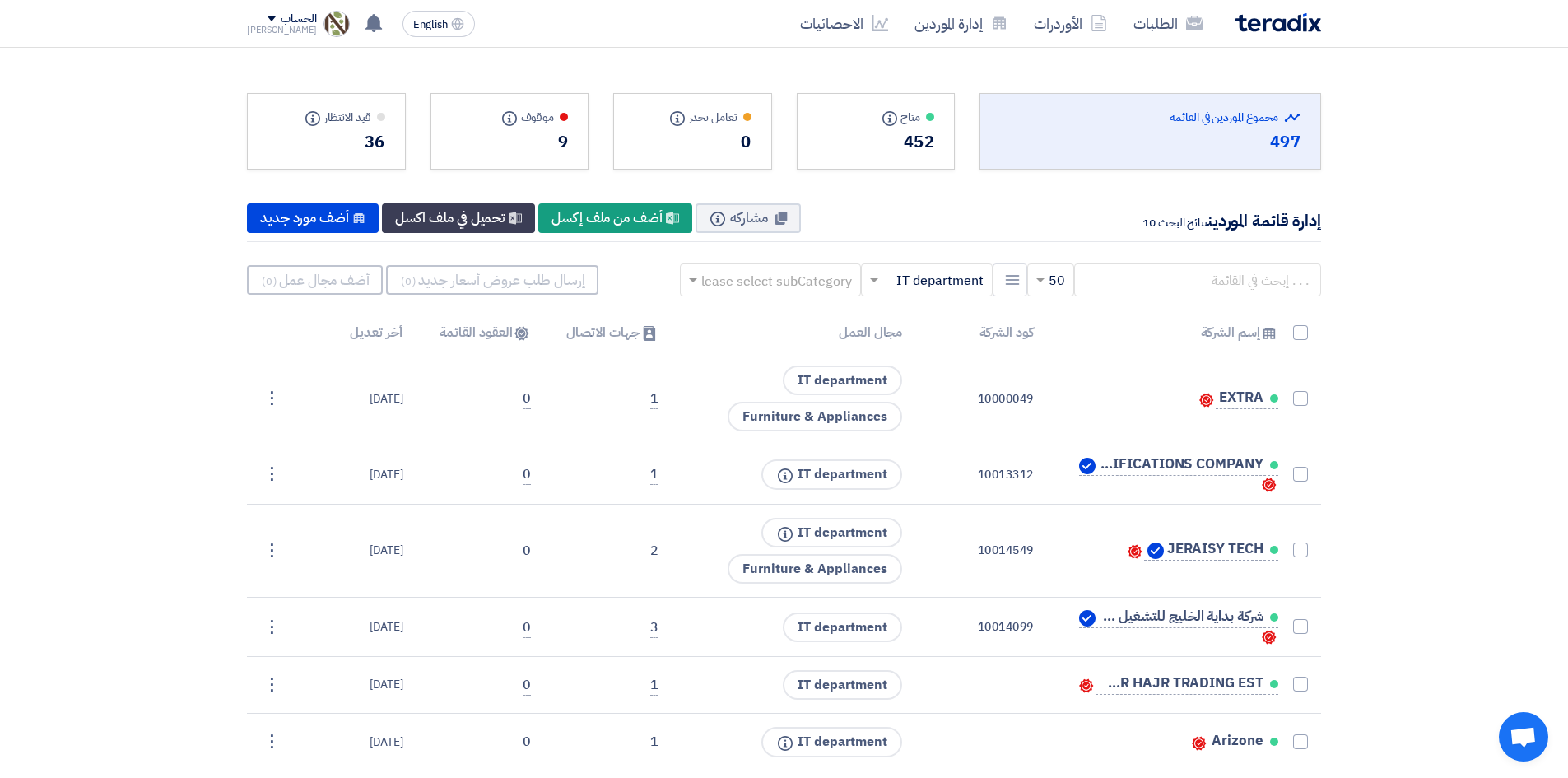
click at [262, 15] on div "الحساب" at bounding box center [282, 19] width 70 height 14
click at [403, 188] on link "الإعدادات" at bounding box center [333, 194] width 145 height 19
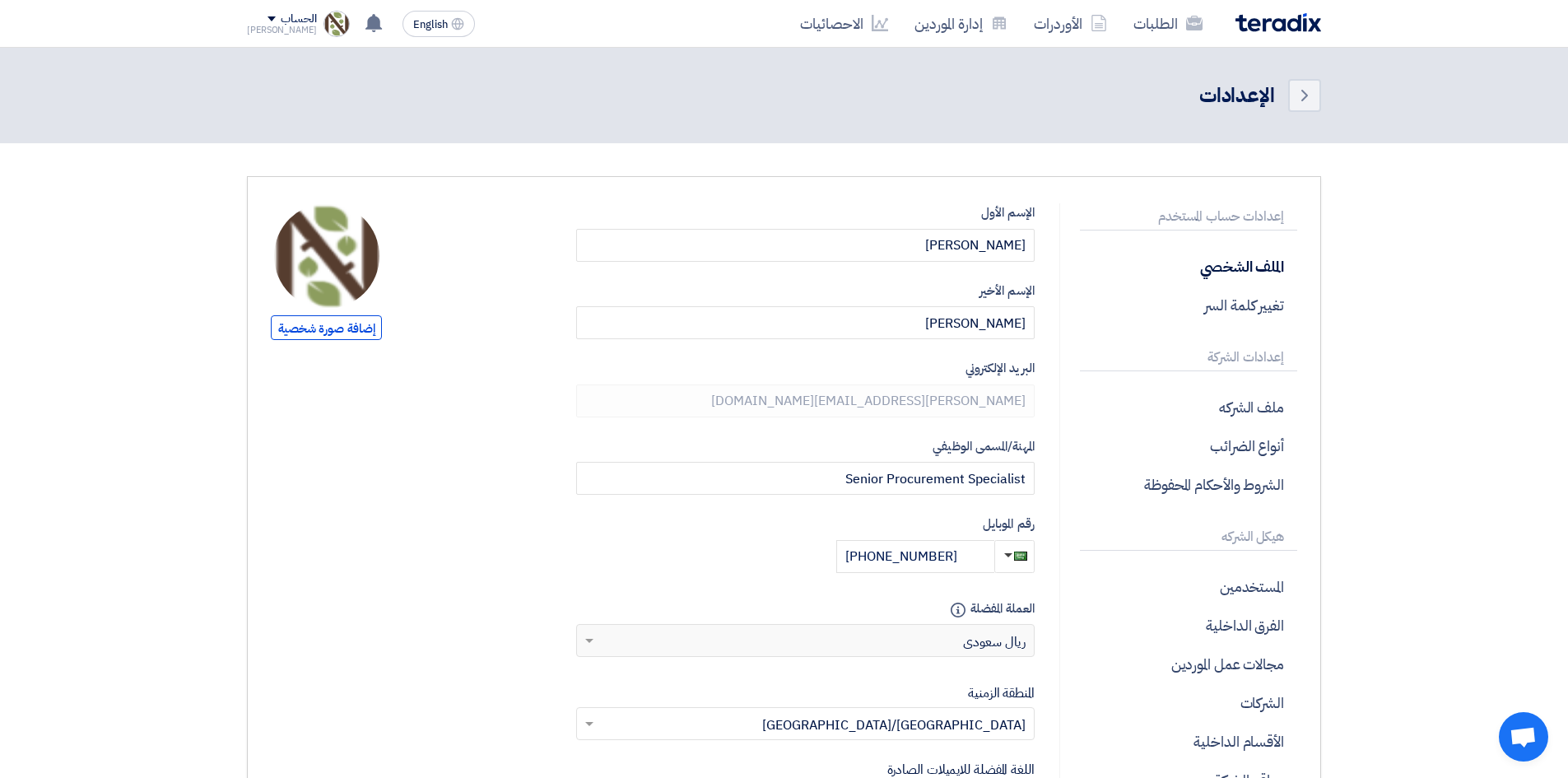
click at [403, 188] on div "إعدادات حساب المستخدم الملف الشخصي تغيير كلمة السر إعدادات الشركة ملف الشركه أن…" at bounding box center [784, 645] width 1074 height 940
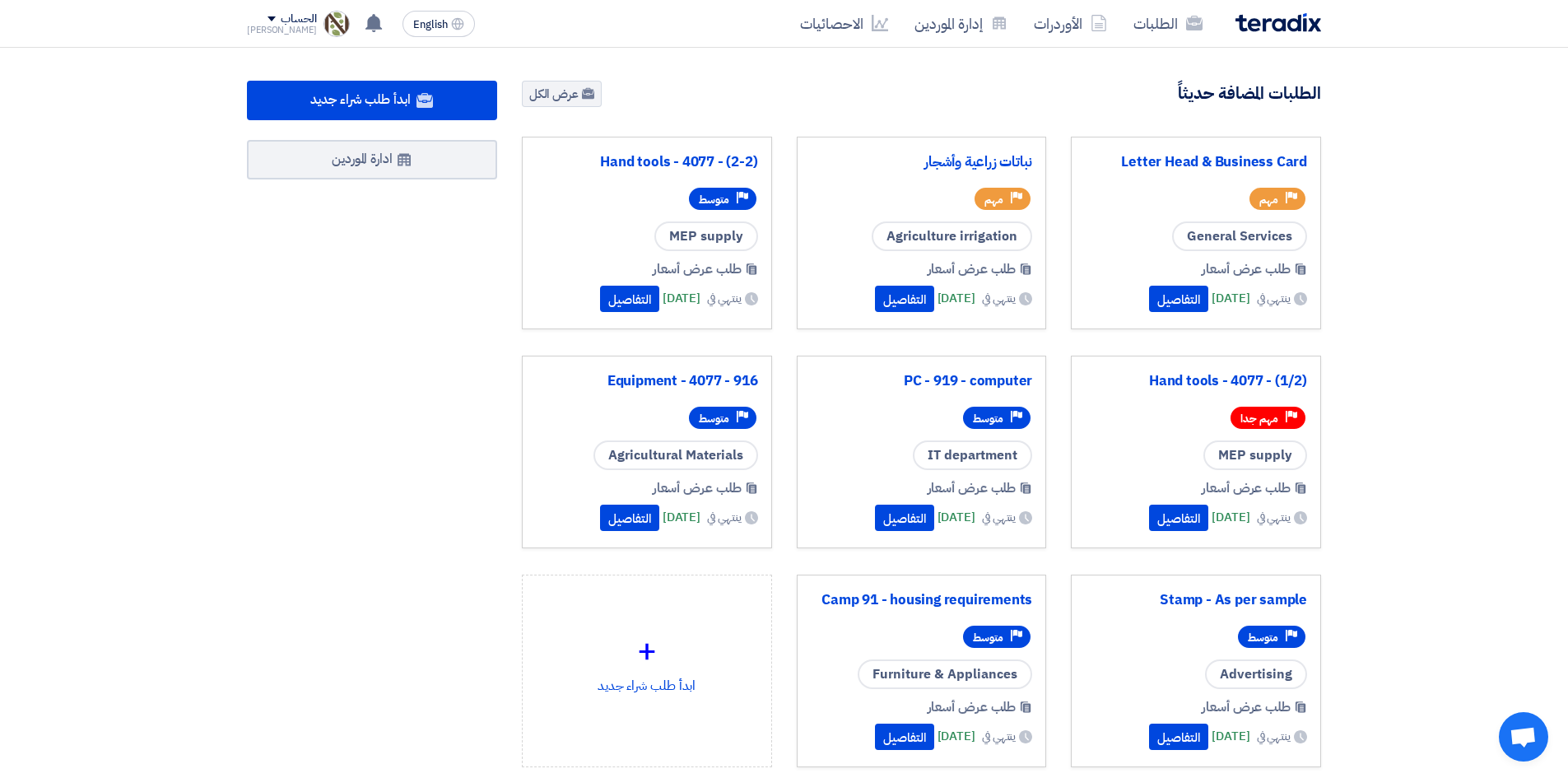
click at [451, 185] on div "ابدأ طلب شراء جديد ادارة الموردين" at bounding box center [372, 457] width 275 height 752
click at [467, 149] on link "ادارة الموردين" at bounding box center [372, 159] width 250 height 40
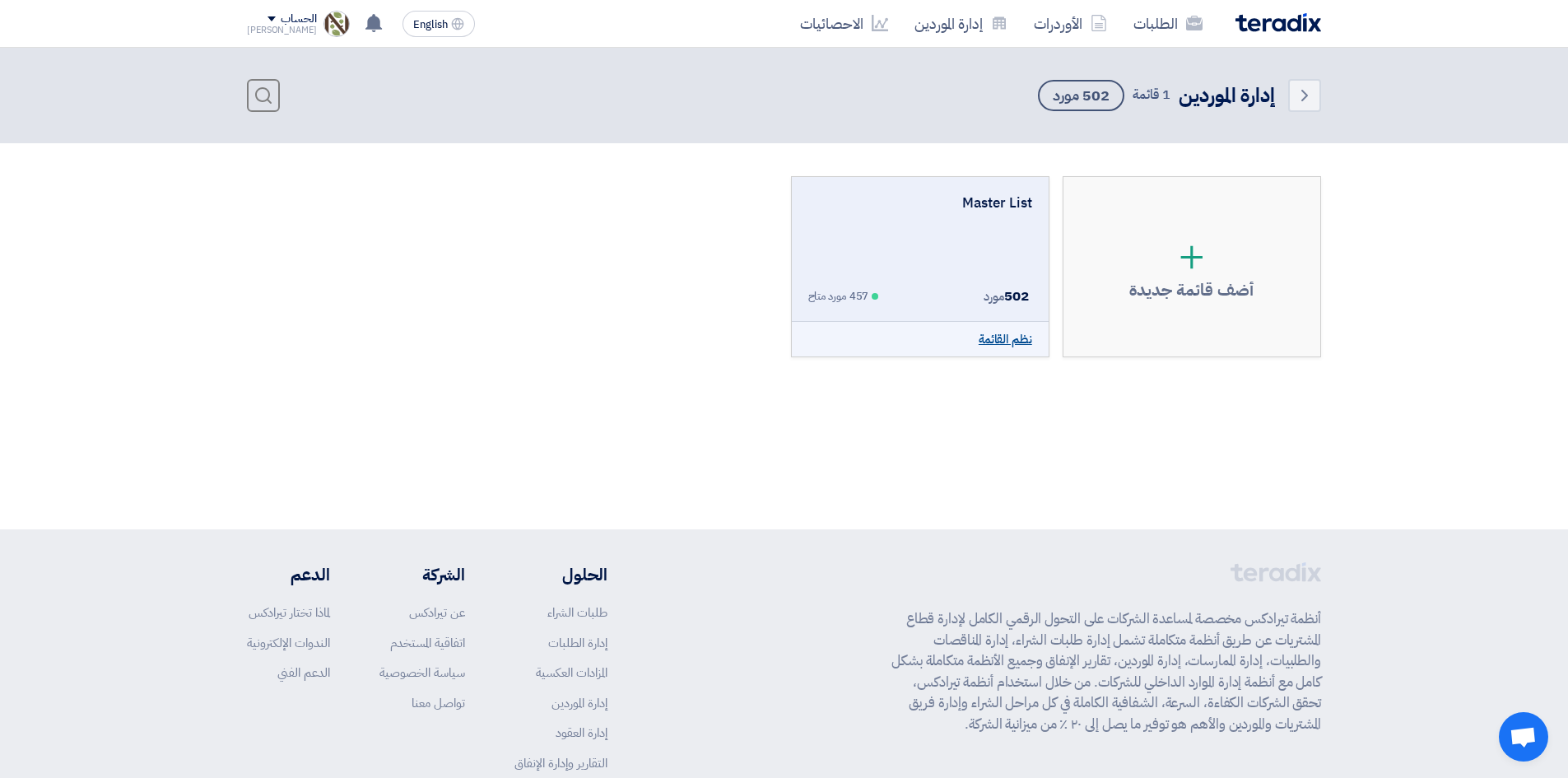
click at [980, 330] on link "نظم القائمة" at bounding box center [1005, 340] width 54 height 19
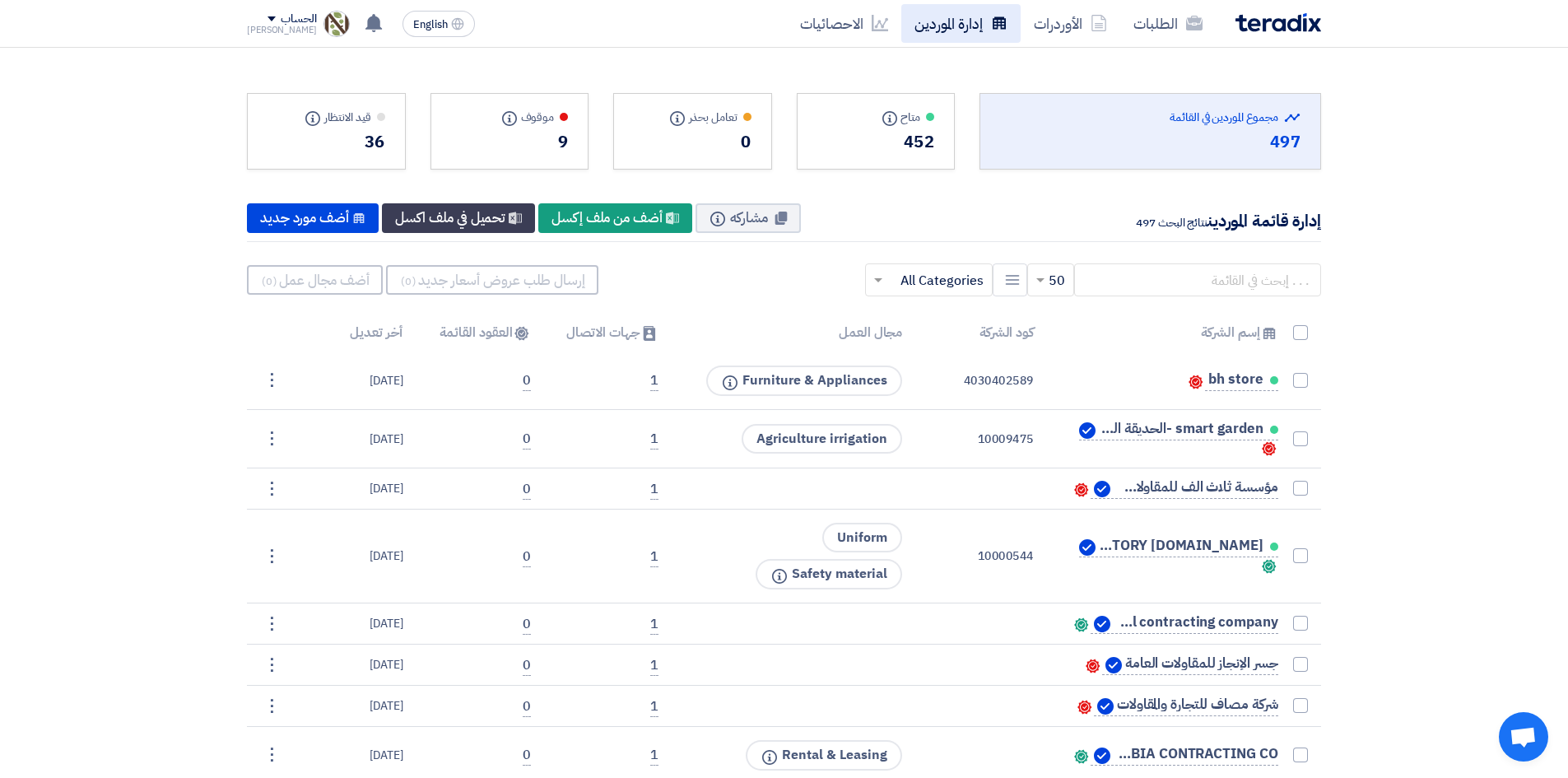
click at [940, 18] on link "إدارة الموردين" at bounding box center [961, 23] width 120 height 39
